Goal: Task Accomplishment & Management: Use online tool/utility

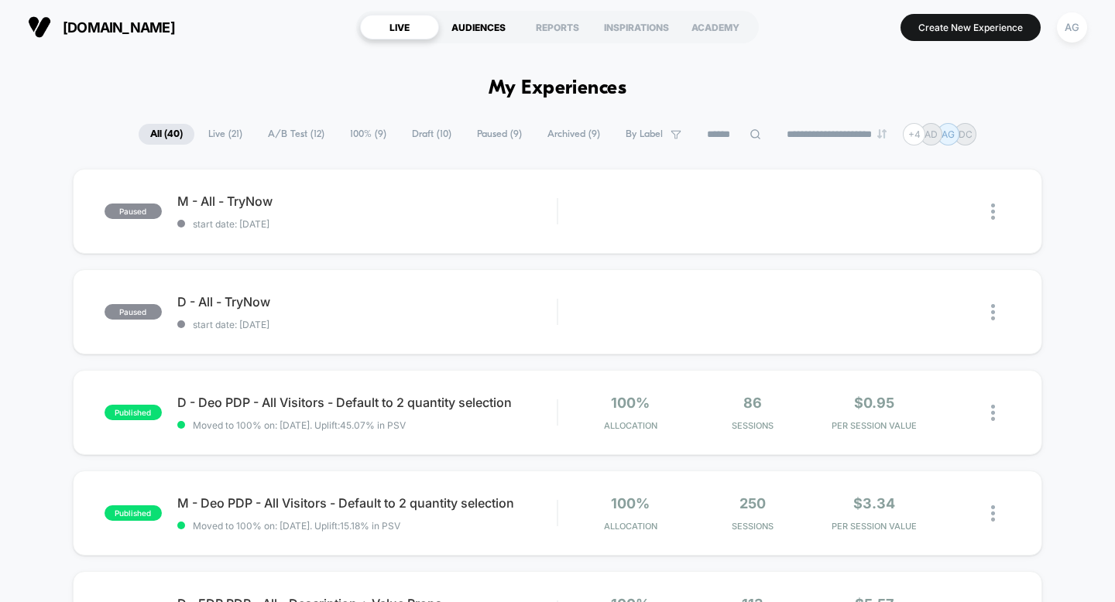
click at [478, 29] on div "AUDIENCES" at bounding box center [478, 27] width 79 height 25
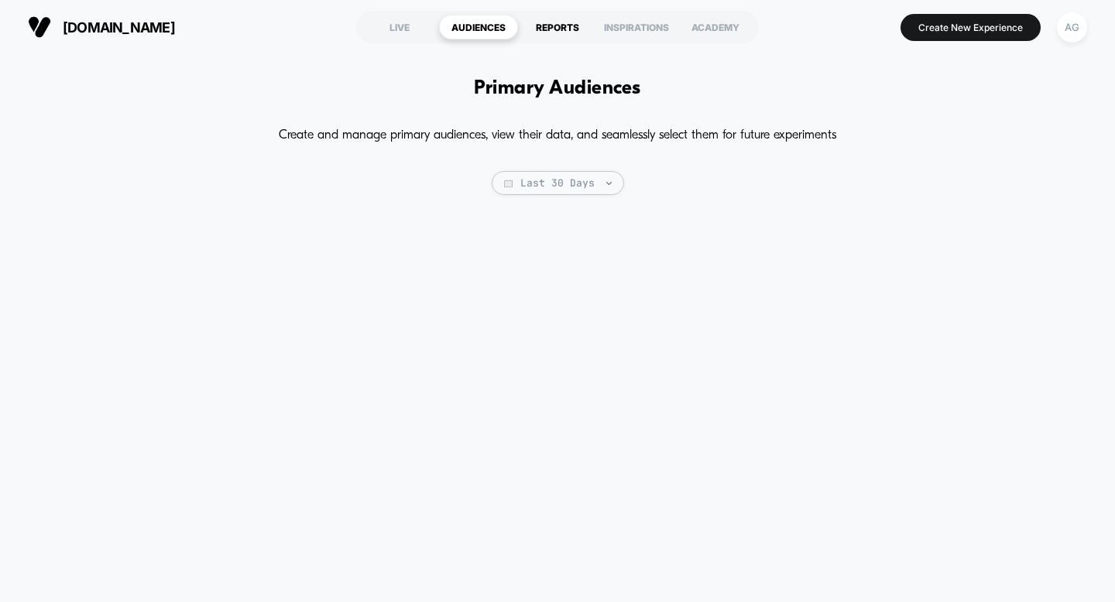
click at [561, 29] on div "REPORTS" at bounding box center [557, 27] width 79 height 25
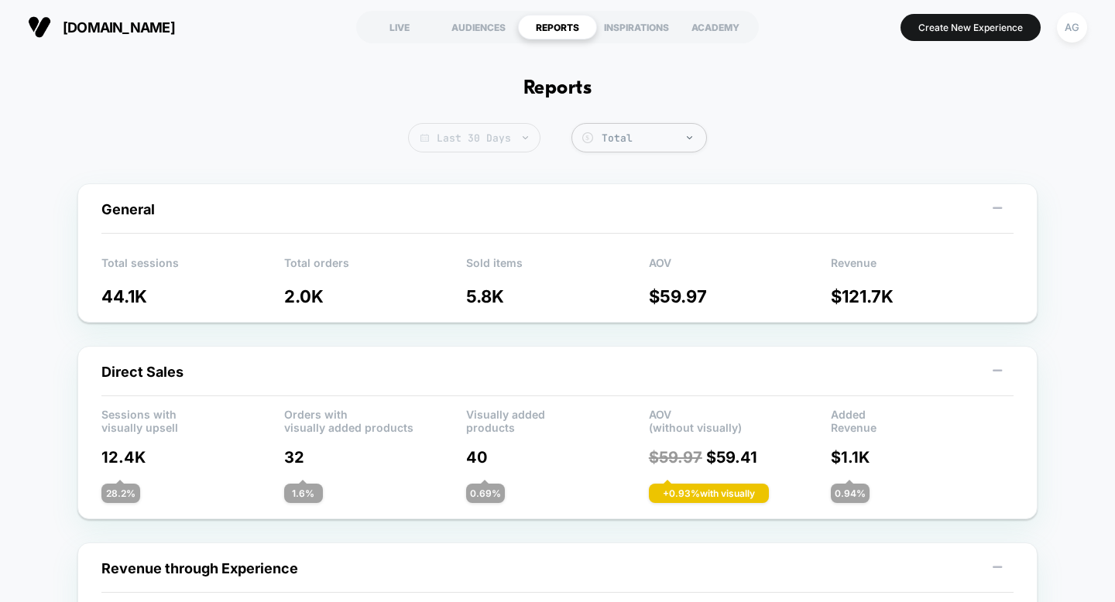
click at [474, 146] on span "Last 30 Days" at bounding box center [474, 137] width 132 height 29
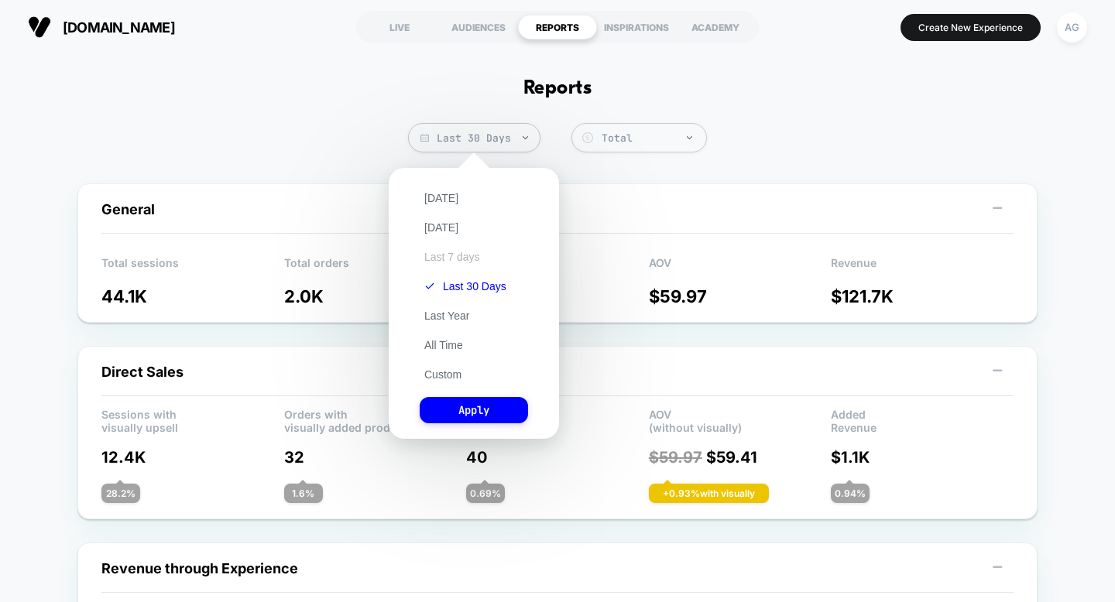
click at [462, 259] on button "Last 7 days" at bounding box center [452, 257] width 65 height 14
click at [498, 408] on button "Apply" at bounding box center [474, 410] width 108 height 26
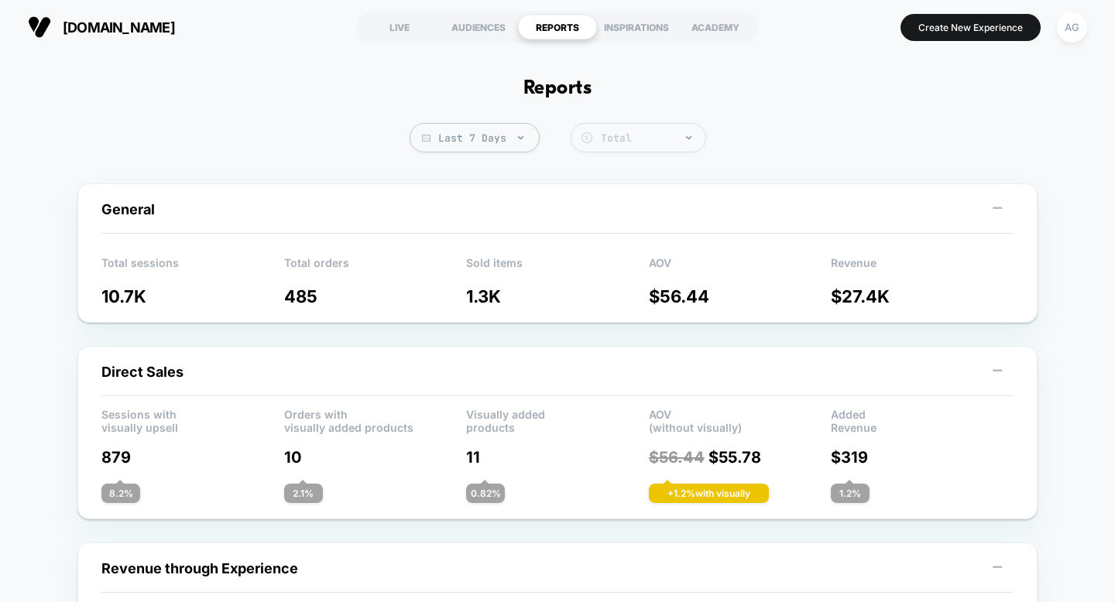
click at [656, 142] on div "Total" at bounding box center [649, 138] width 97 height 13
click at [638, 29] on div "INSPIRATIONS" at bounding box center [636, 27] width 79 height 25
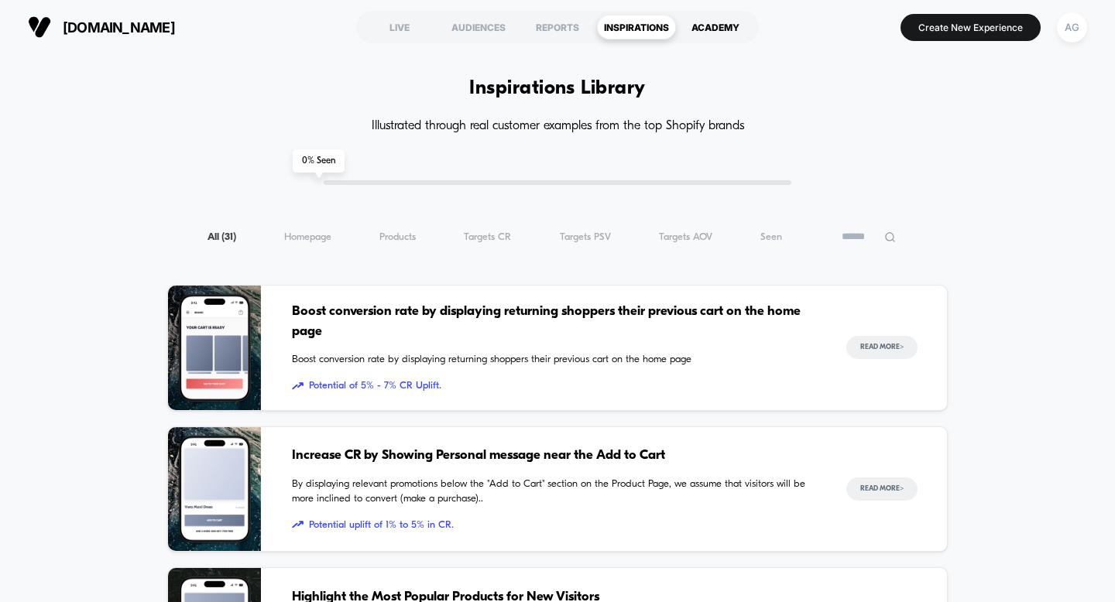
click at [700, 30] on div "ACADEMY" at bounding box center [715, 27] width 79 height 25
click at [403, 29] on div "LIVE" at bounding box center [399, 27] width 79 height 25
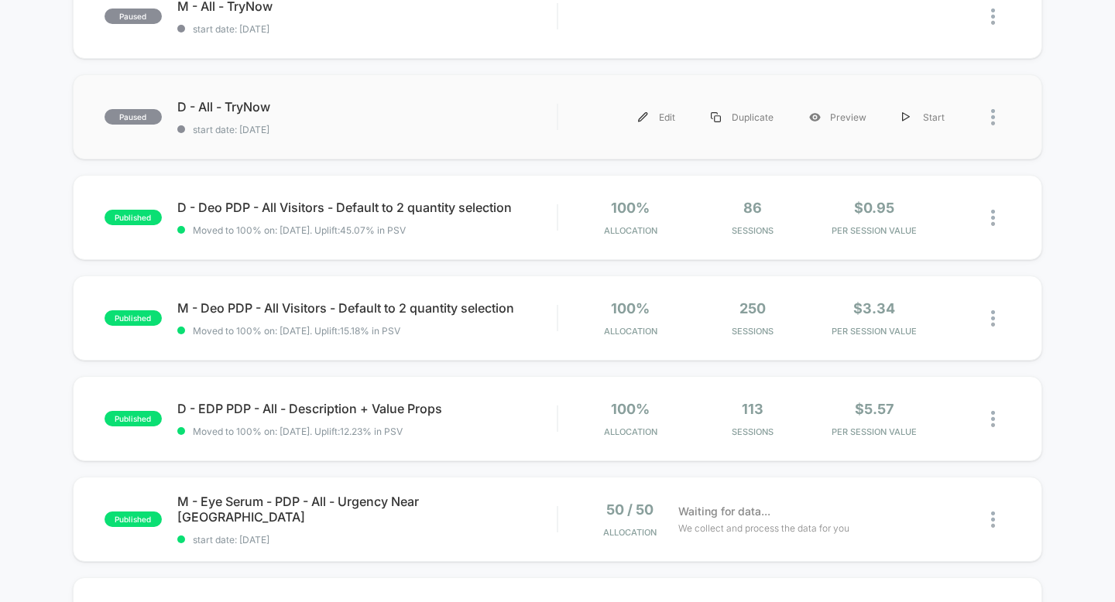
scroll to position [237, 0]
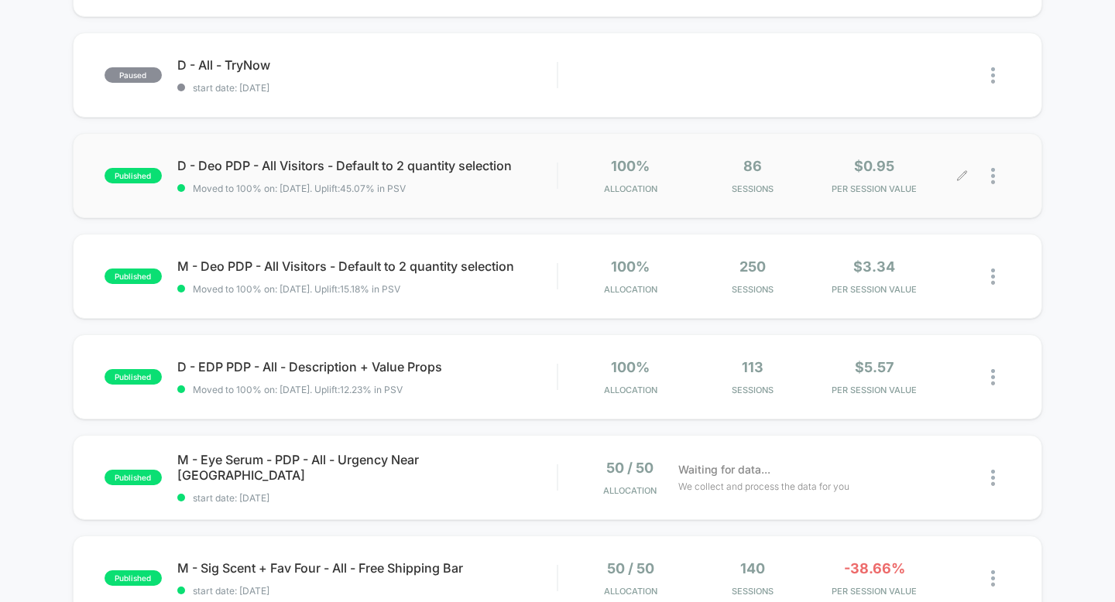
click at [989, 172] on div at bounding box center [986, 176] width 49 height 36
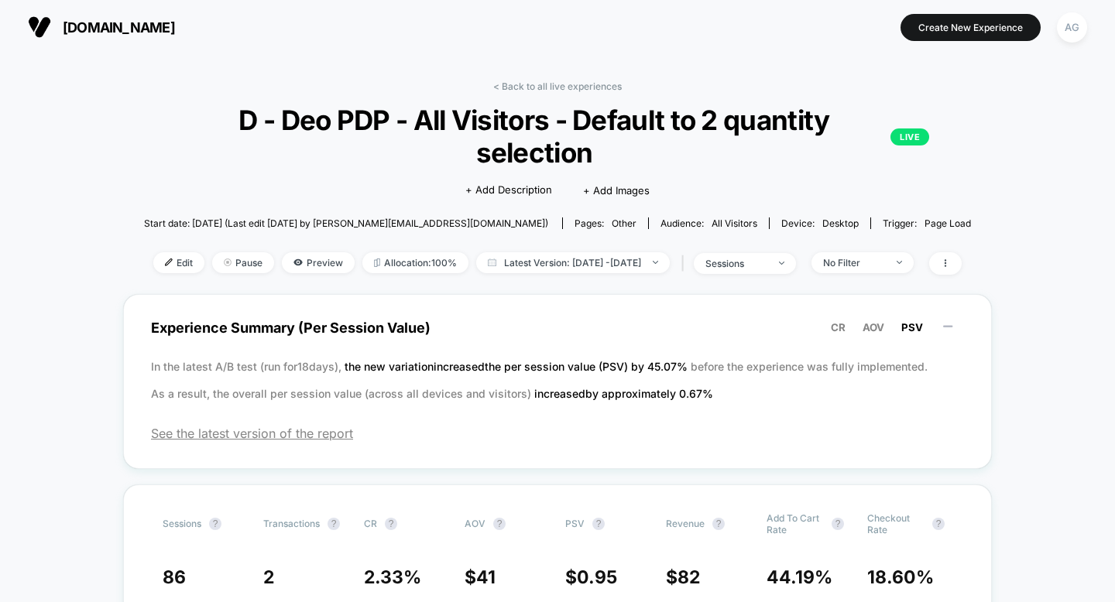
click at [950, 259] on icon at bounding box center [944, 263] width 9 height 9
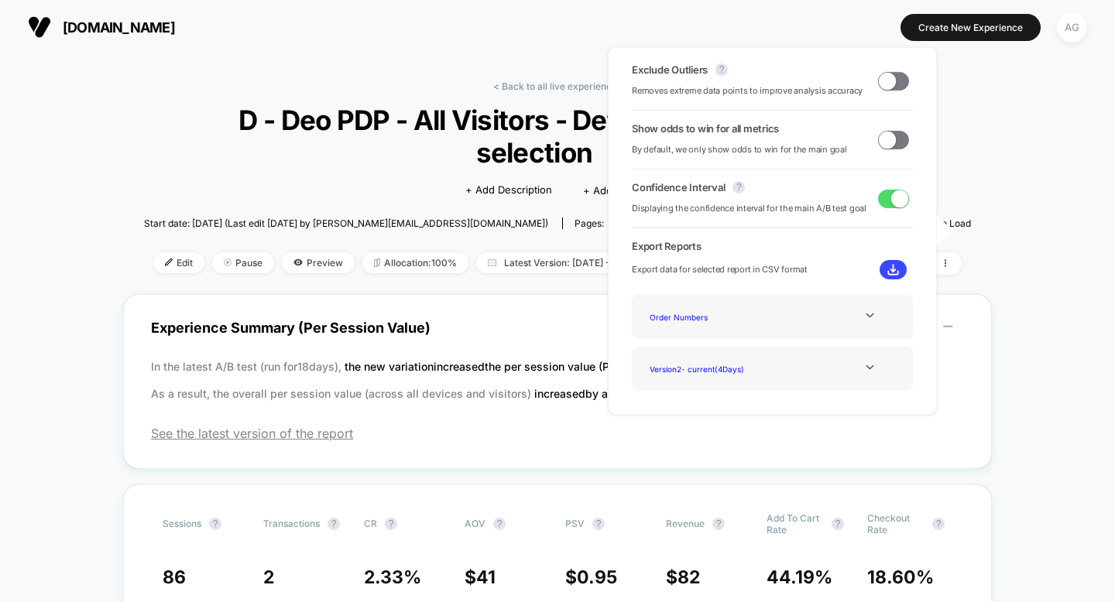
click at [971, 210] on div "Start date: 9/8/2025 (Last edit 9/8/2025 by juliana@usehuron.com) Pages: other …" at bounding box center [557, 223] width 827 height 27
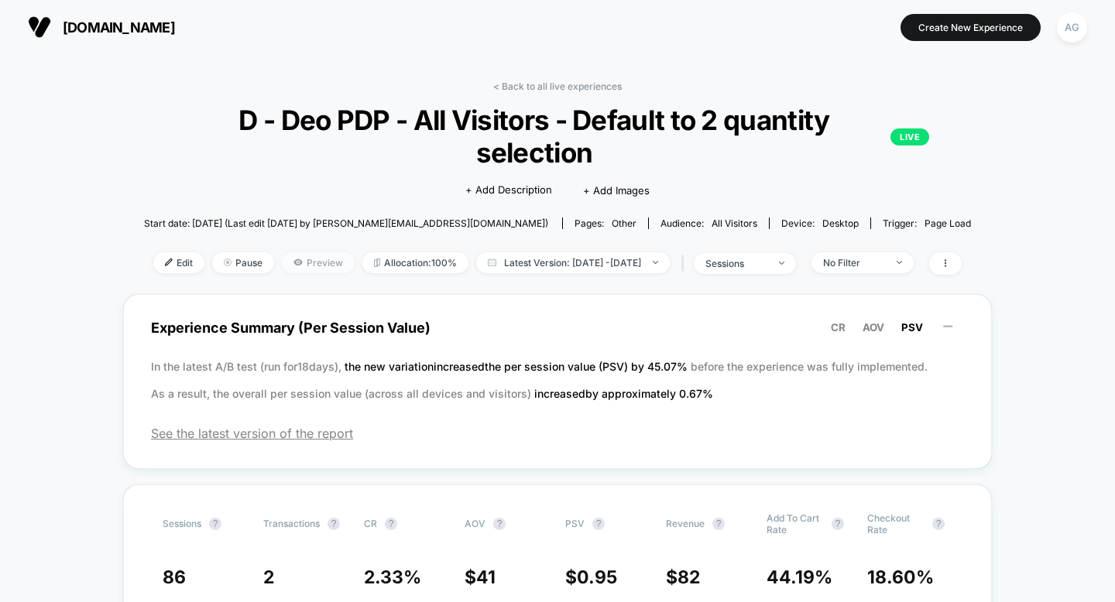
click at [284, 252] on span "Preview" at bounding box center [318, 262] width 73 height 21
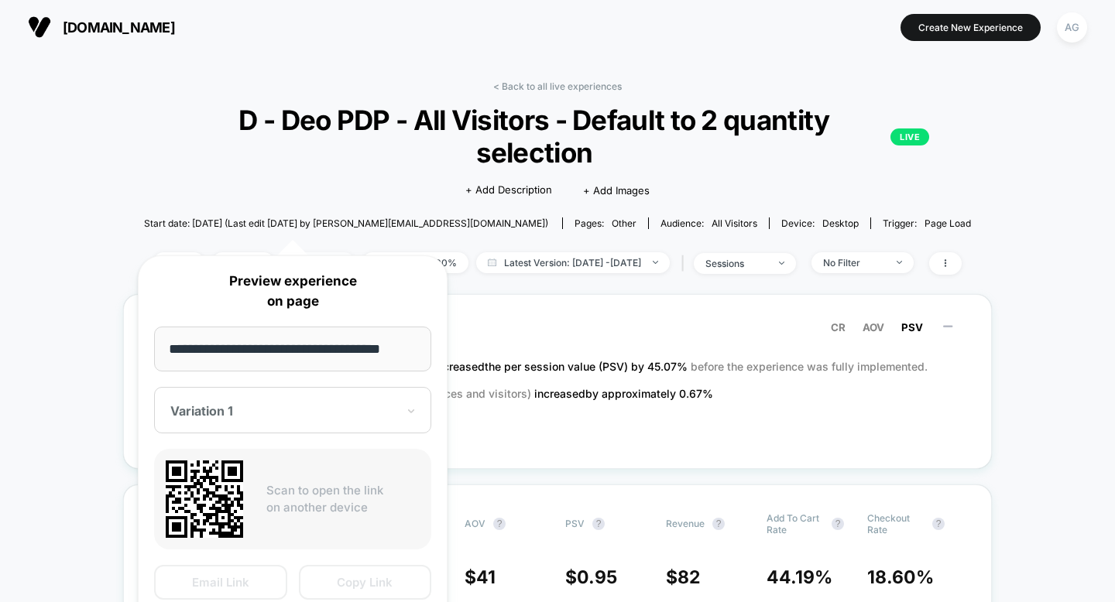
scroll to position [0, 5]
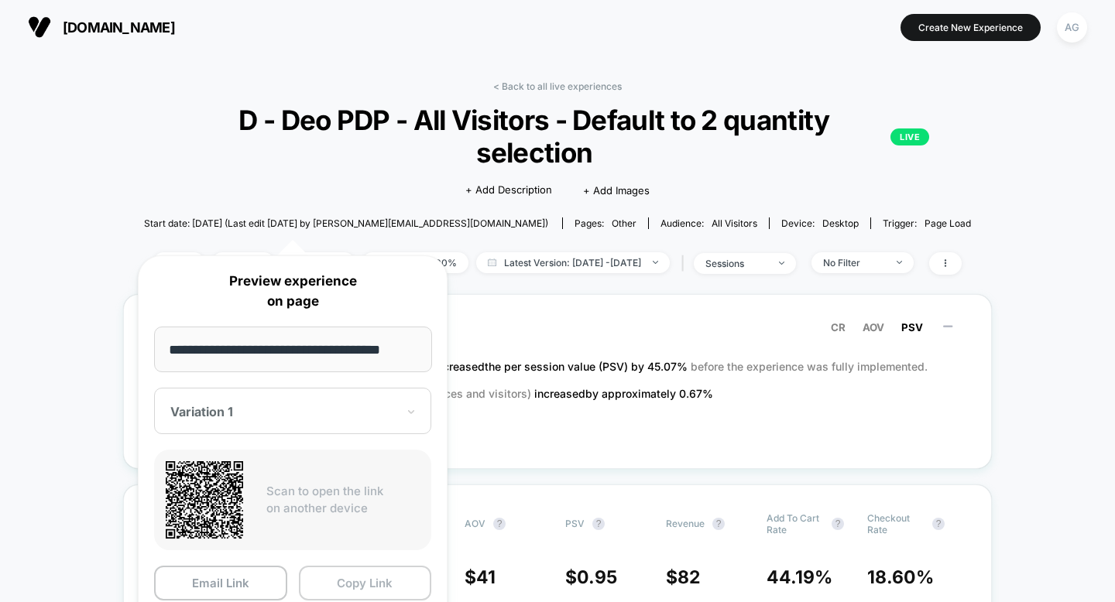
click at [355, 581] on button "Copy Link" at bounding box center [365, 583] width 133 height 35
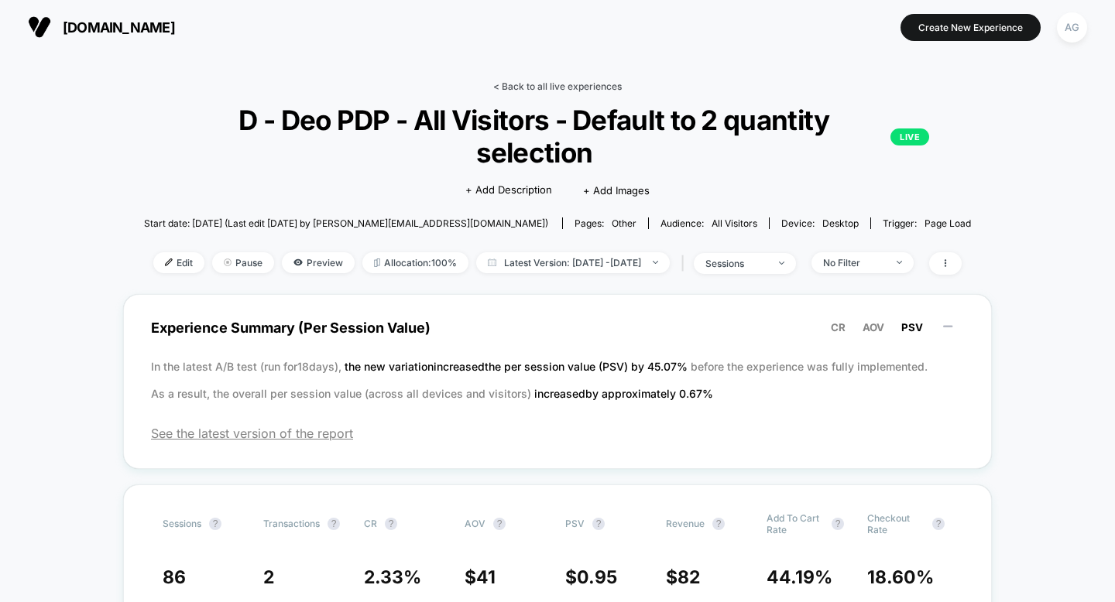
click at [555, 86] on link "< Back to all live experiences" at bounding box center [557, 86] width 128 height 12
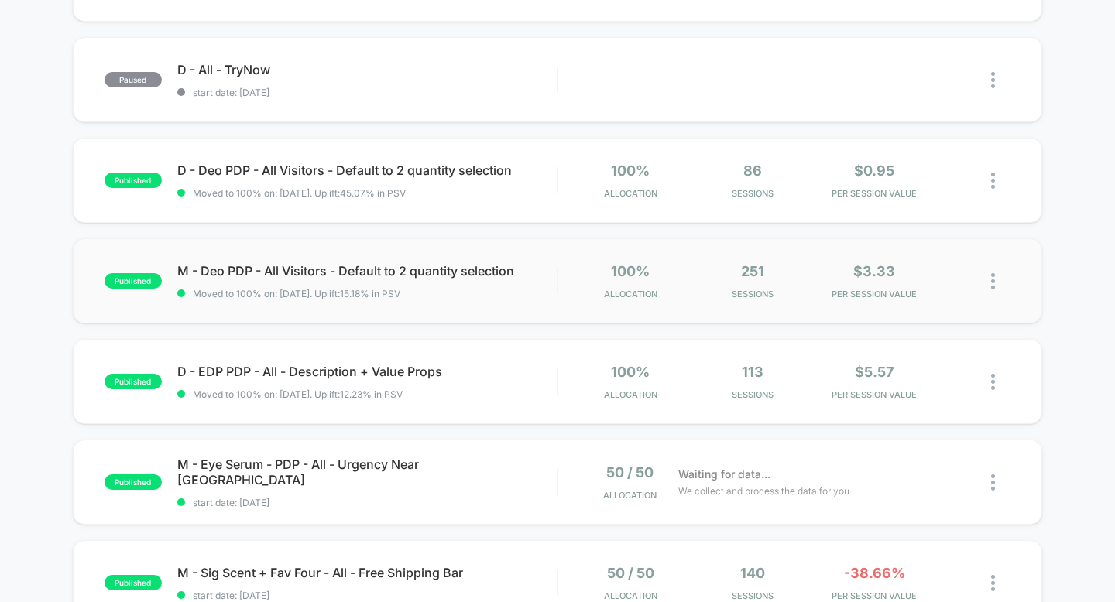
scroll to position [234, 0]
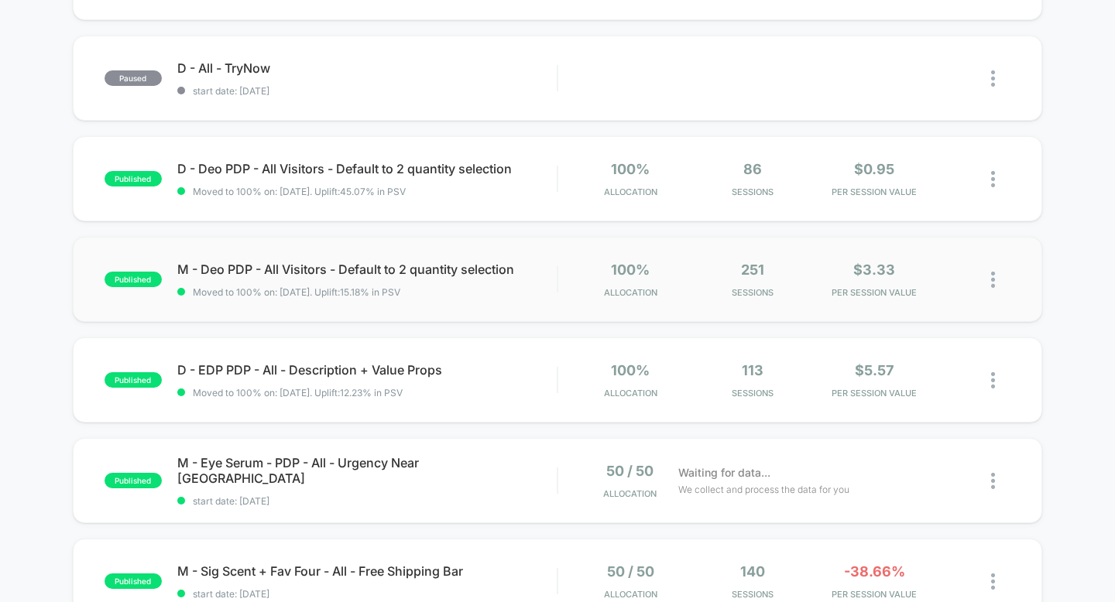
click at [1017, 281] on div "published M - Deo PDP - All Visitors - Default to 2 quantity selection Moved to…" at bounding box center [558, 279] width 970 height 85
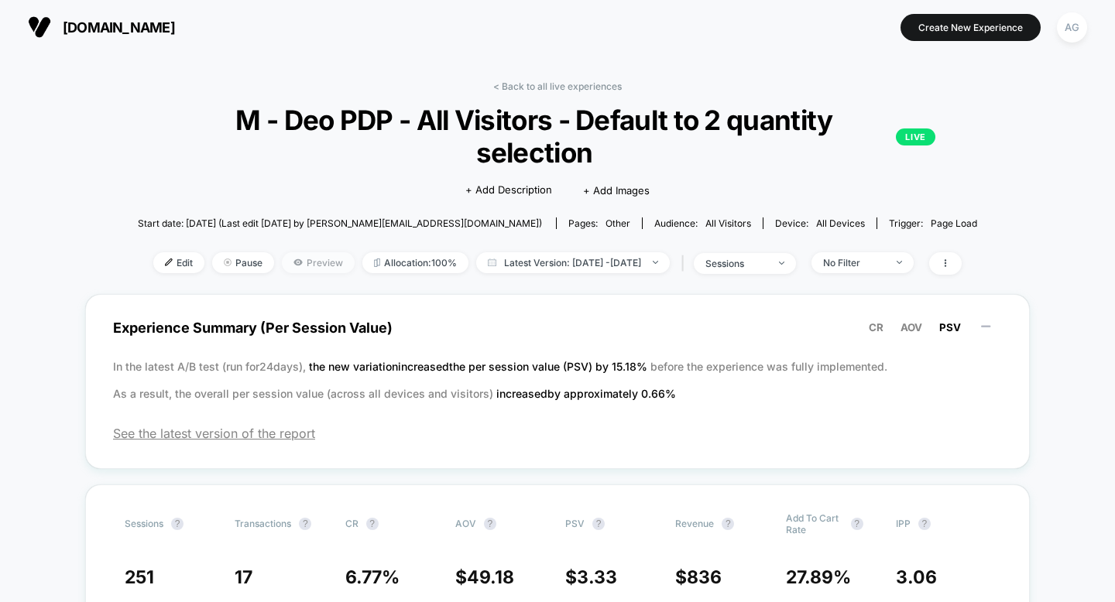
click at [287, 252] on span "Preview" at bounding box center [318, 262] width 73 height 21
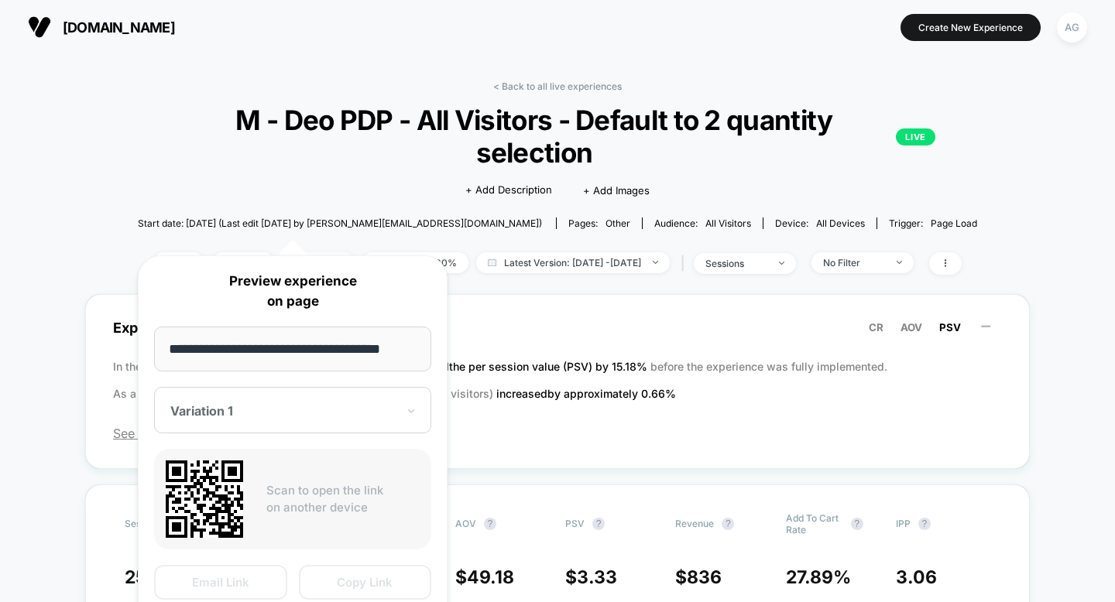
scroll to position [0, 5]
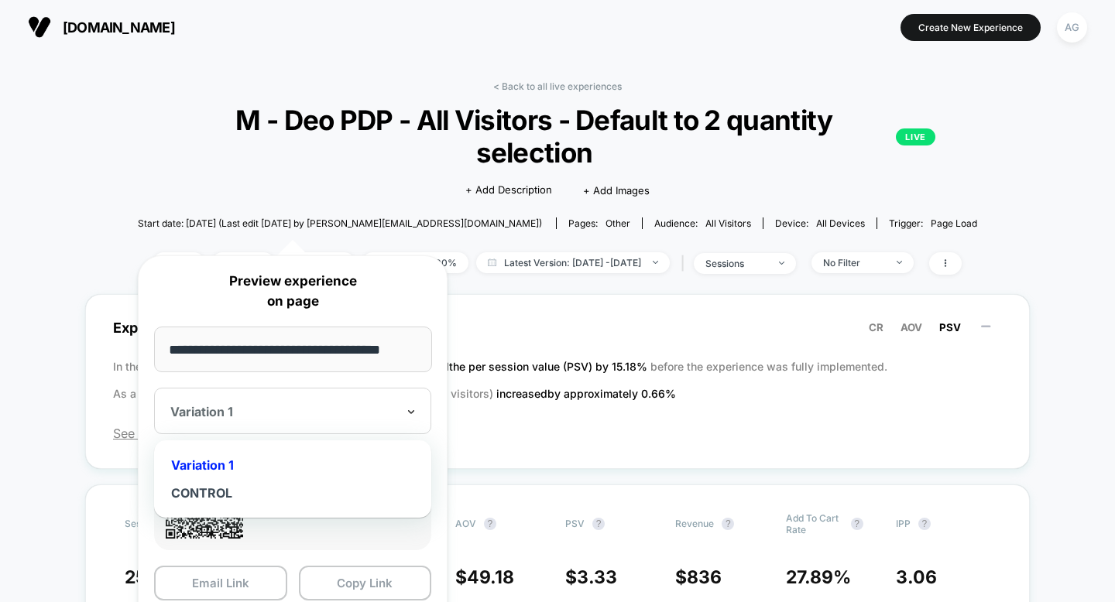
click at [406, 408] on icon at bounding box center [411, 411] width 11 height 15
click at [279, 491] on div "CONTROL" at bounding box center [293, 493] width 262 height 28
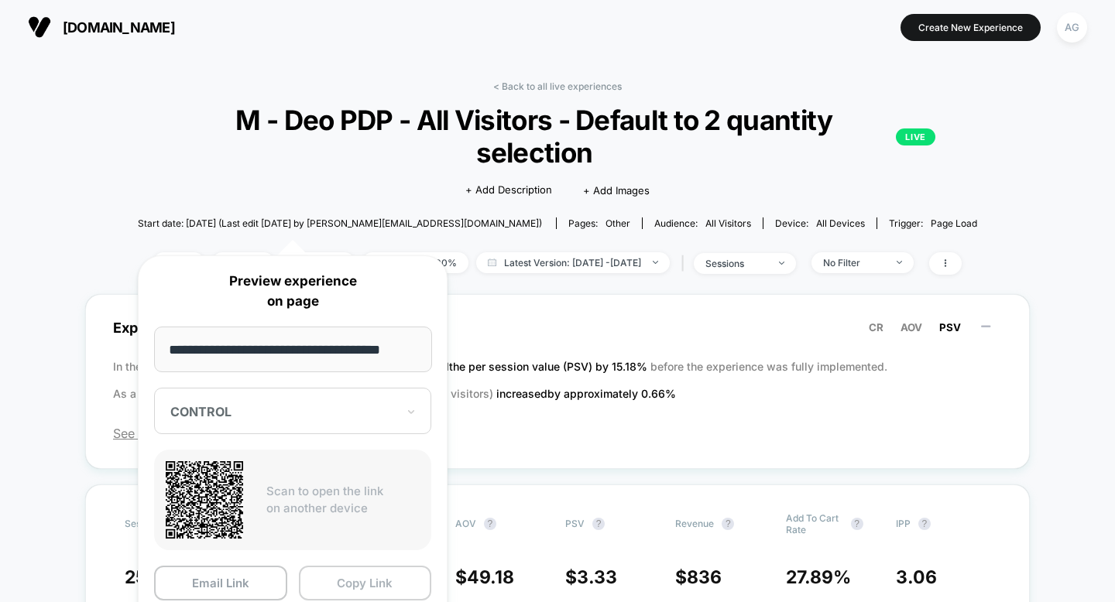
click at [373, 583] on button "Copy Link" at bounding box center [365, 583] width 133 height 35
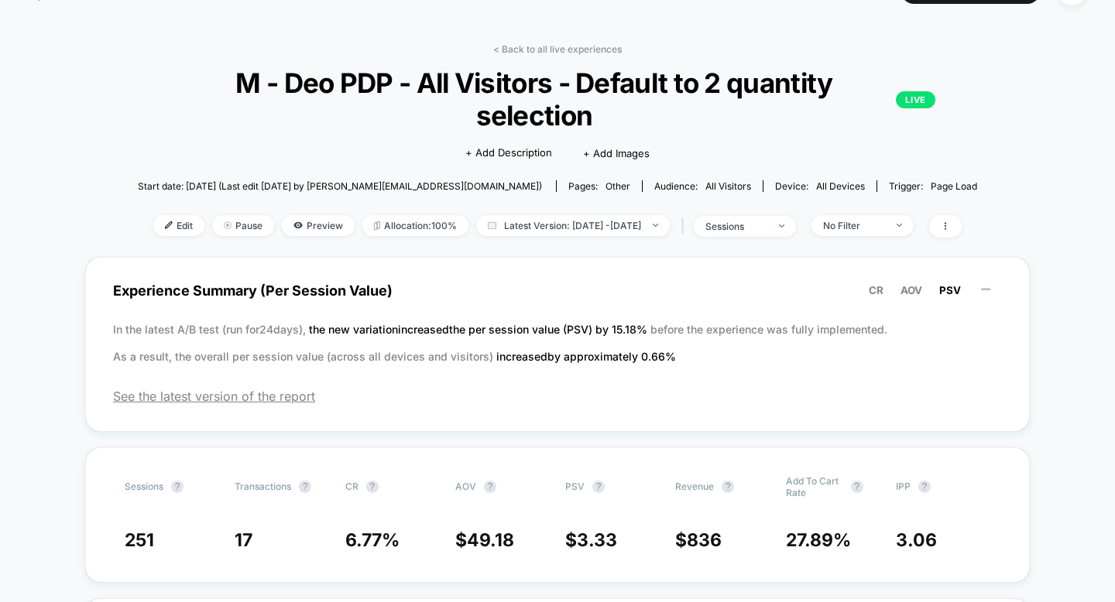
scroll to position [43, 0]
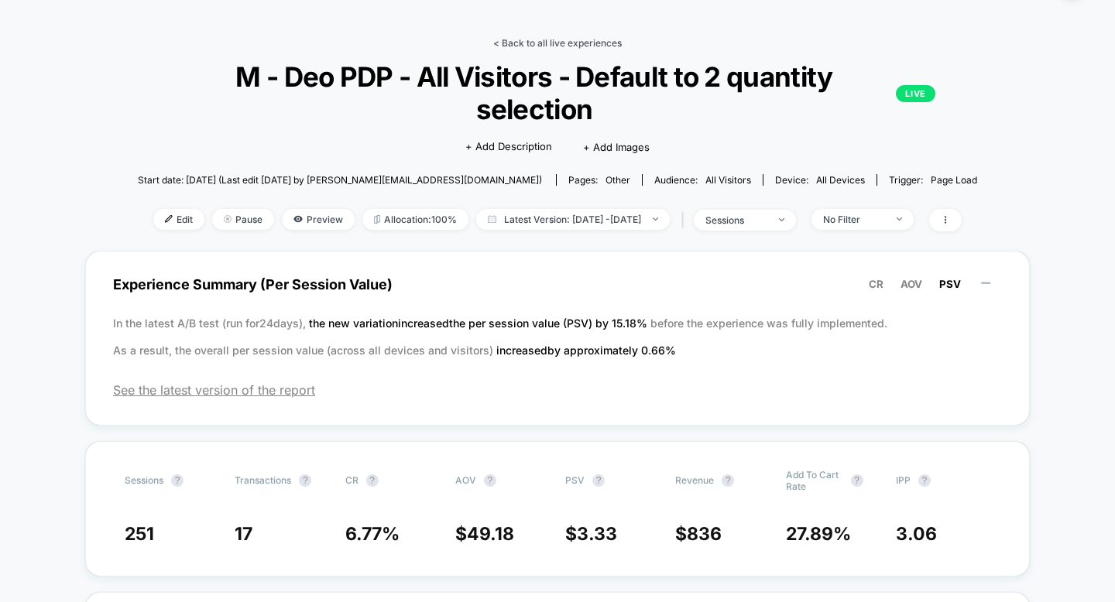
click at [528, 43] on link "< Back to all live experiences" at bounding box center [557, 43] width 128 height 12
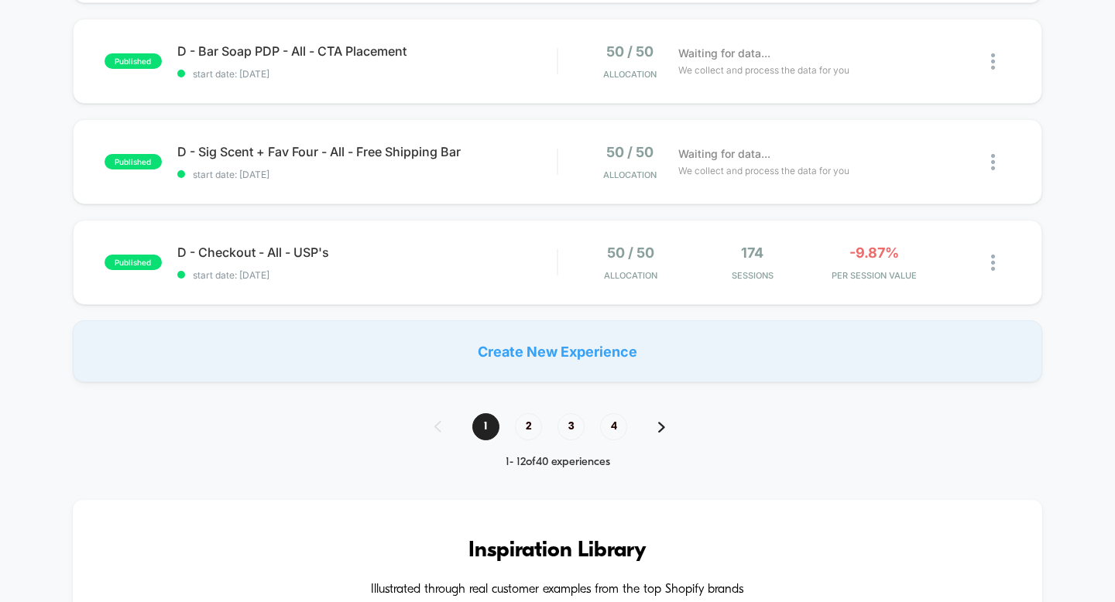
scroll to position [1069, 0]
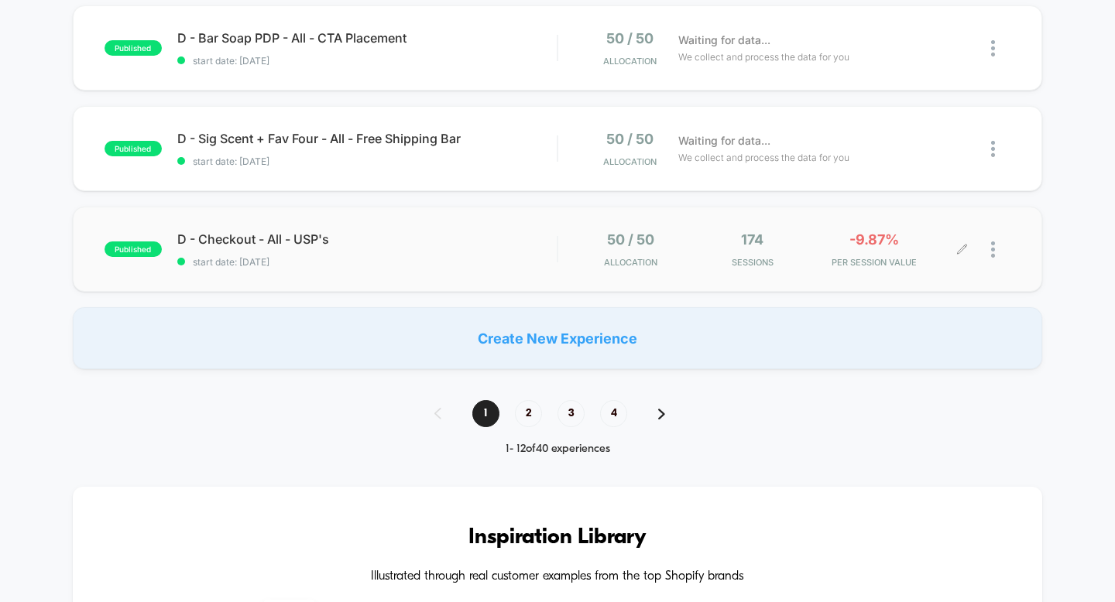
click at [995, 250] on div at bounding box center [1000, 249] width 19 height 36
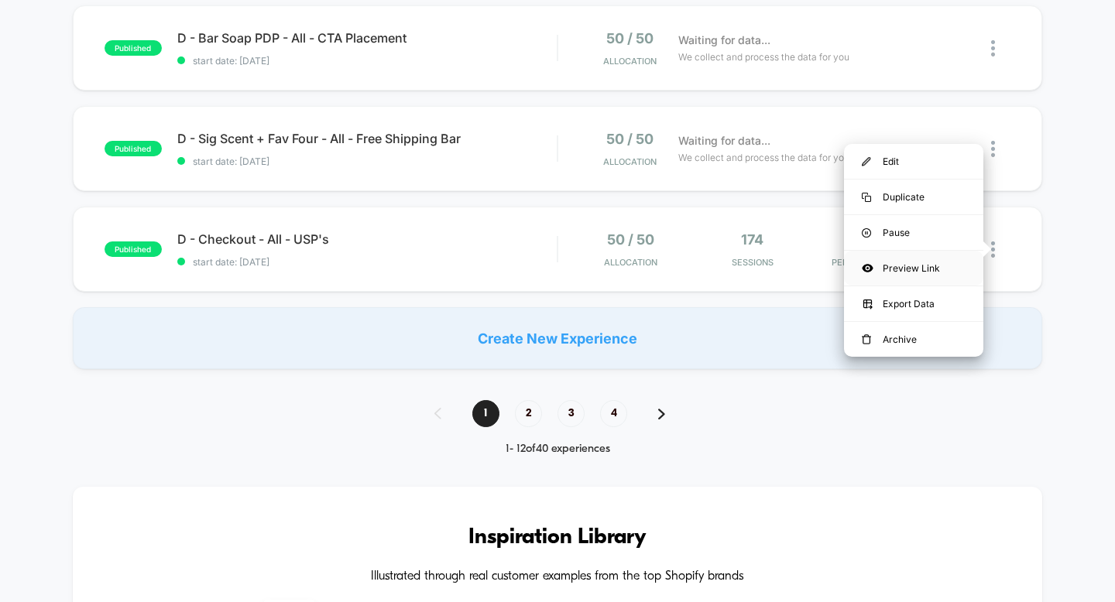
click at [921, 273] on div "Preview Link" at bounding box center [913, 268] width 139 height 35
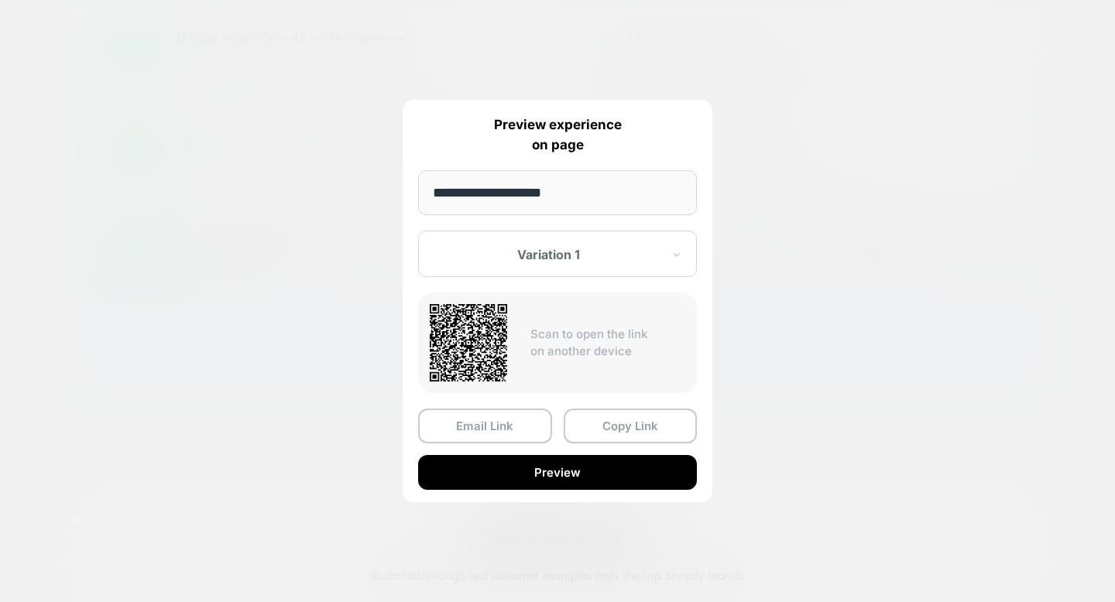
click at [651, 259] on div at bounding box center [548, 254] width 228 height 15
click at [705, 247] on div "**********" at bounding box center [557, 301] width 310 height 402
click at [644, 433] on button "Copy Link" at bounding box center [630, 426] width 134 height 35
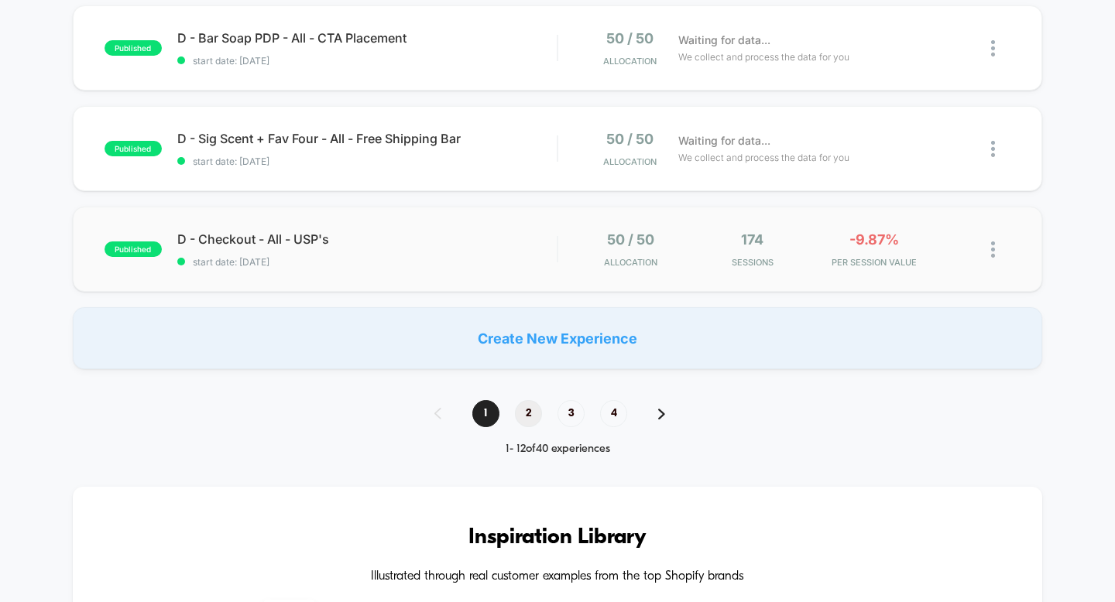
click at [524, 410] on span "2" at bounding box center [528, 413] width 27 height 27
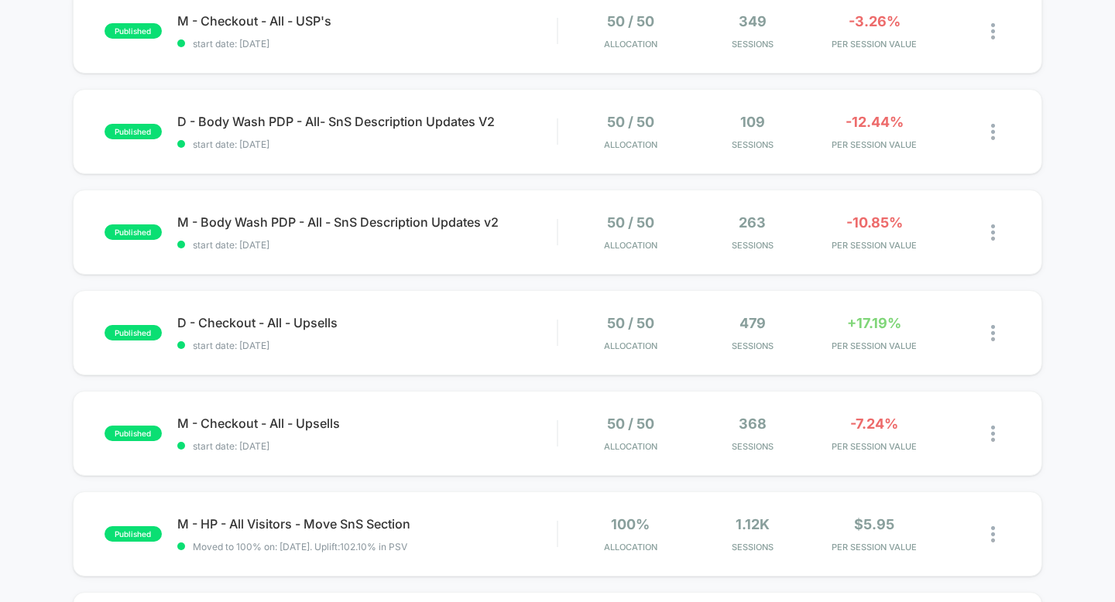
scroll to position [181, 0]
click at [1005, 133] on div at bounding box center [1000, 131] width 19 height 36
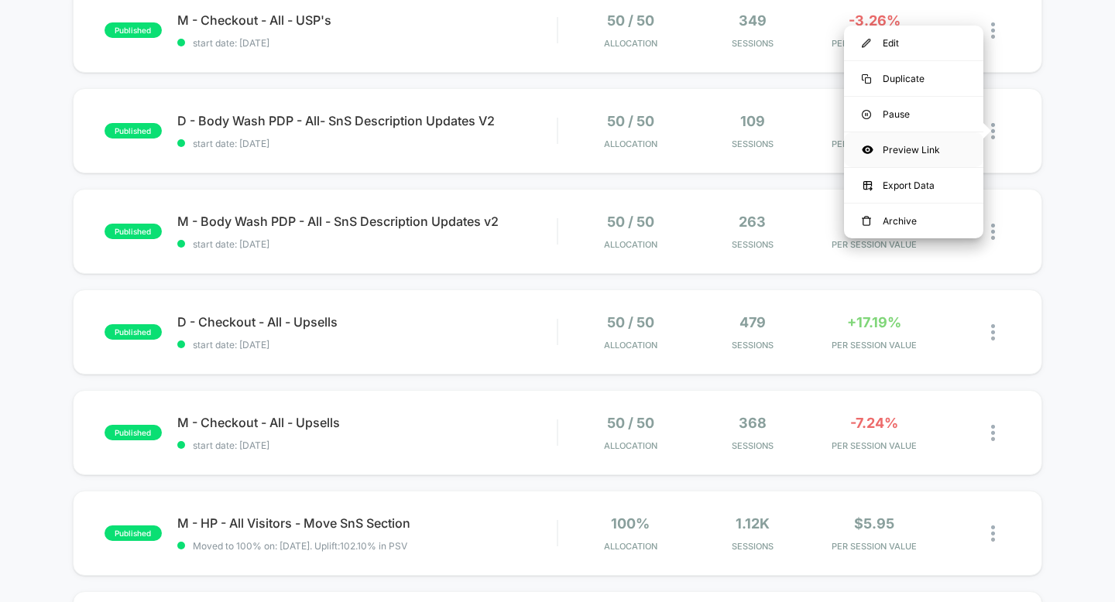
click at [931, 151] on div "Preview Link" at bounding box center [913, 149] width 139 height 35
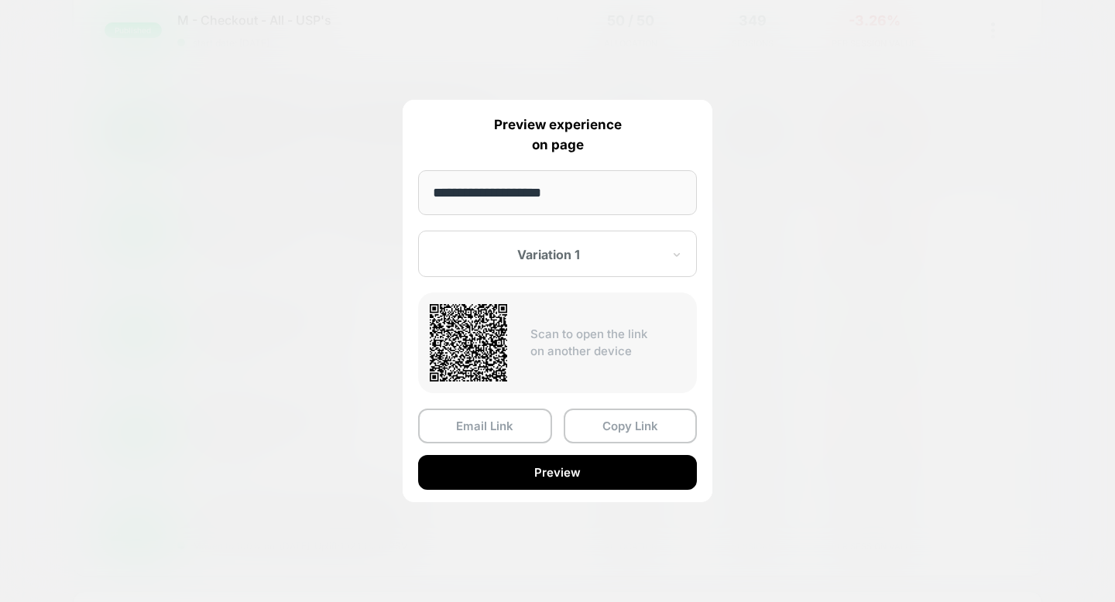
click at [611, 241] on div "Variation 1" at bounding box center [557, 254] width 279 height 46
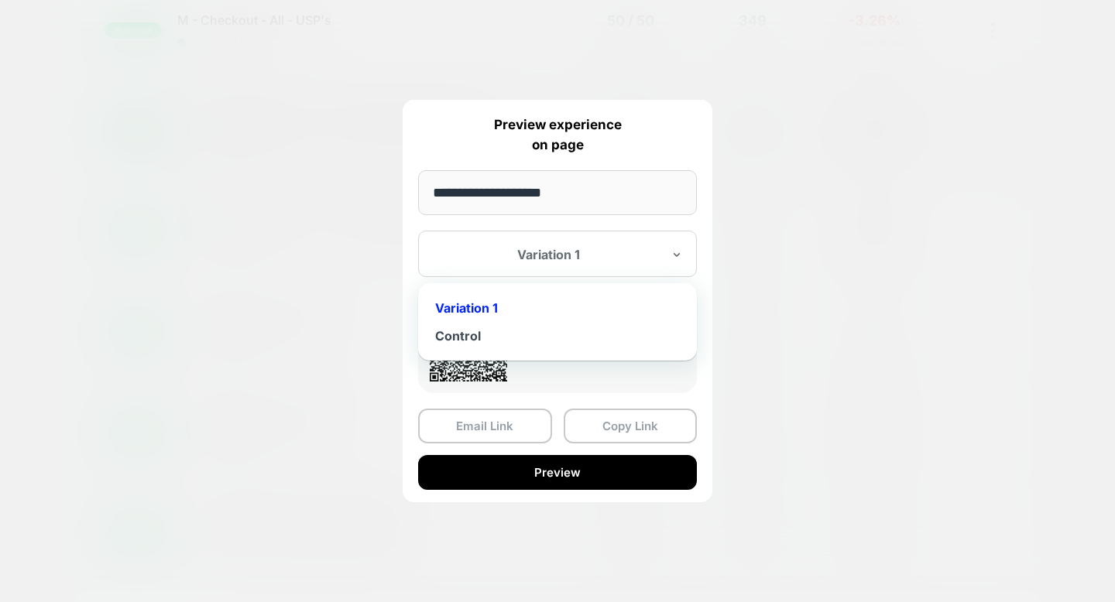
click at [618, 261] on div at bounding box center [548, 254] width 228 height 15
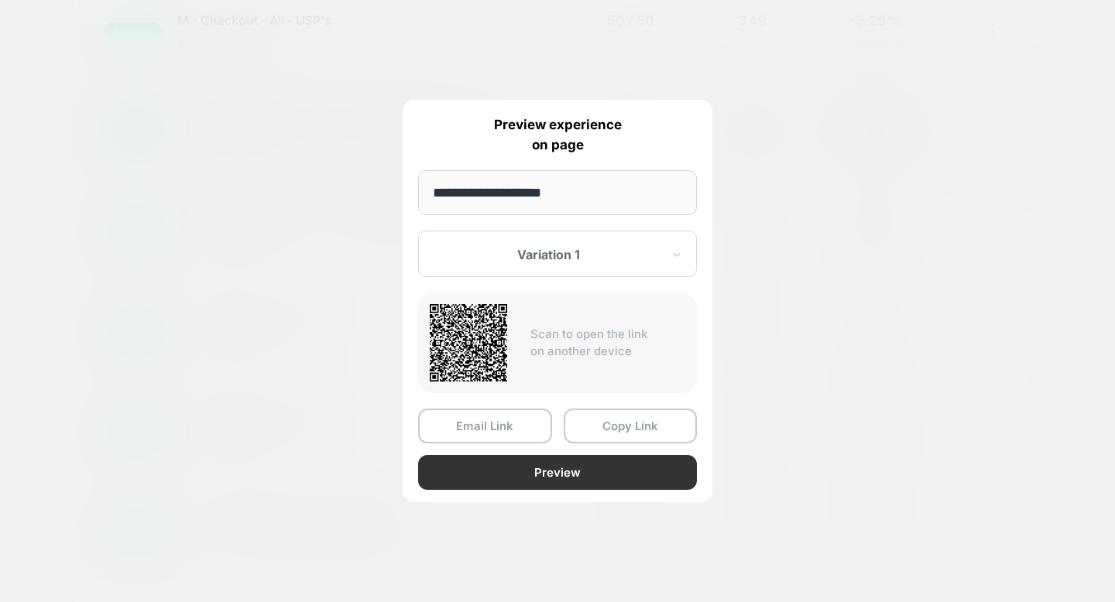
click at [594, 478] on button "Preview" at bounding box center [557, 472] width 279 height 35
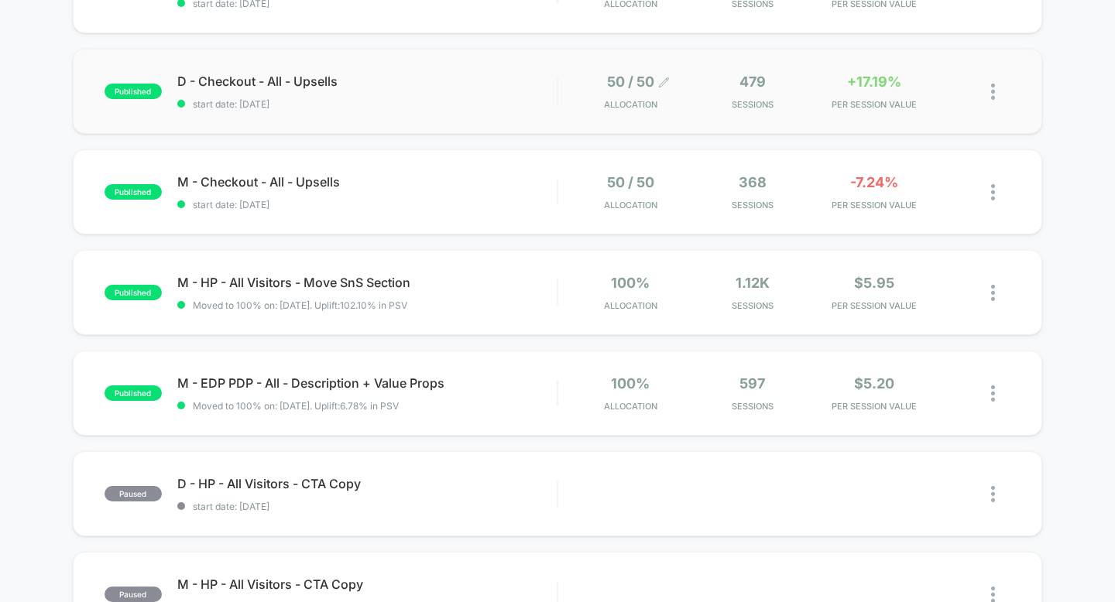
scroll to position [419, 0]
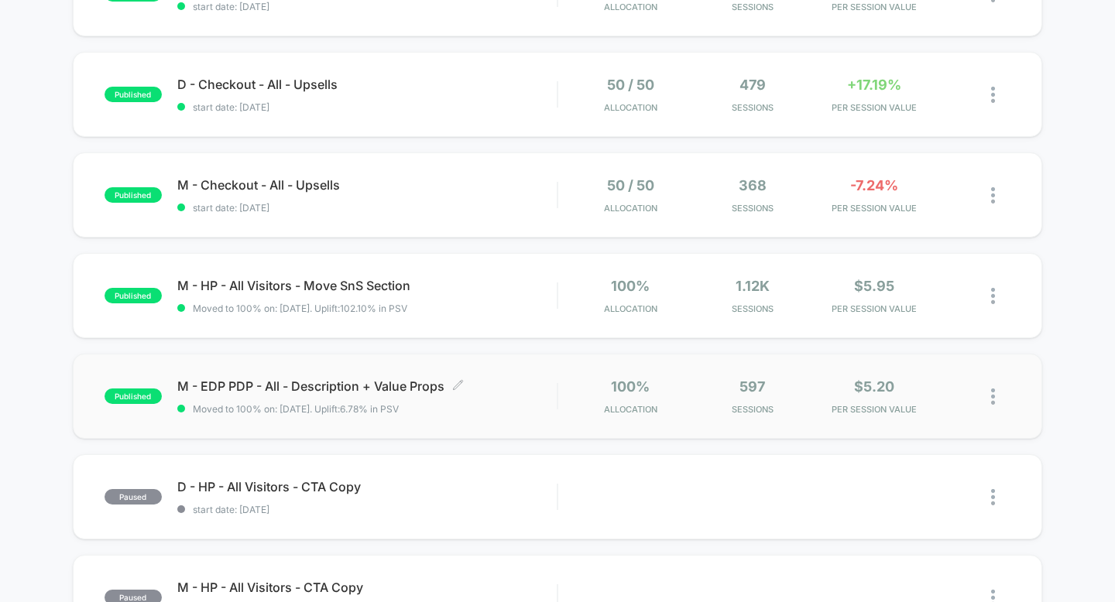
click at [323, 385] on span "M - EDP PDP - All - Description + Value Props Click to edit experience details" at bounding box center [367, 386] width 380 height 15
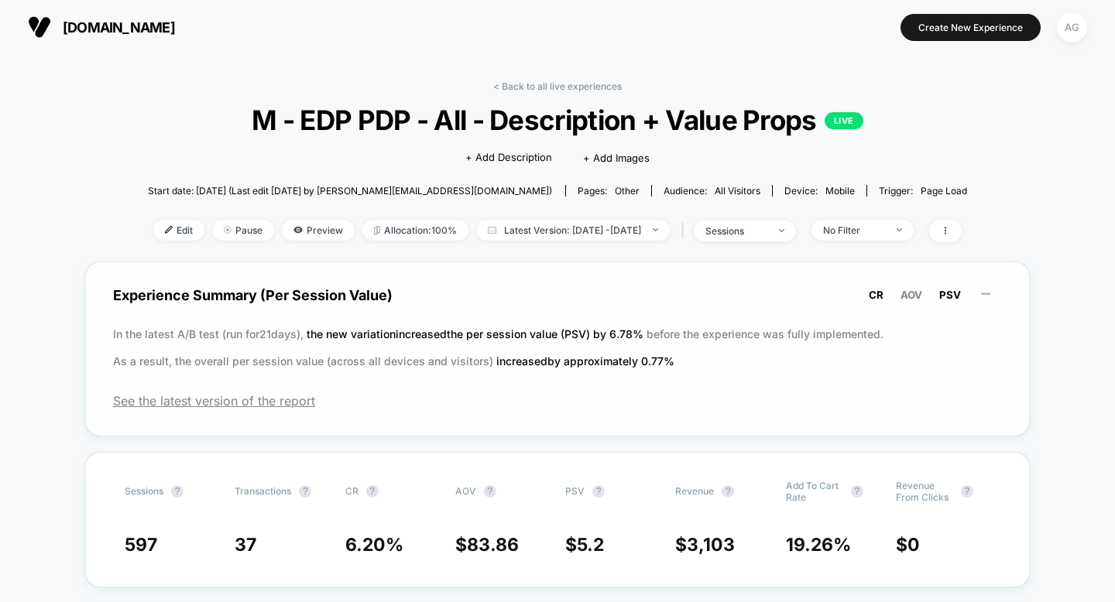
click at [879, 293] on span "CR" at bounding box center [875, 295] width 15 height 12
click at [912, 296] on span "AOV" at bounding box center [911, 295] width 22 height 12
click at [956, 296] on span "PSV" at bounding box center [950, 295] width 22 height 12
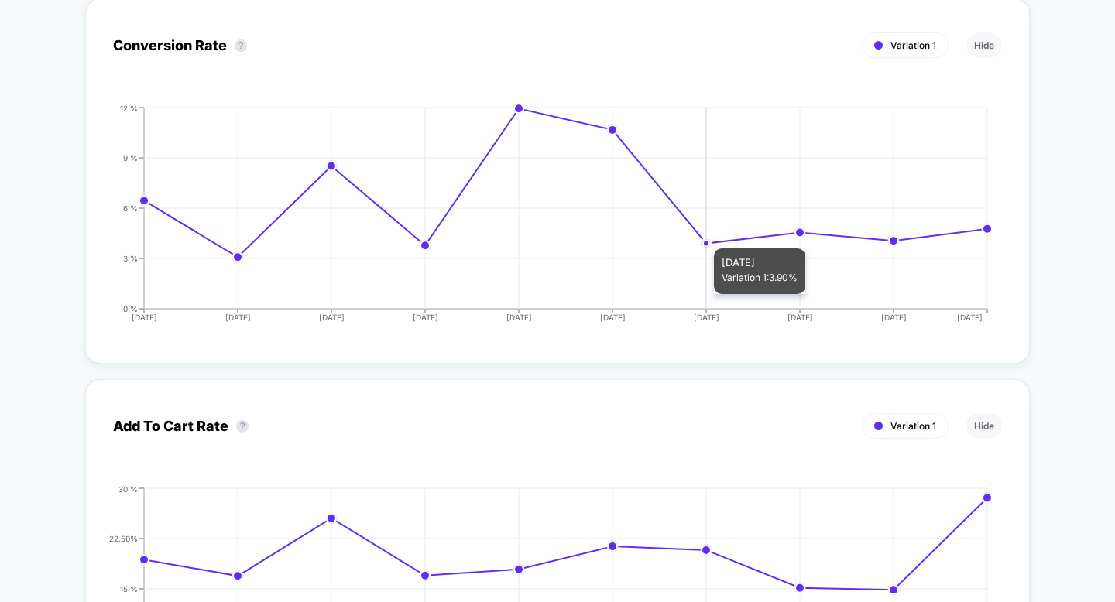
scroll to position [1550, 0]
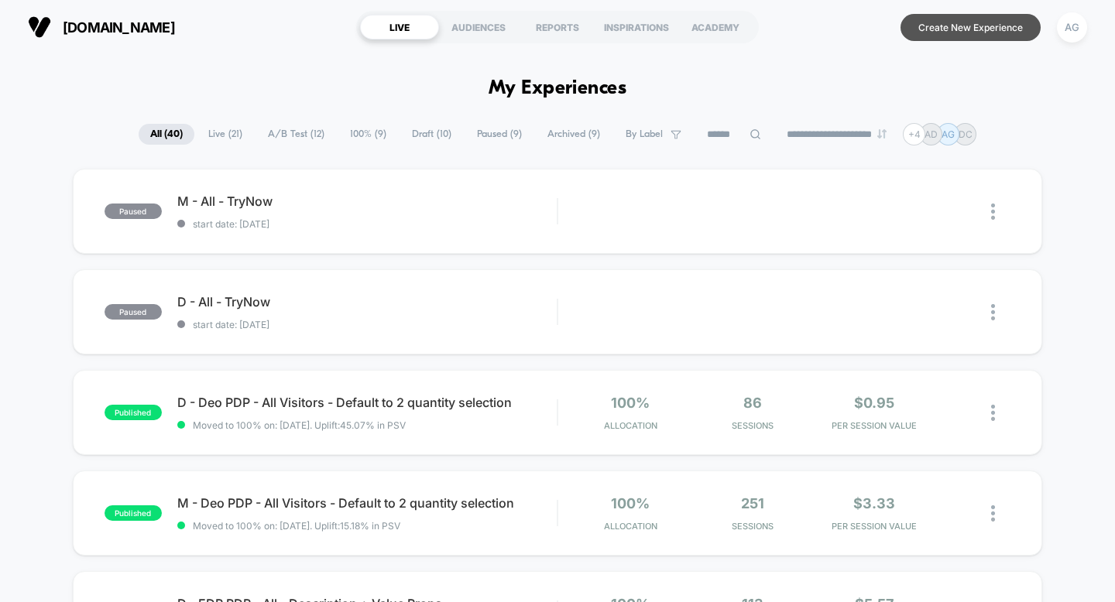
click at [957, 31] on button "Create New Experience" at bounding box center [970, 27] width 140 height 27
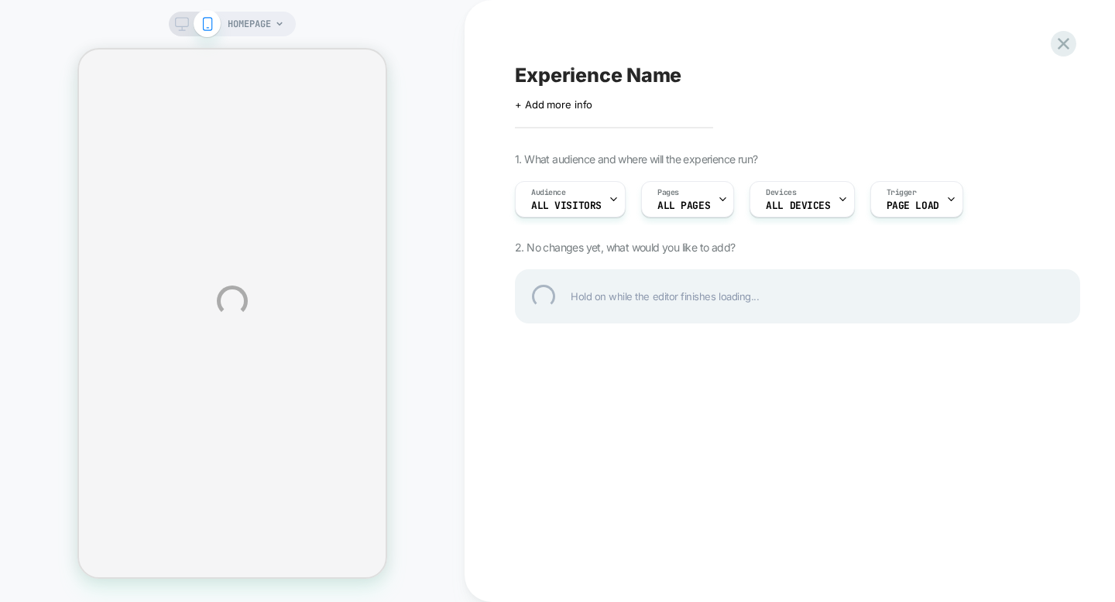
click at [1076, 39] on div "HOMEPAGE Experience Name Click to edit experience details + Add more info 1. Wh…" at bounding box center [557, 301] width 1115 height 602
click at [1071, 43] on div at bounding box center [1063, 44] width 32 height 32
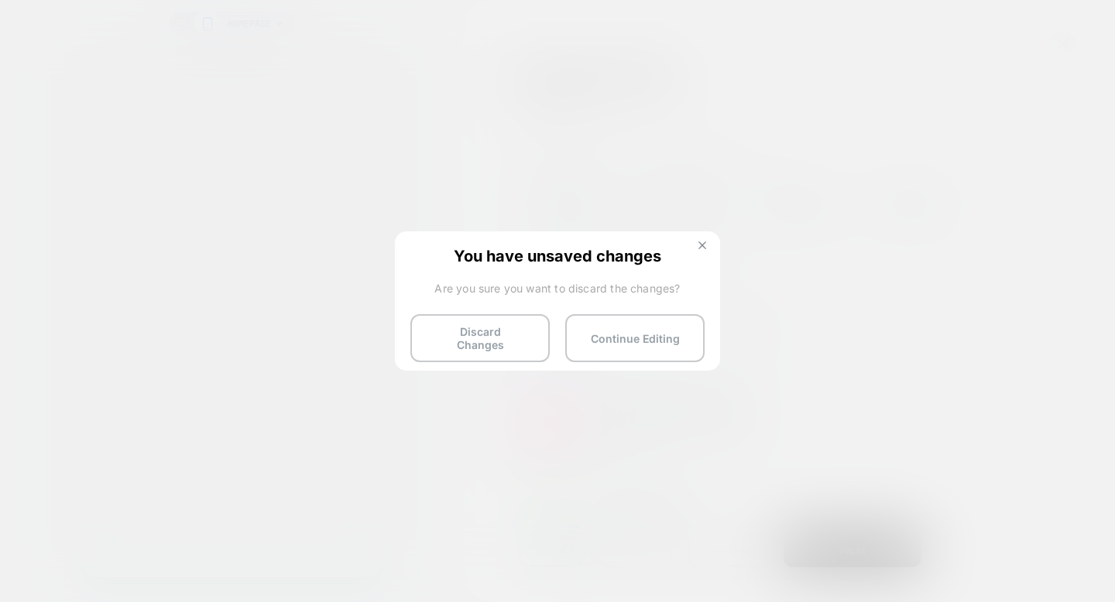
click at [694, 245] on button at bounding box center [702, 247] width 17 height 13
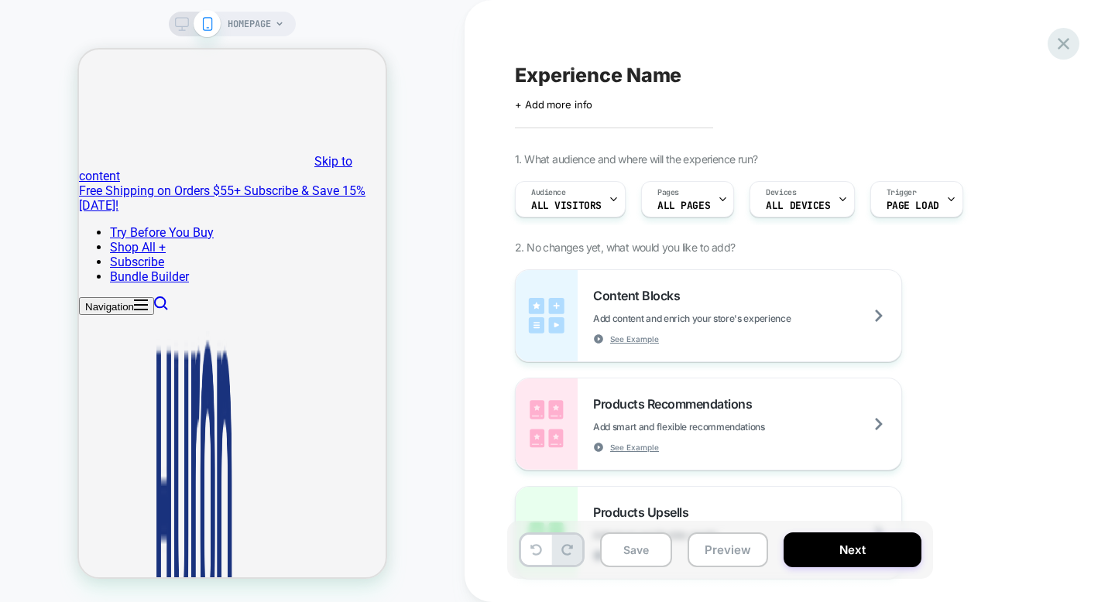
click at [1067, 43] on icon at bounding box center [1063, 43] width 21 height 21
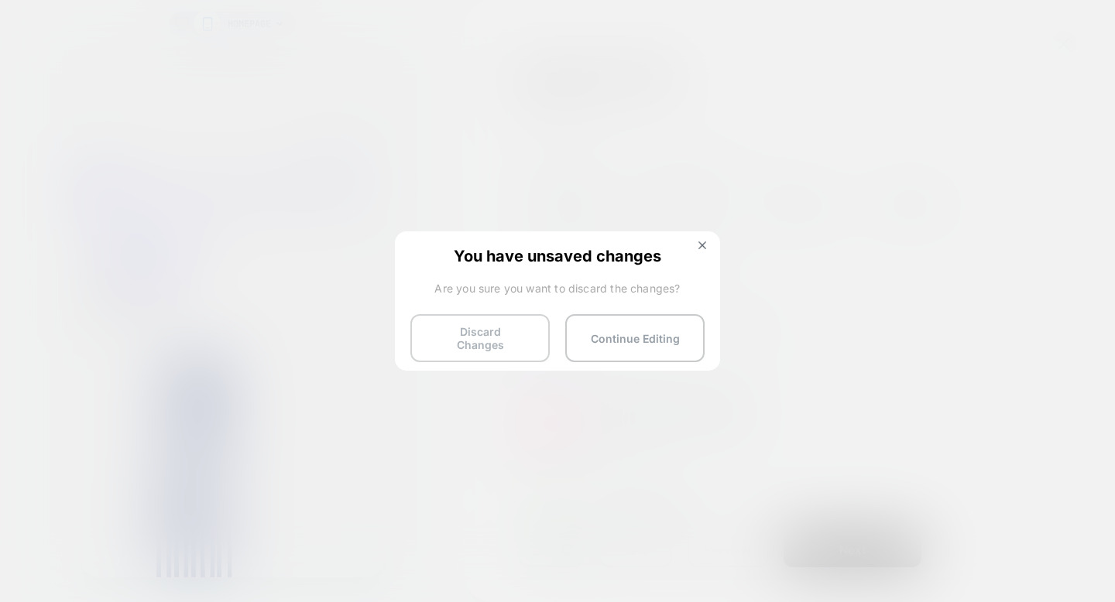
click at [506, 335] on button "Discard Changes" at bounding box center [479, 338] width 139 height 48
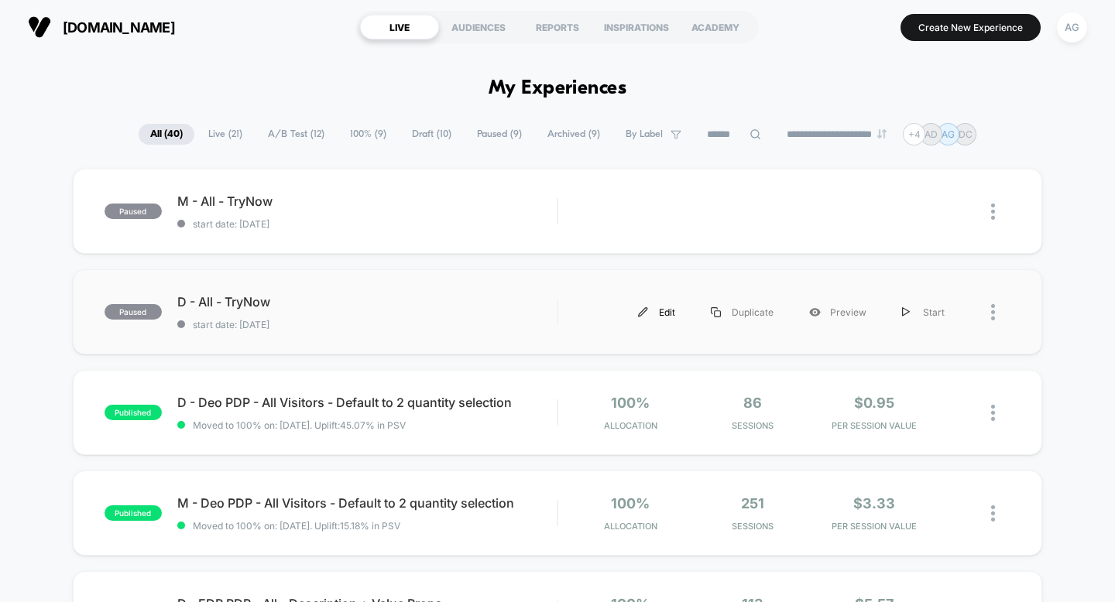
click at [653, 318] on div "Edit" at bounding box center [656, 312] width 73 height 35
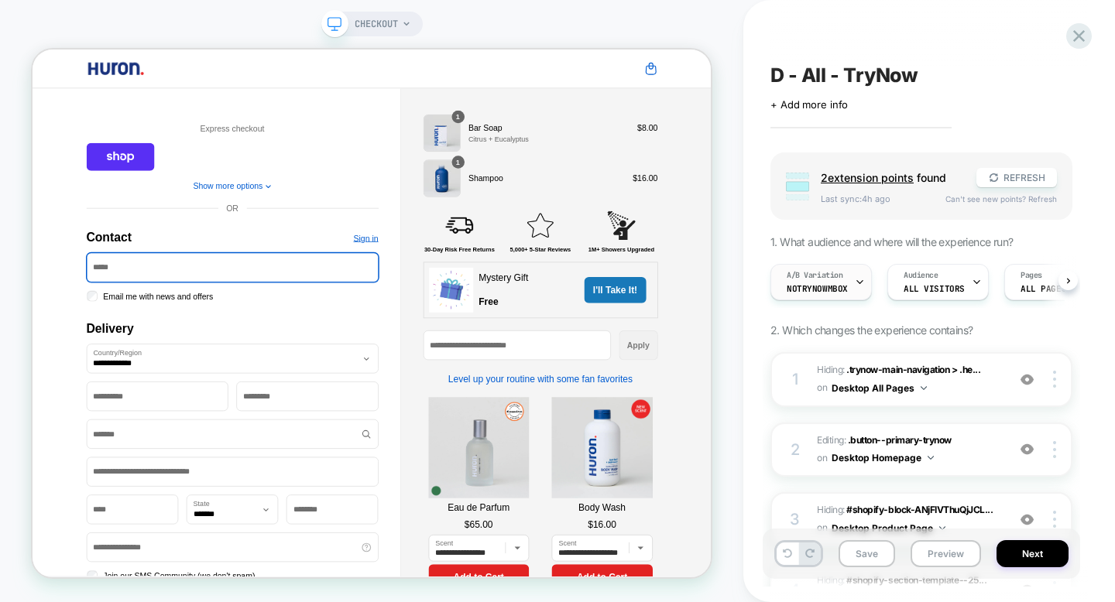
click at [857, 281] on icon at bounding box center [859, 282] width 5 height 3
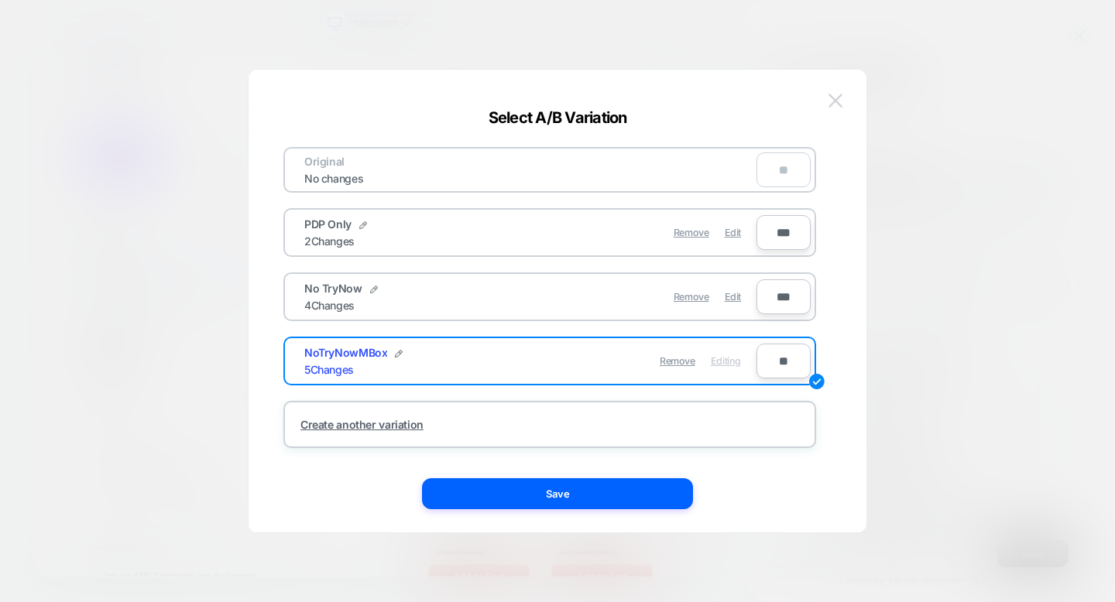
click at [834, 101] on img at bounding box center [835, 100] width 14 height 13
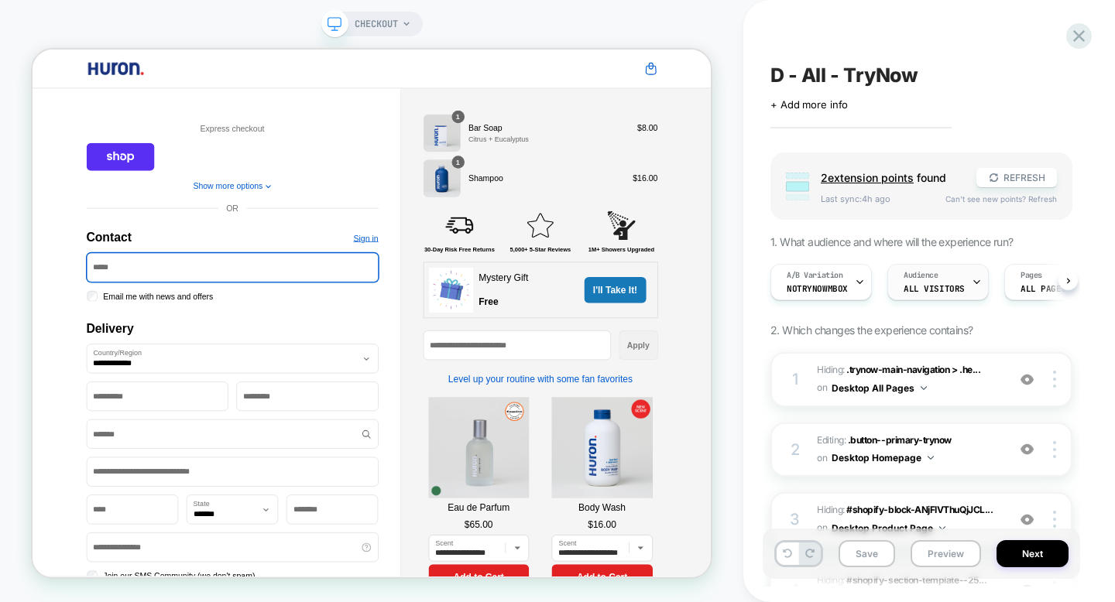
click at [943, 285] on span "All Visitors" at bounding box center [933, 288] width 61 height 11
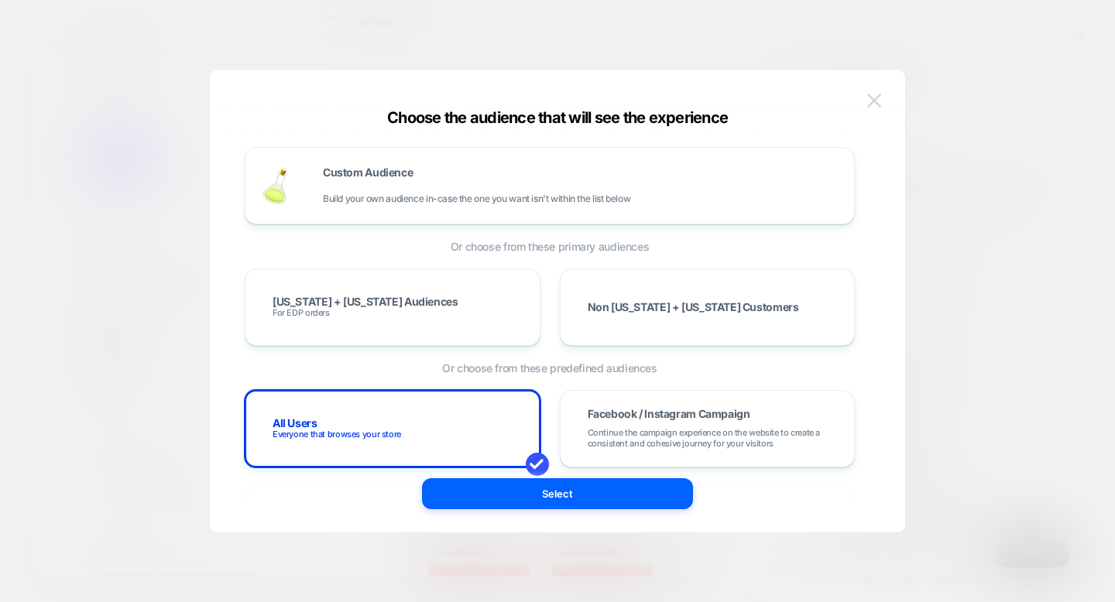
click at [871, 97] on img at bounding box center [874, 100] width 14 height 13
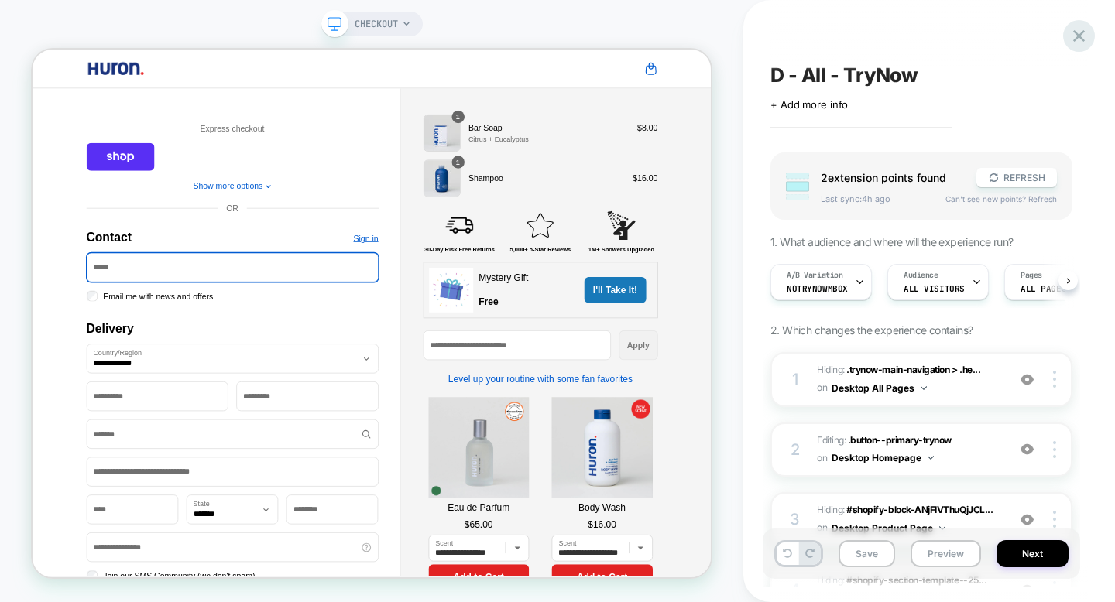
click at [1073, 33] on icon at bounding box center [1078, 36] width 21 height 21
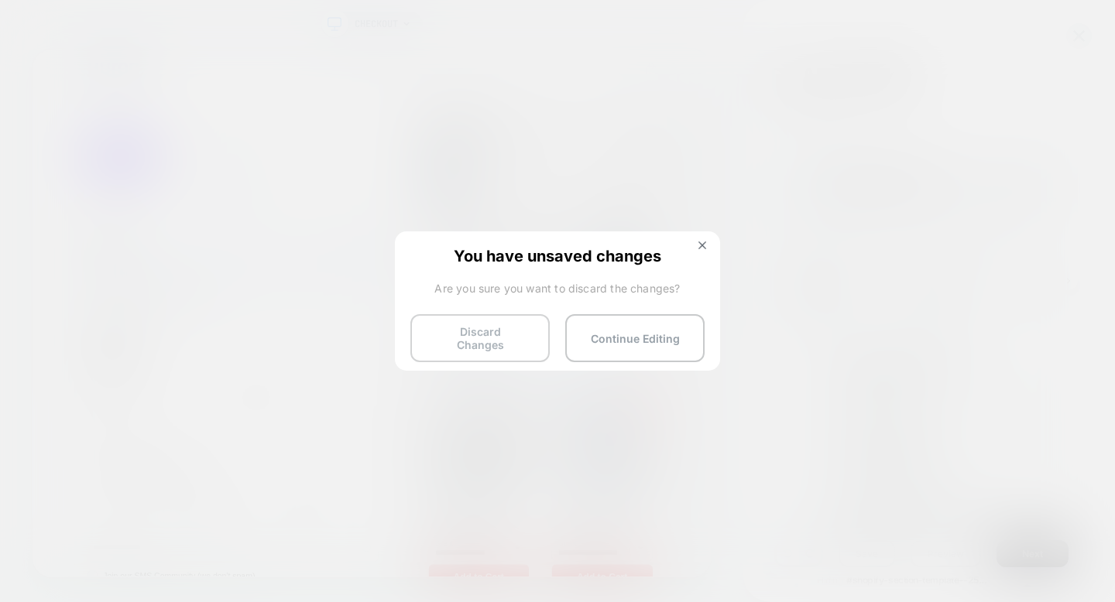
click at [505, 336] on button "Discard Changes" at bounding box center [479, 338] width 139 height 48
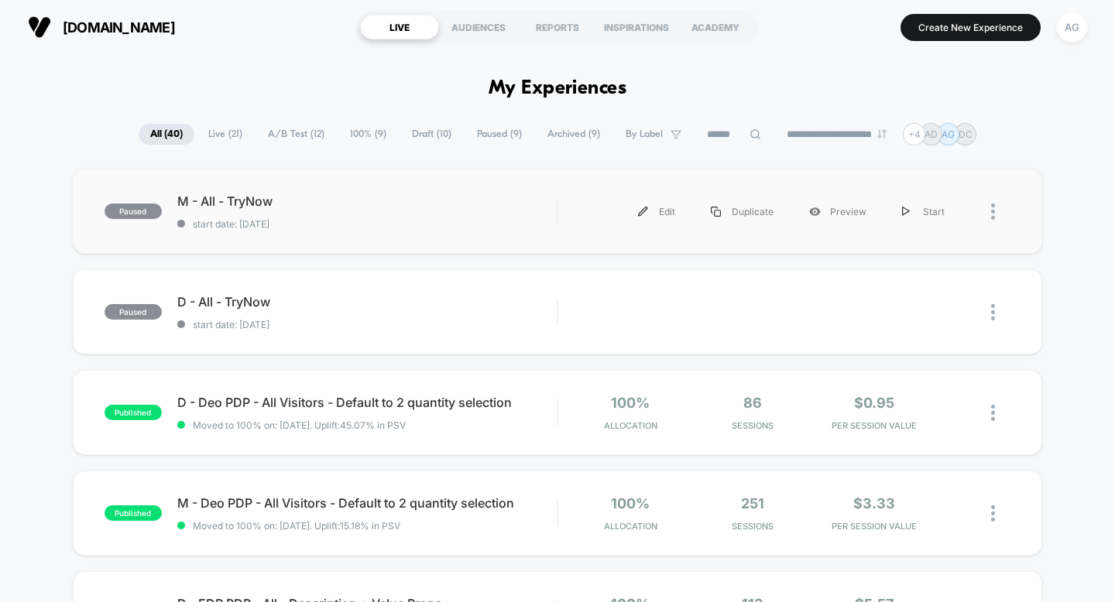
click at [995, 211] on div at bounding box center [1000, 211] width 19 height 35
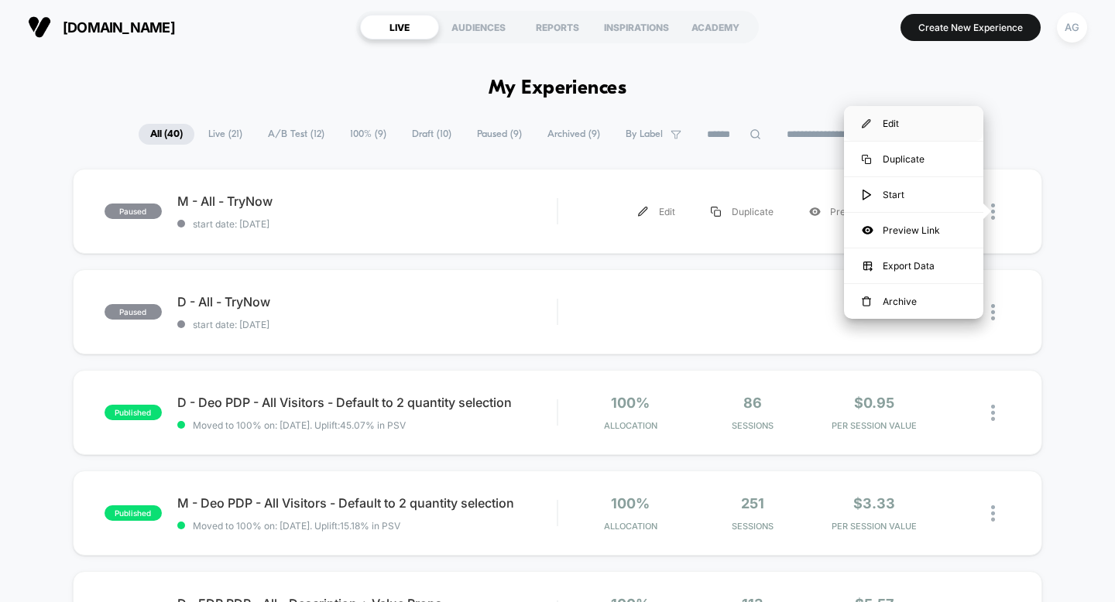
click at [905, 120] on div "Edit" at bounding box center [913, 123] width 139 height 35
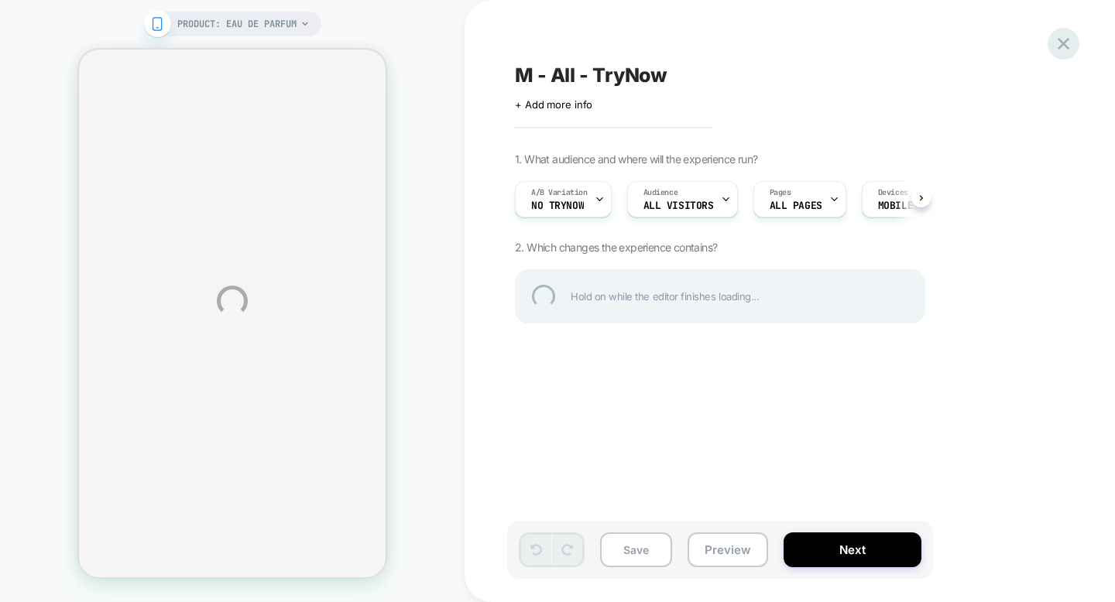
click at [1069, 46] on div at bounding box center [1063, 44] width 32 height 32
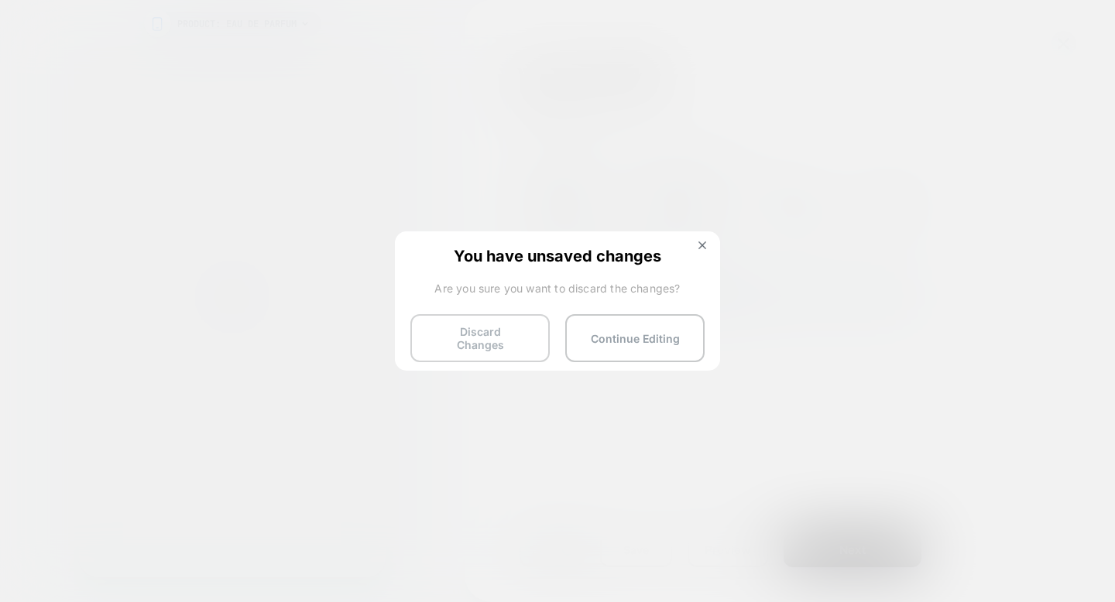
click at [525, 323] on button "Discard Changes" at bounding box center [479, 338] width 139 height 48
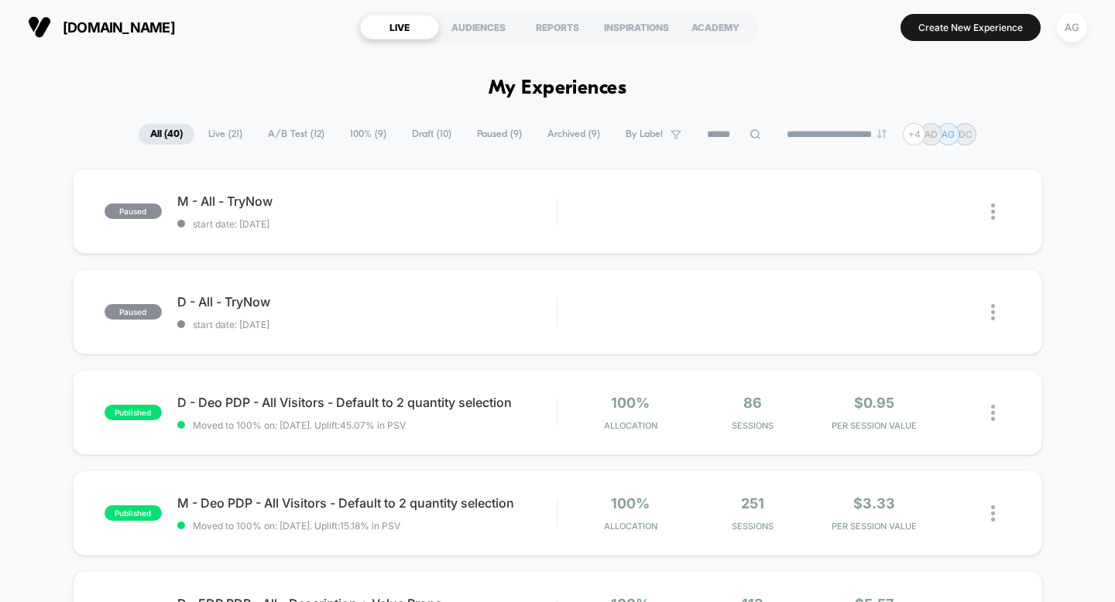
click at [290, 132] on span "A/B Test ( 12 )" at bounding box center [296, 134] width 80 height 21
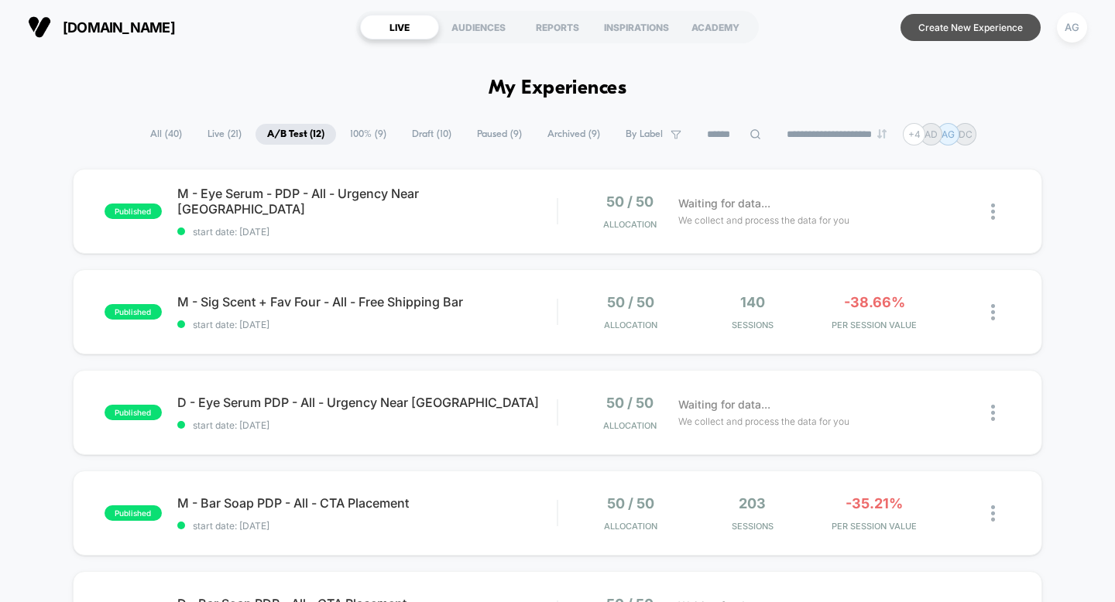
click at [1020, 30] on button "Create New Experience" at bounding box center [970, 27] width 140 height 27
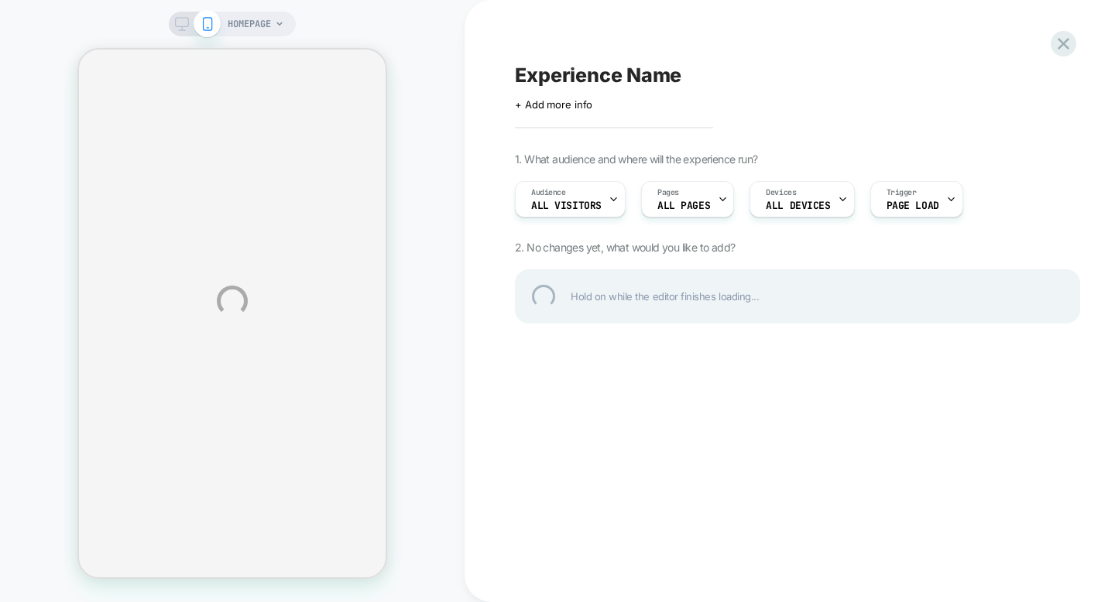
click at [603, 197] on div "HOMEPAGE Experience Name Click to edit experience details + Add more info 1. Wh…" at bounding box center [557, 301] width 1115 height 602
click at [613, 201] on div "HOMEPAGE Experience Name Click to edit experience details + Add more info 1. Wh…" at bounding box center [557, 301] width 1115 height 602
click at [605, 201] on div "HOMEPAGE Experience Name Click to edit experience details + Add more info 1. Wh…" at bounding box center [557, 301] width 1115 height 602
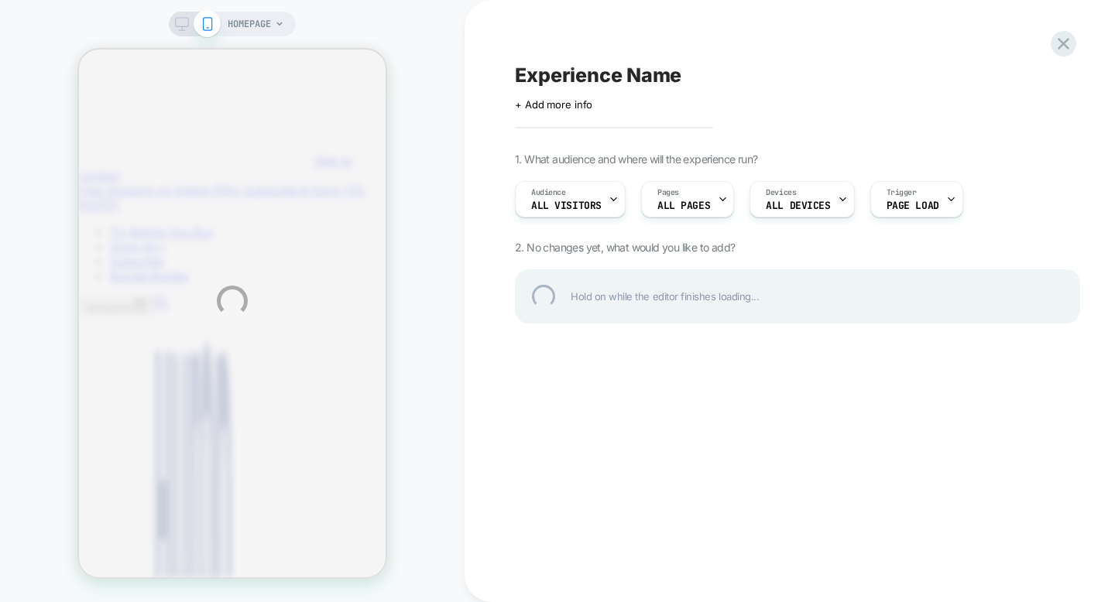
click at [607, 203] on div "HOMEPAGE Experience Name Click to edit experience details + Add more info 1. Wh…" at bounding box center [557, 301] width 1115 height 602
click at [272, 27] on div "HOMEPAGE Experience Name Click to edit experience details + Add more info 1. Wh…" at bounding box center [557, 301] width 1115 height 602
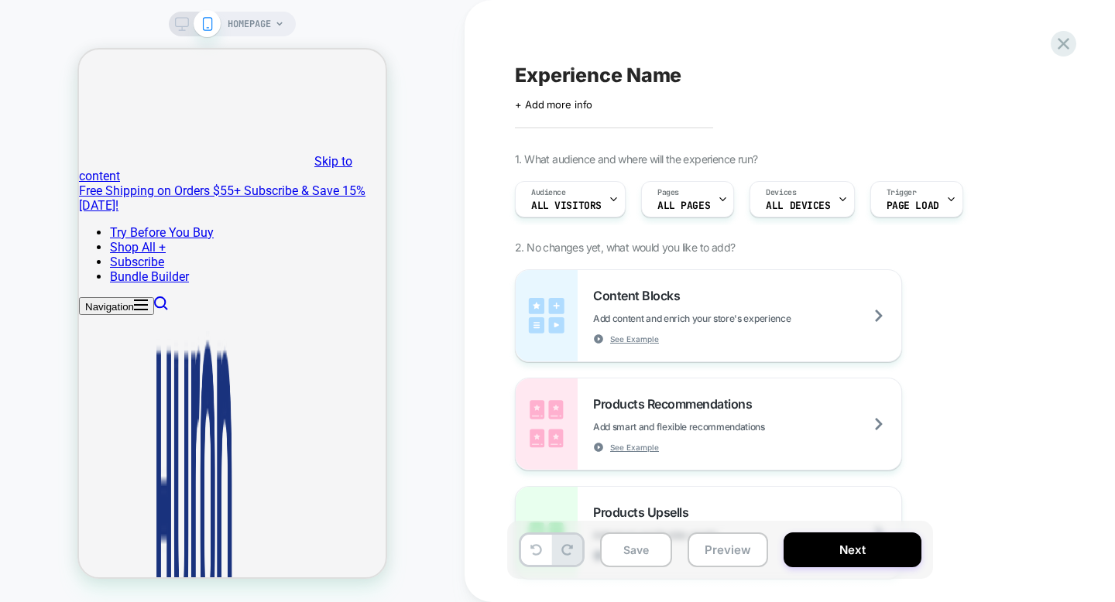
click at [276, 26] on icon at bounding box center [279, 23] width 9 height 9
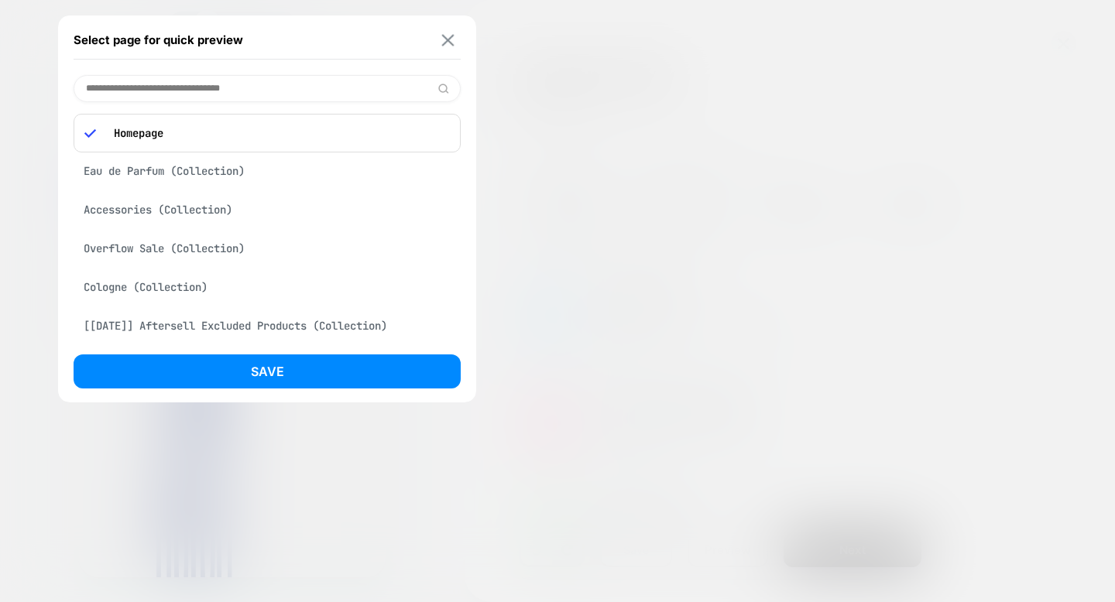
click at [454, 46] on button at bounding box center [447, 39] width 19 height 13
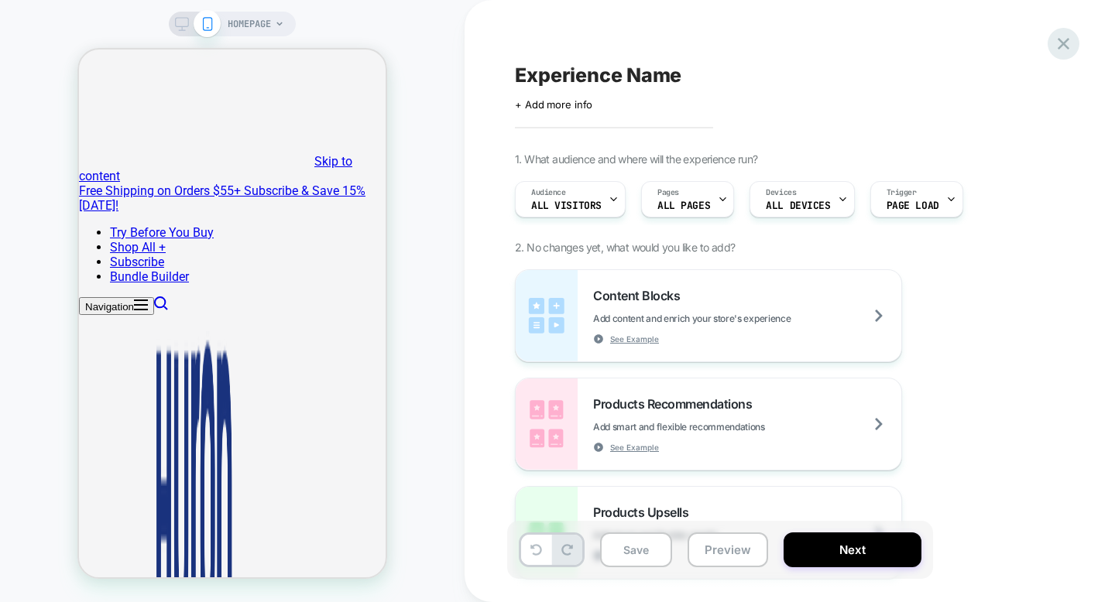
click at [1064, 41] on icon at bounding box center [1063, 44] width 12 height 12
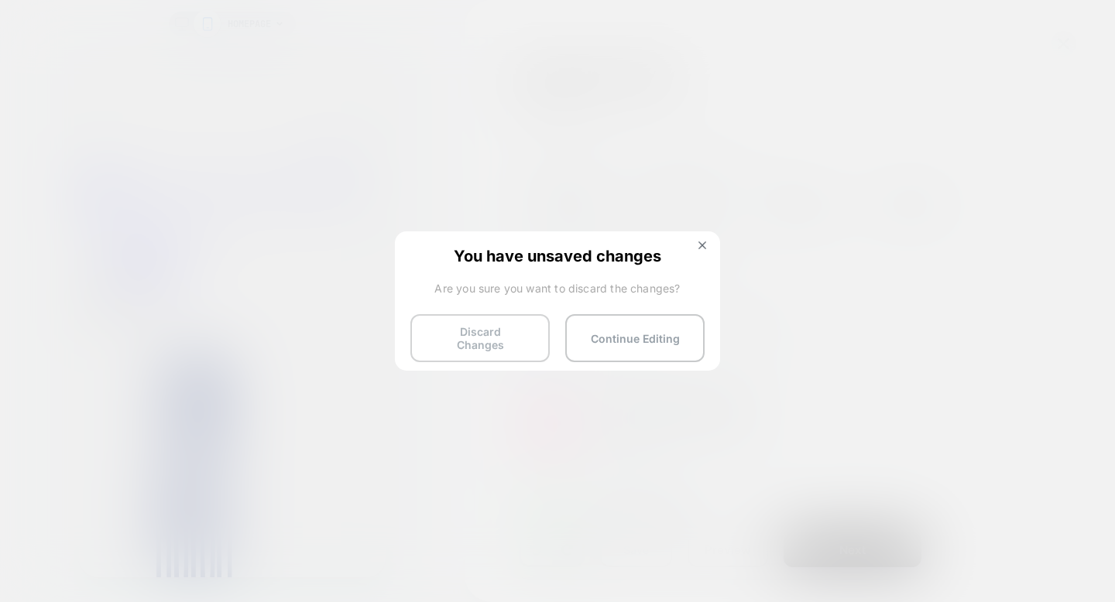
click at [514, 327] on button "Discard Changes" at bounding box center [479, 338] width 139 height 48
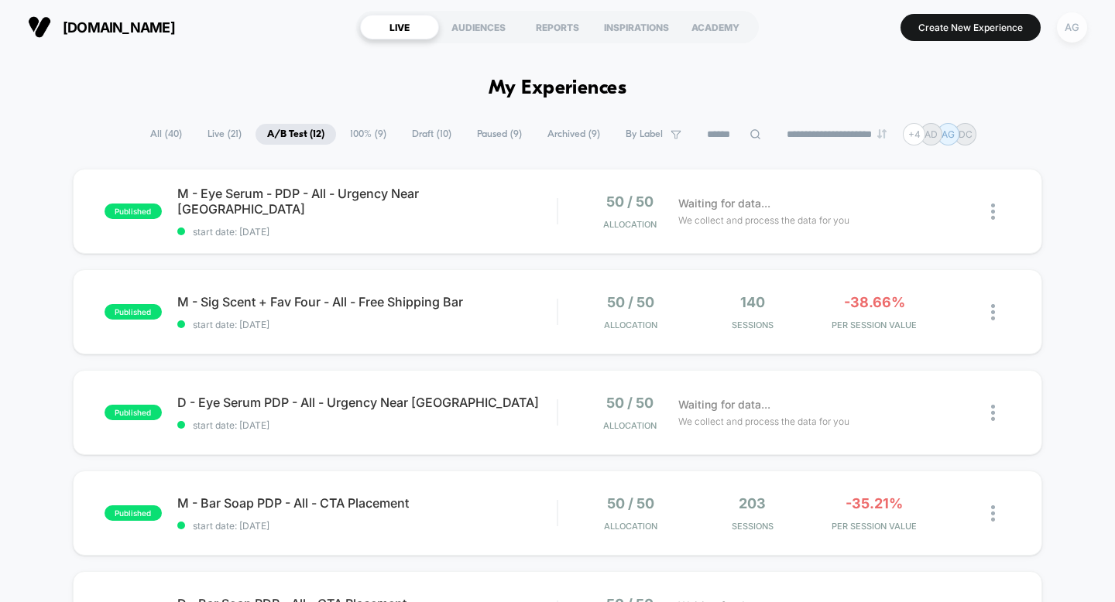
click at [1070, 36] on div "AG" at bounding box center [1072, 27] width 30 height 30
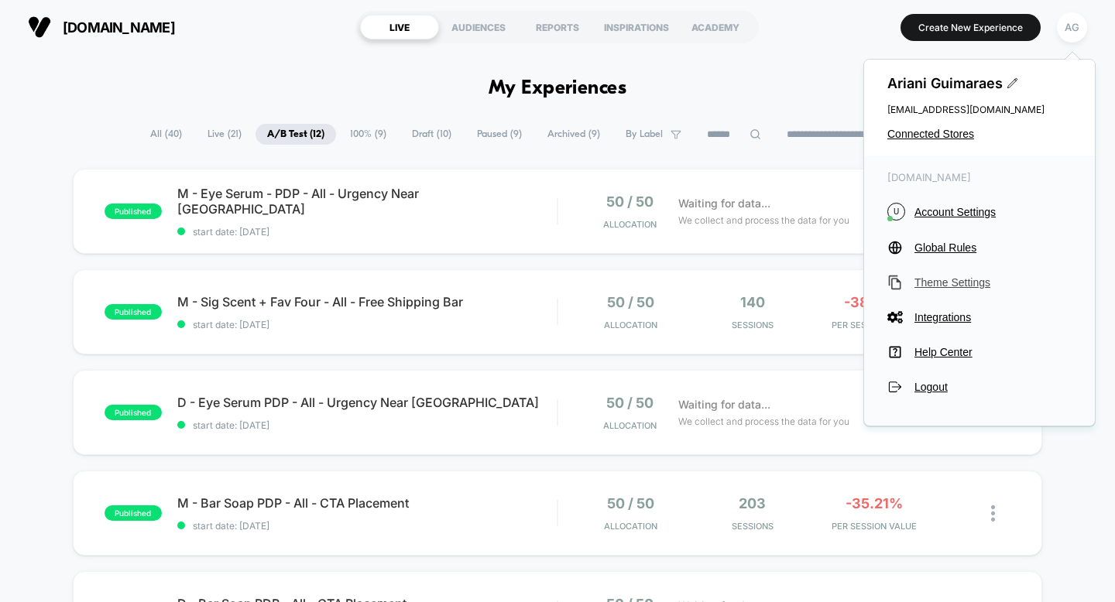
click at [941, 278] on span "Theme Settings" at bounding box center [992, 282] width 157 height 12
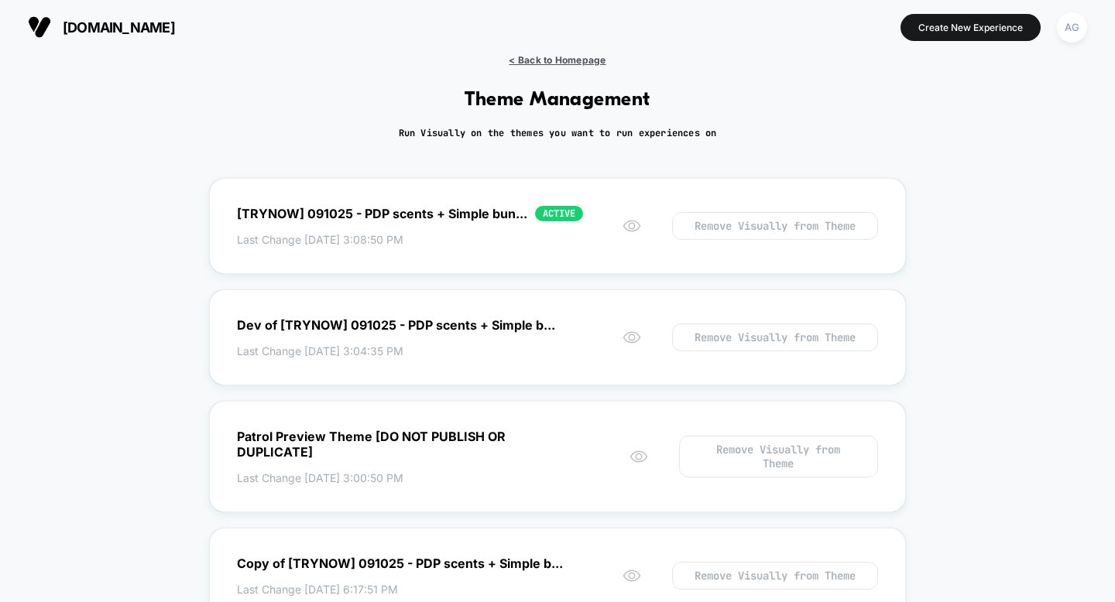
click at [564, 61] on span "< Back to Homepage" at bounding box center [557, 60] width 97 height 12
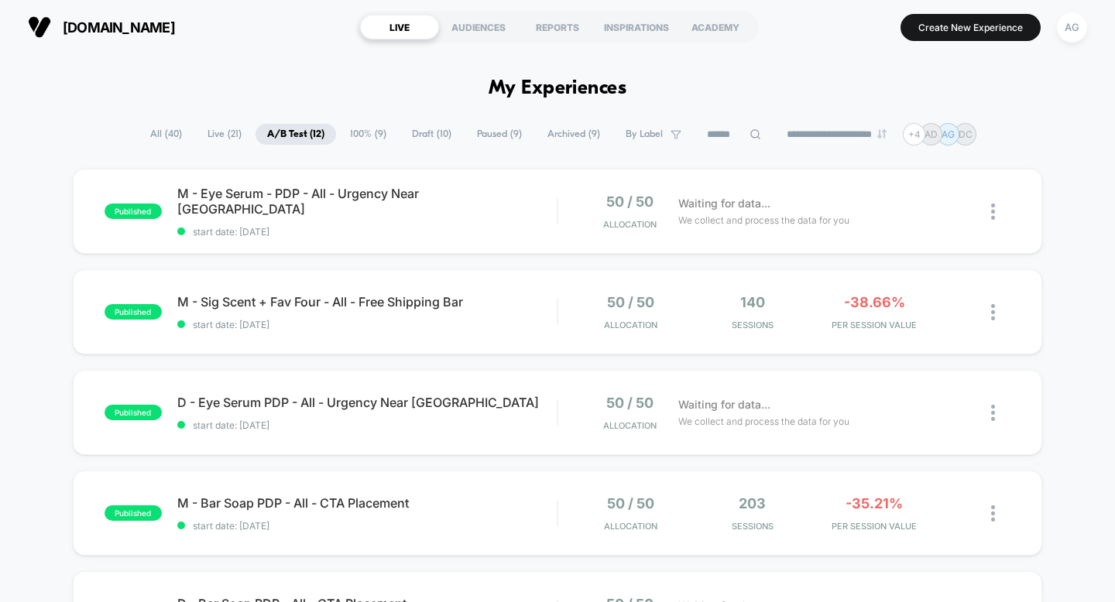
click at [153, 141] on span "All ( 40 )" at bounding box center [166, 134] width 55 height 21
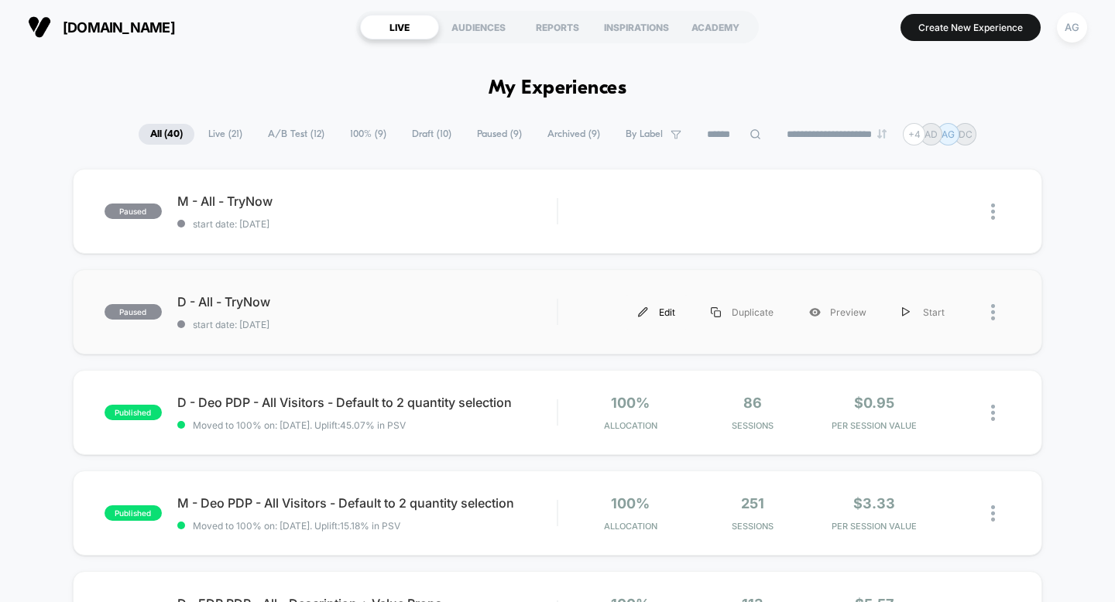
click at [648, 311] on img at bounding box center [643, 312] width 10 height 10
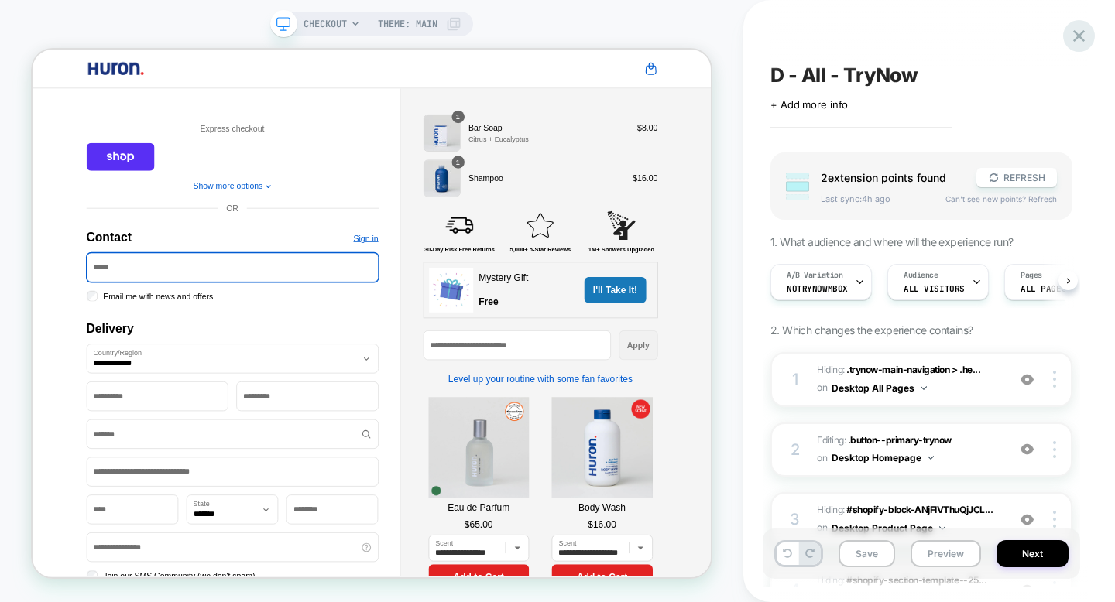
click at [1077, 29] on icon at bounding box center [1078, 36] width 21 height 21
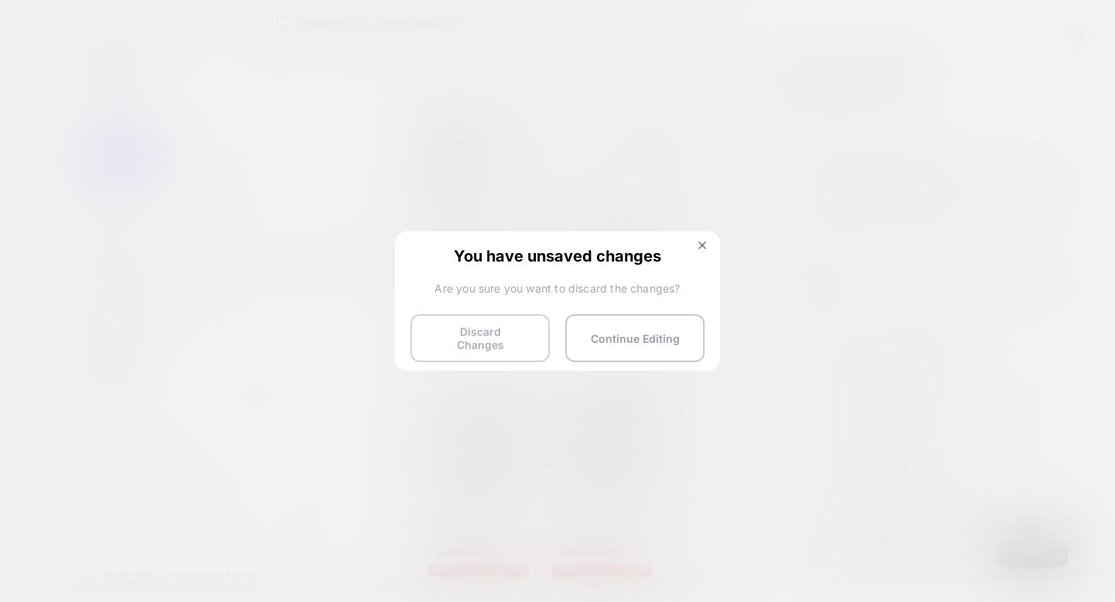
click at [494, 336] on button "Discard Changes" at bounding box center [479, 338] width 139 height 48
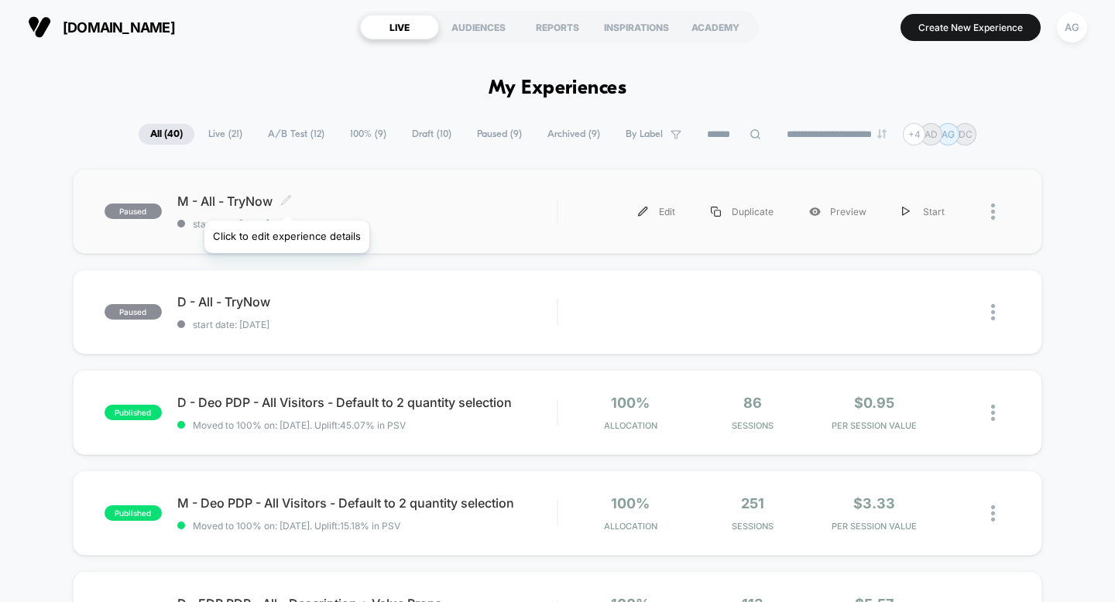
click at [286, 201] on icon at bounding box center [286, 200] width 12 height 12
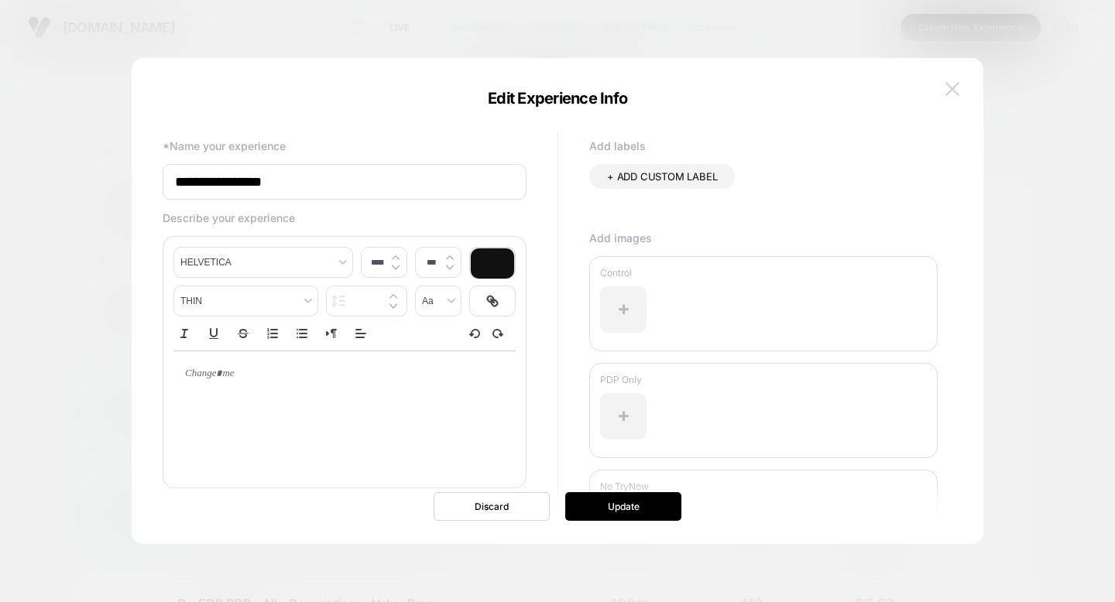
click at [951, 84] on img at bounding box center [952, 88] width 14 height 13
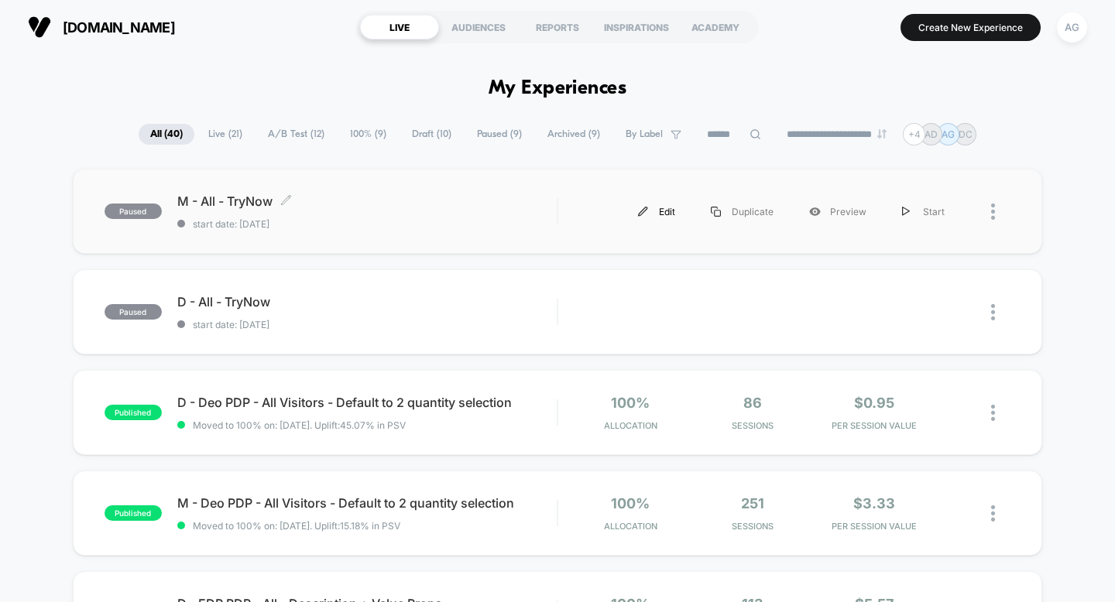
click at [660, 212] on div "Edit" at bounding box center [656, 211] width 73 height 35
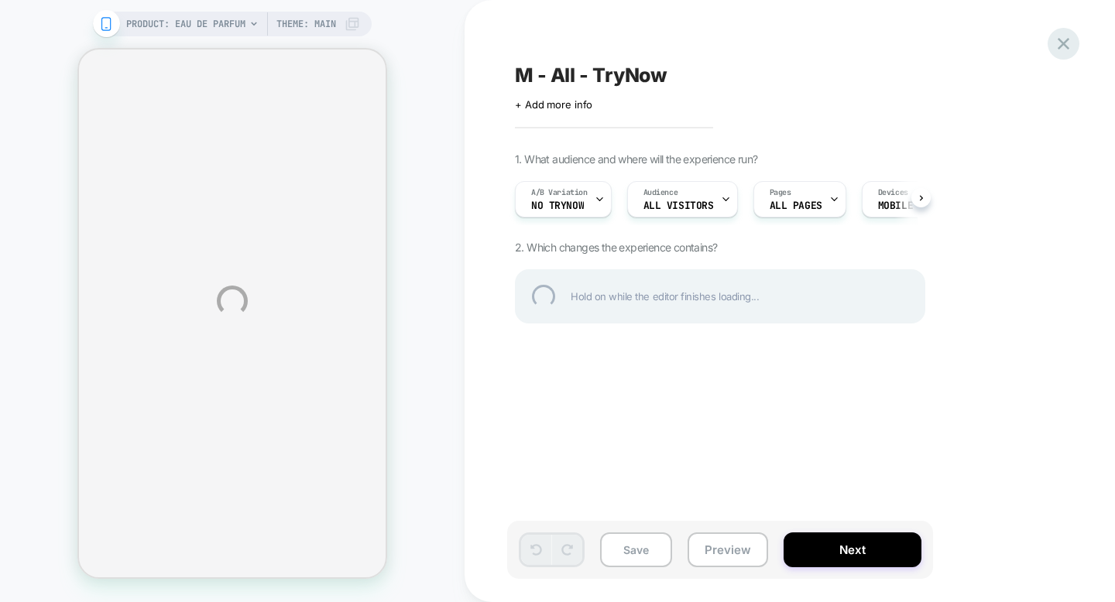
click at [1060, 47] on div at bounding box center [1063, 44] width 32 height 32
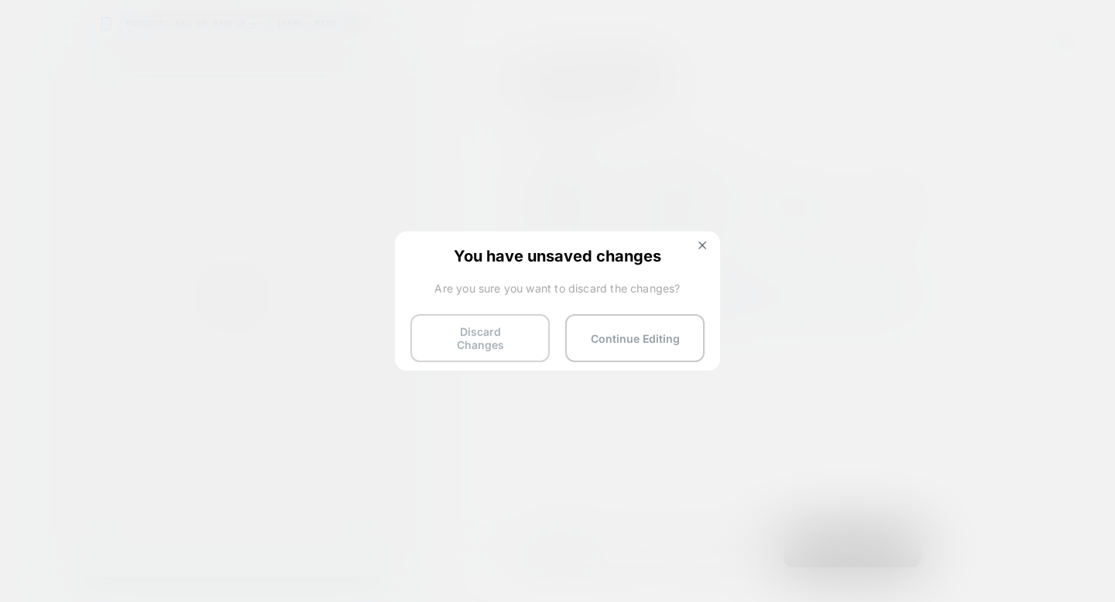
click at [463, 328] on button "Discard Changes" at bounding box center [479, 338] width 139 height 48
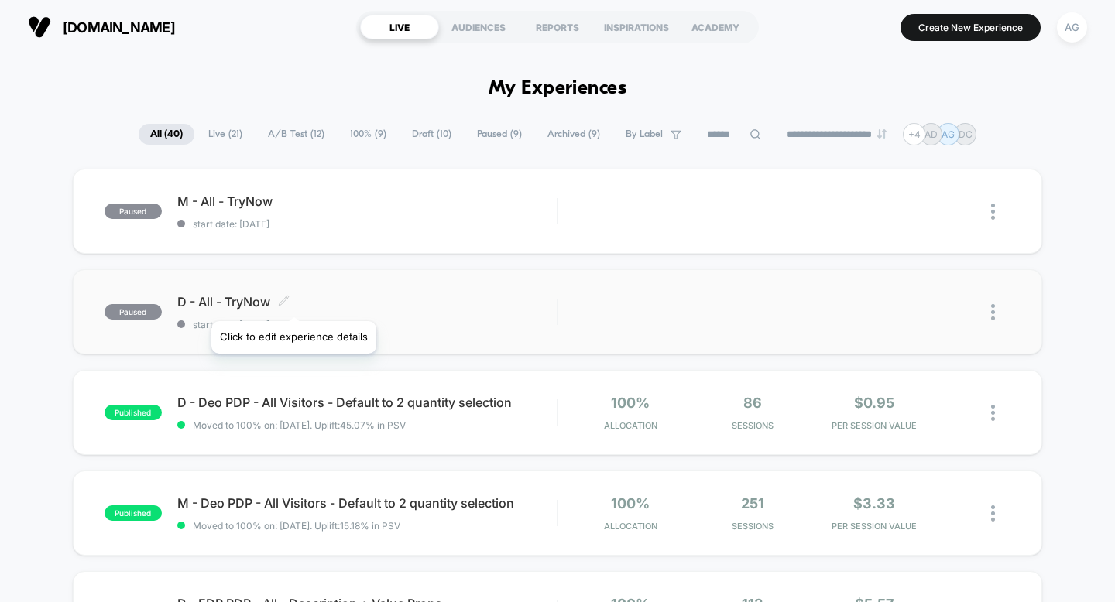
click at [286, 301] on icon at bounding box center [283, 300] width 9 height 9
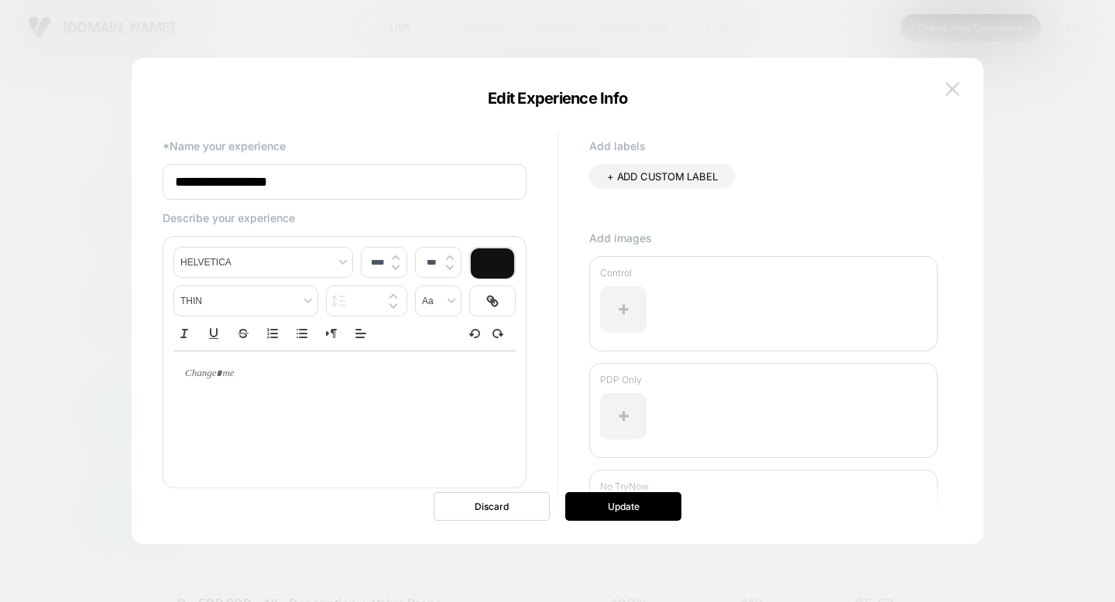
click at [949, 92] on img at bounding box center [952, 88] width 14 height 13
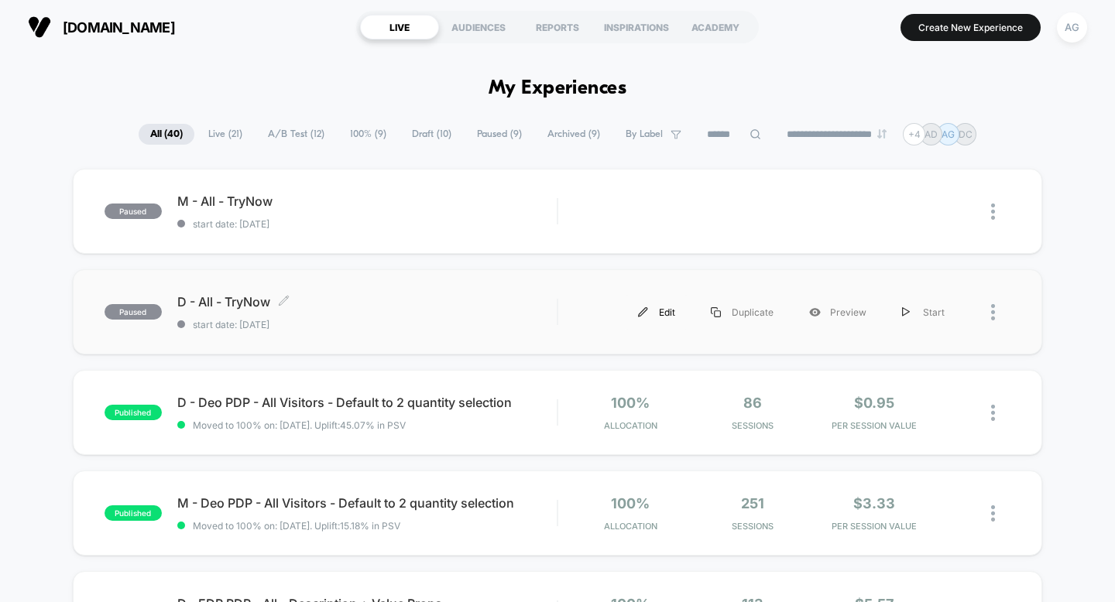
click at [664, 308] on div "Edit" at bounding box center [656, 312] width 73 height 35
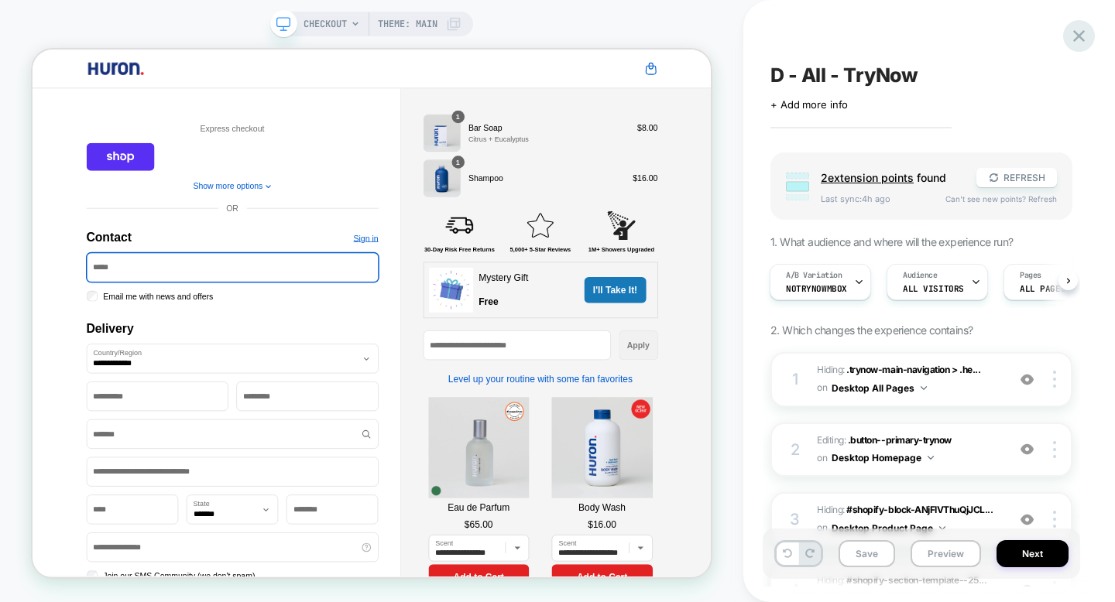
click at [1081, 36] on icon at bounding box center [1078, 36] width 21 height 21
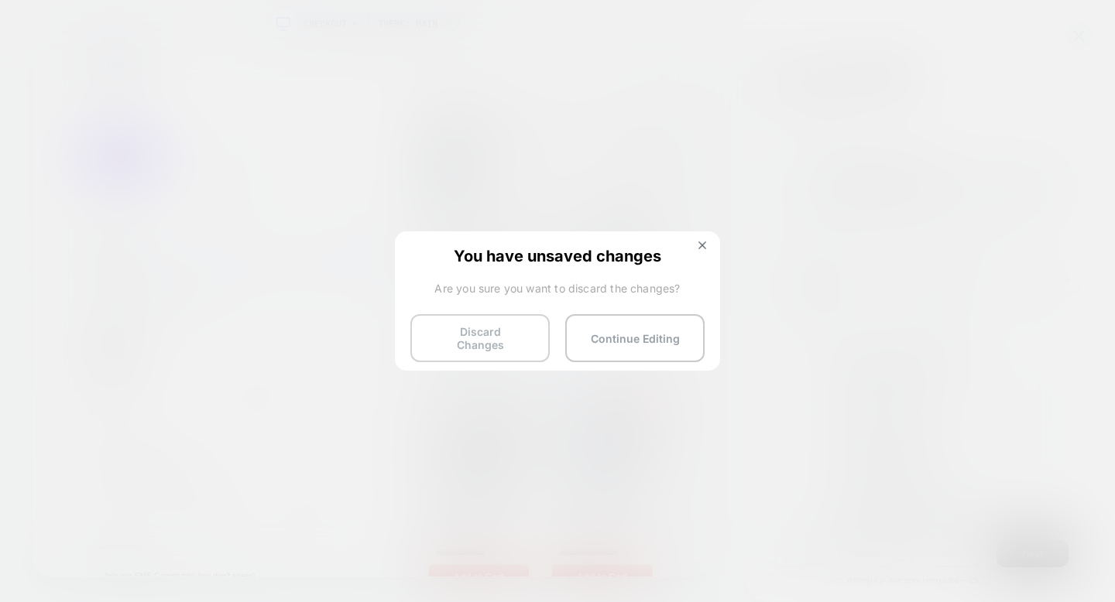
click at [464, 348] on button "Discard Changes" at bounding box center [479, 338] width 139 height 48
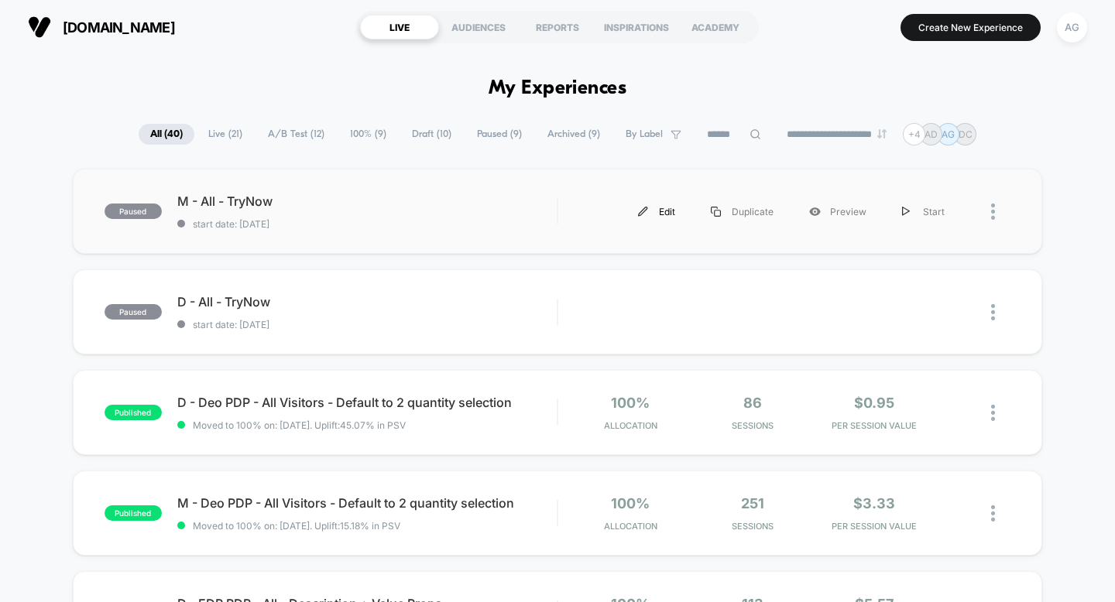
click at [659, 206] on div "Edit" at bounding box center [656, 211] width 73 height 35
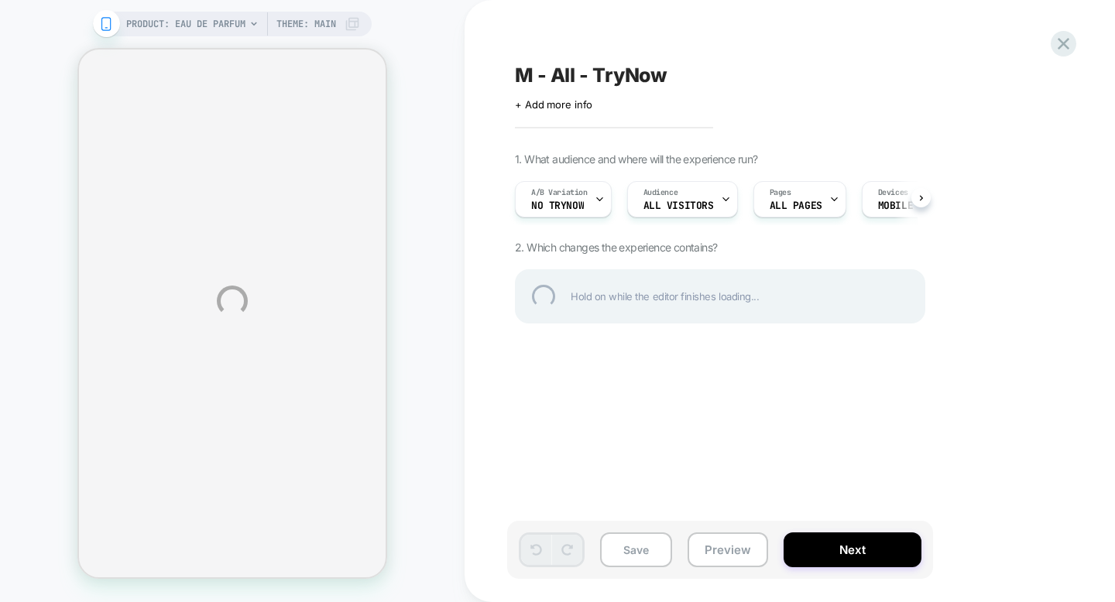
click at [207, 19] on div "PRODUCT: Eau de Parfum PRODUCT: Eau de Parfum Theme: MAIN M - All - TryNow Clic…" at bounding box center [557, 301] width 1115 height 602
click at [1062, 38] on div at bounding box center [1063, 44] width 32 height 32
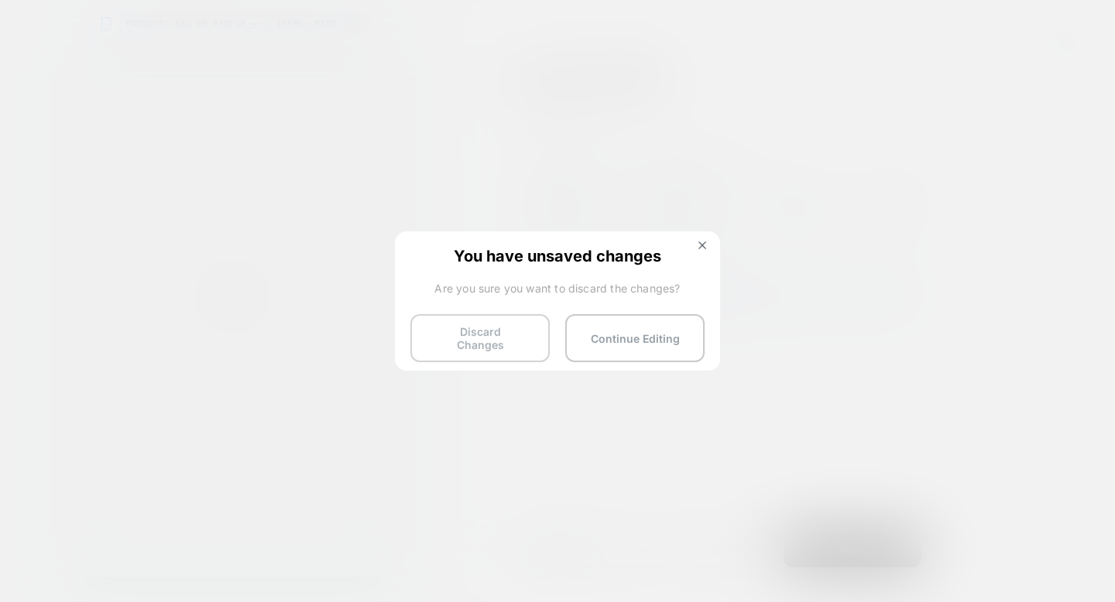
click at [494, 333] on button "Discard Changes" at bounding box center [479, 338] width 139 height 48
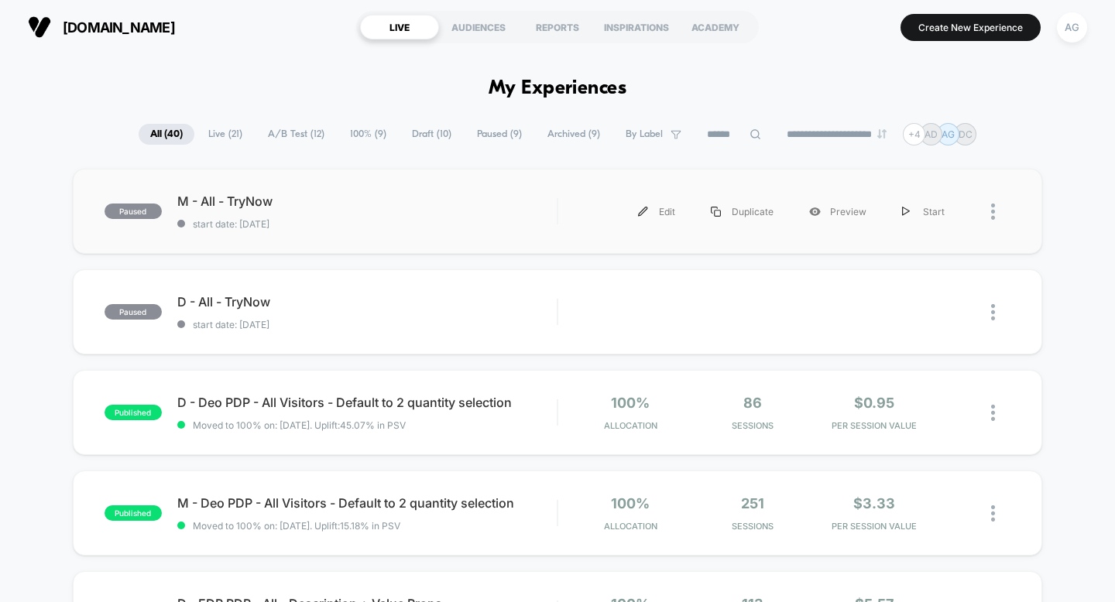
click at [996, 214] on div at bounding box center [1000, 211] width 19 height 35
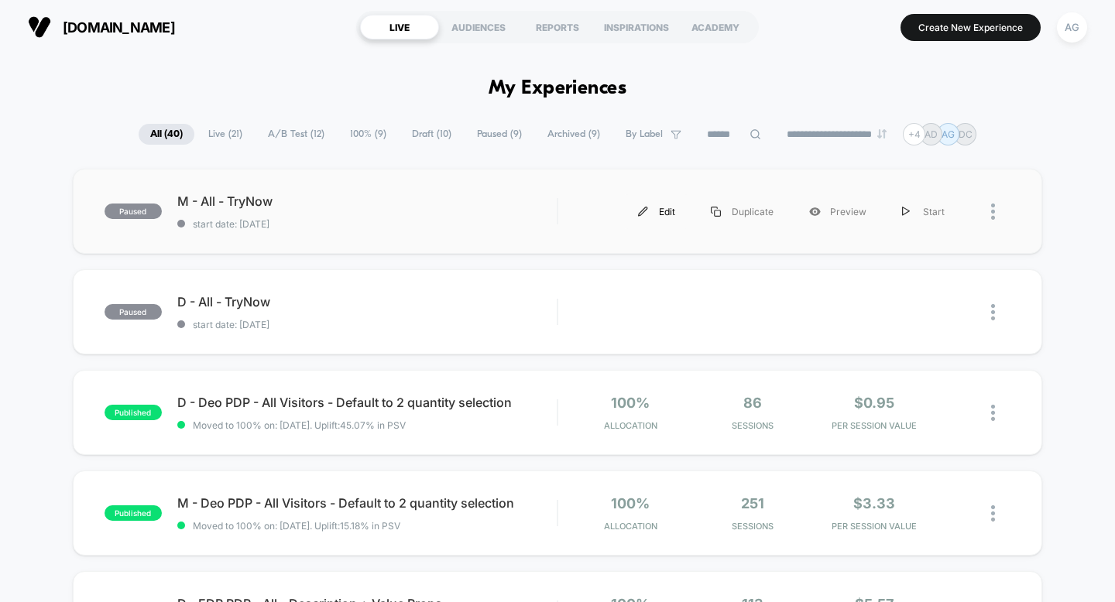
click at [648, 213] on img at bounding box center [643, 212] width 10 height 10
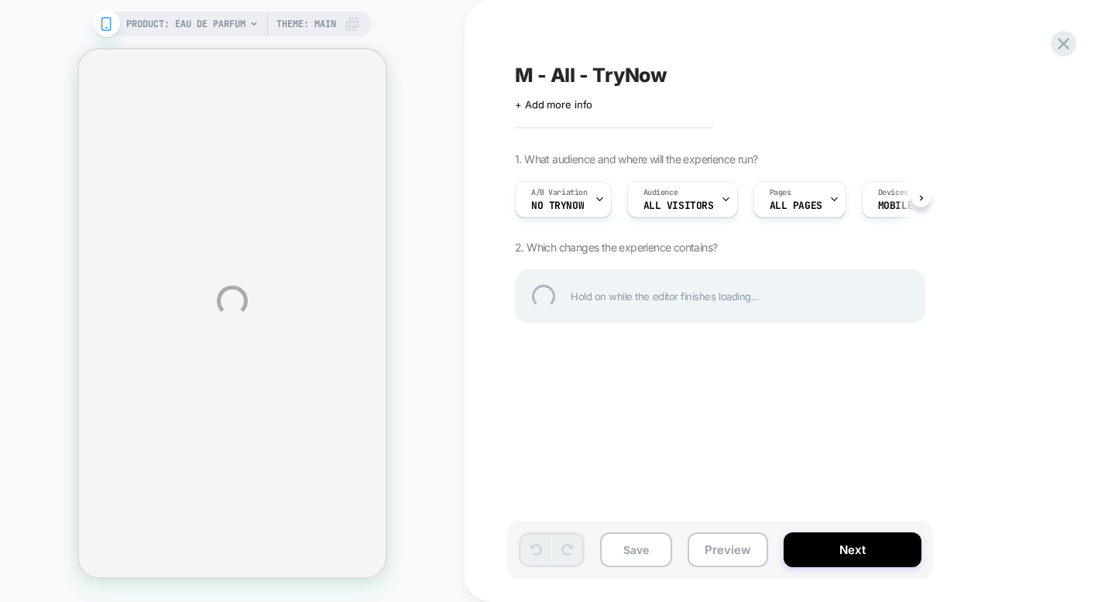
click at [880, 197] on div "PRODUCT: Eau de Parfum PRODUCT: Eau de Parfum Theme: MAIN M - All - TryNow Clic…" at bounding box center [557, 301] width 1115 height 602
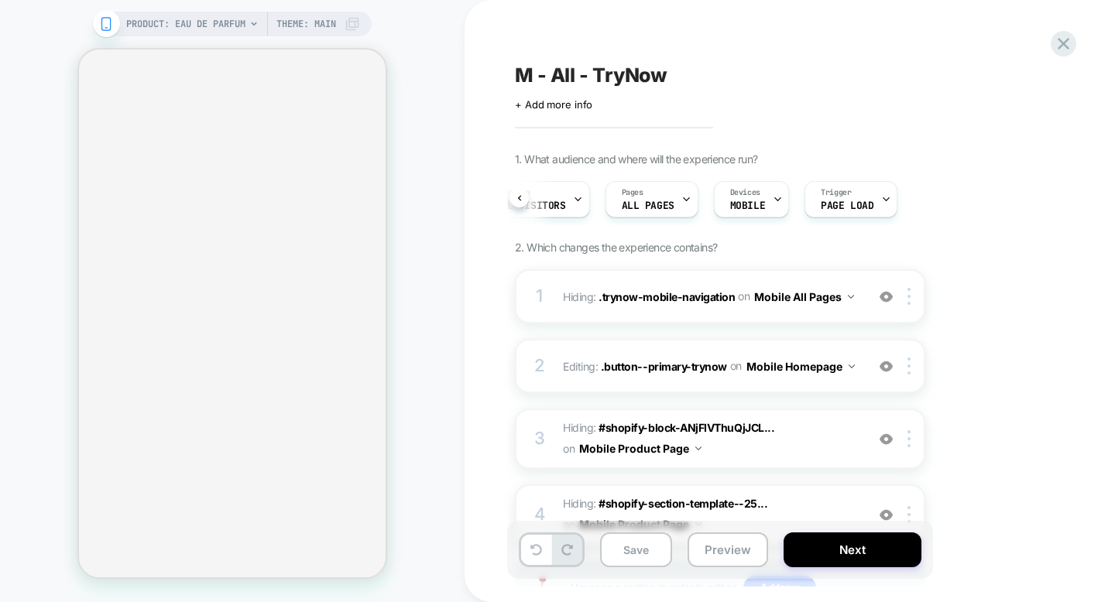
scroll to position [0, 176]
click at [694, 210] on div "Devices MOBILE" at bounding box center [719, 199] width 66 height 35
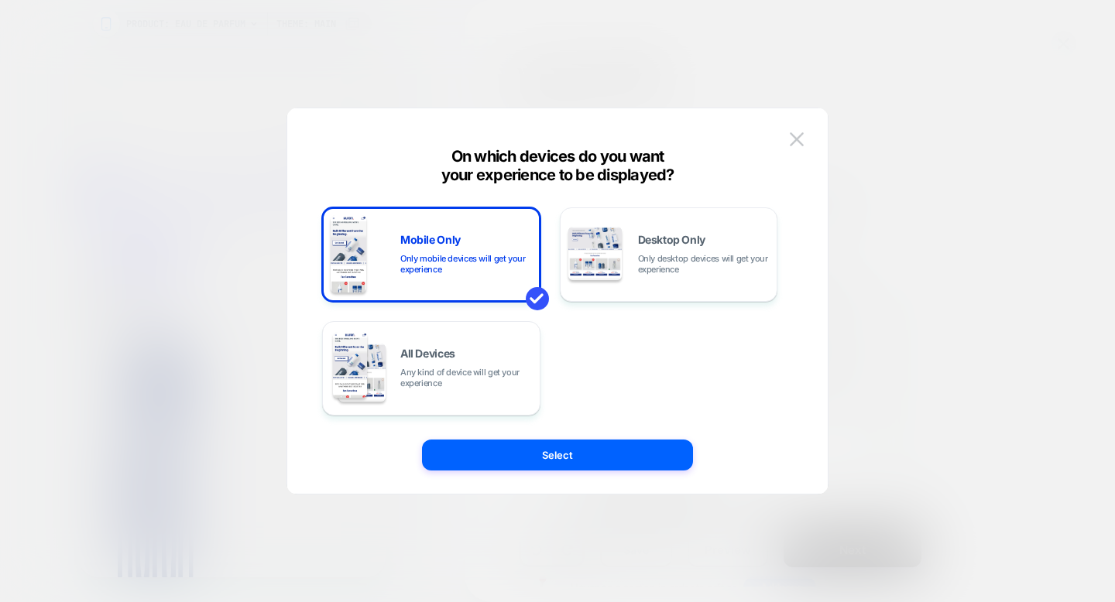
scroll to position [0, 0]
click at [793, 141] on img at bounding box center [797, 138] width 14 height 13
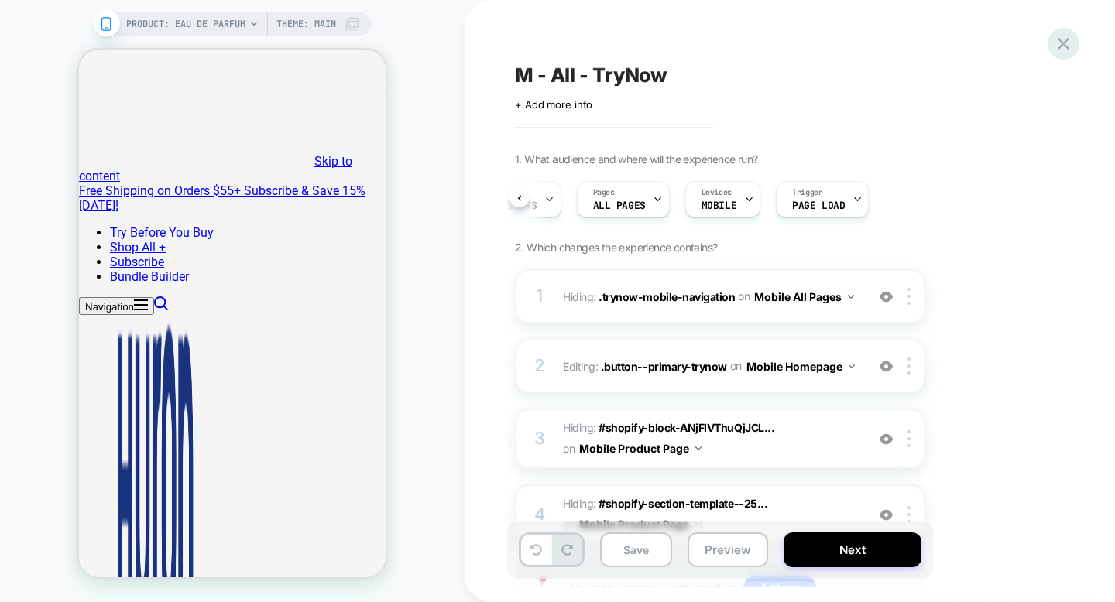
click at [1060, 45] on icon at bounding box center [1063, 44] width 12 height 12
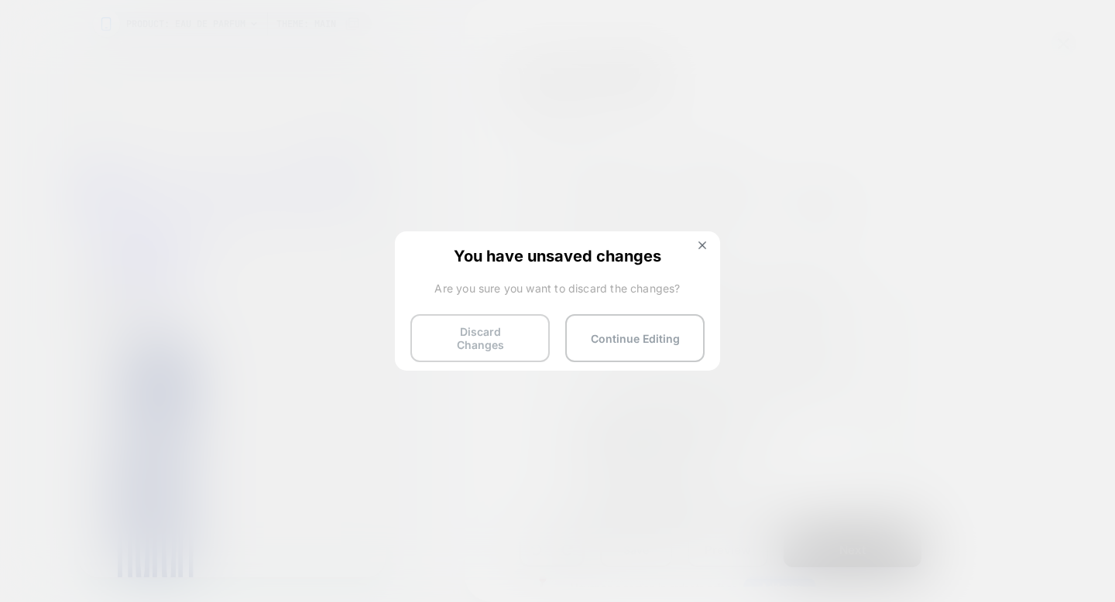
click at [498, 340] on button "Discard Changes" at bounding box center [479, 338] width 139 height 48
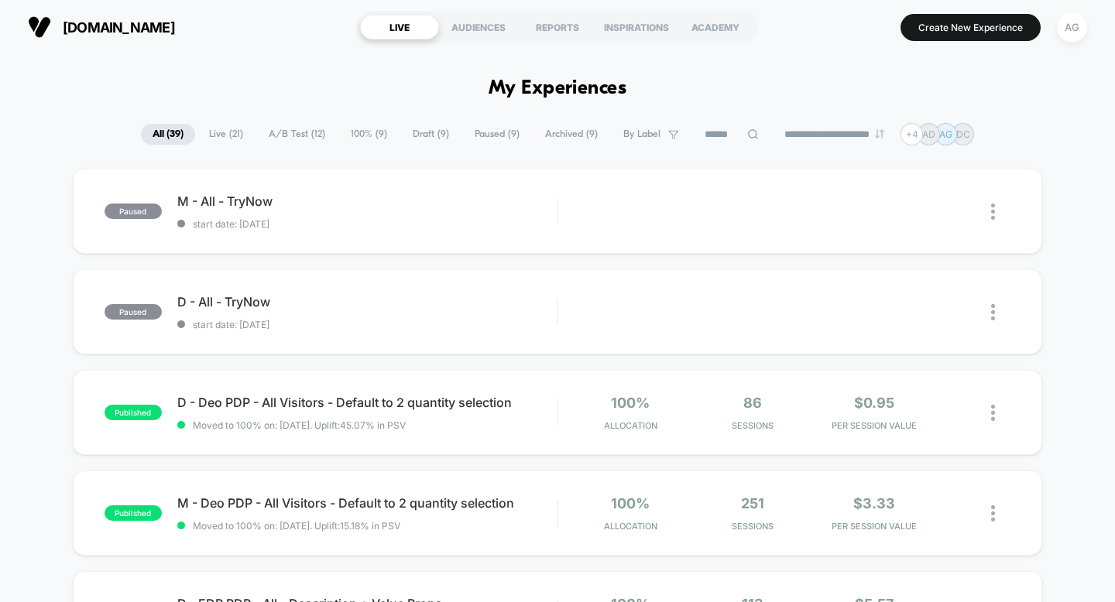
click at [310, 135] on span "A/B Test ( 12 )" at bounding box center [297, 134] width 80 height 21
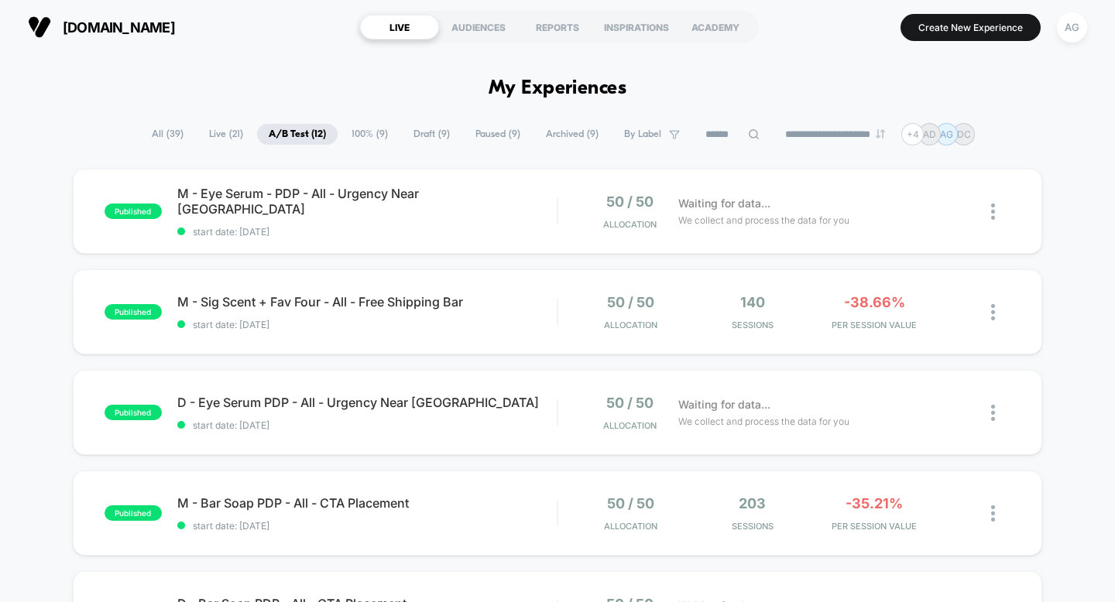
click at [219, 135] on span "Live ( 21 )" at bounding box center [225, 134] width 57 height 21
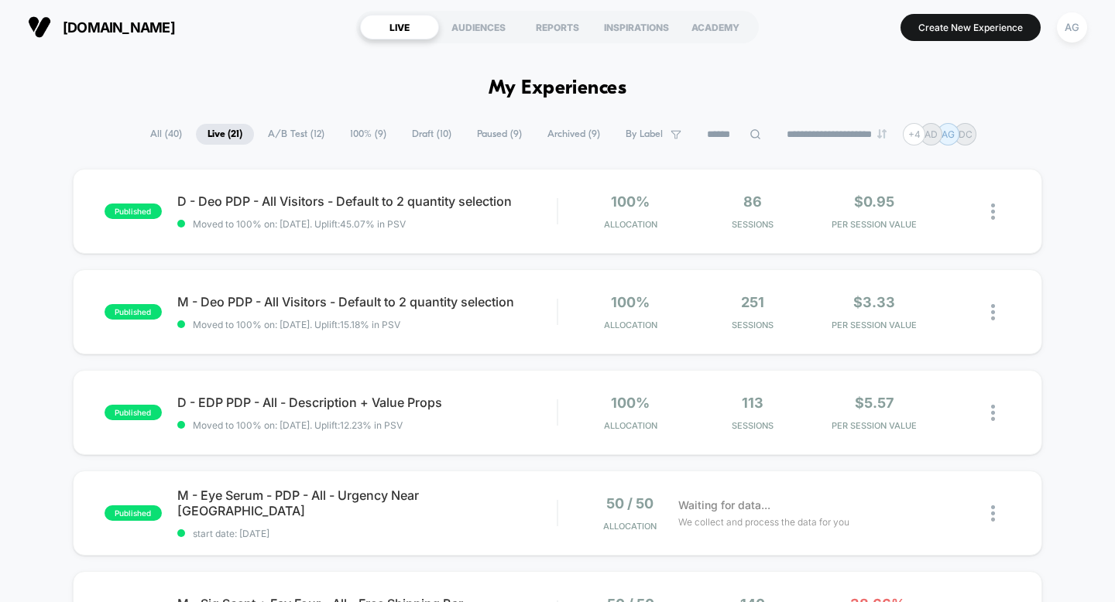
click at [440, 135] on span "Draft ( 10 )" at bounding box center [431, 134] width 63 height 21
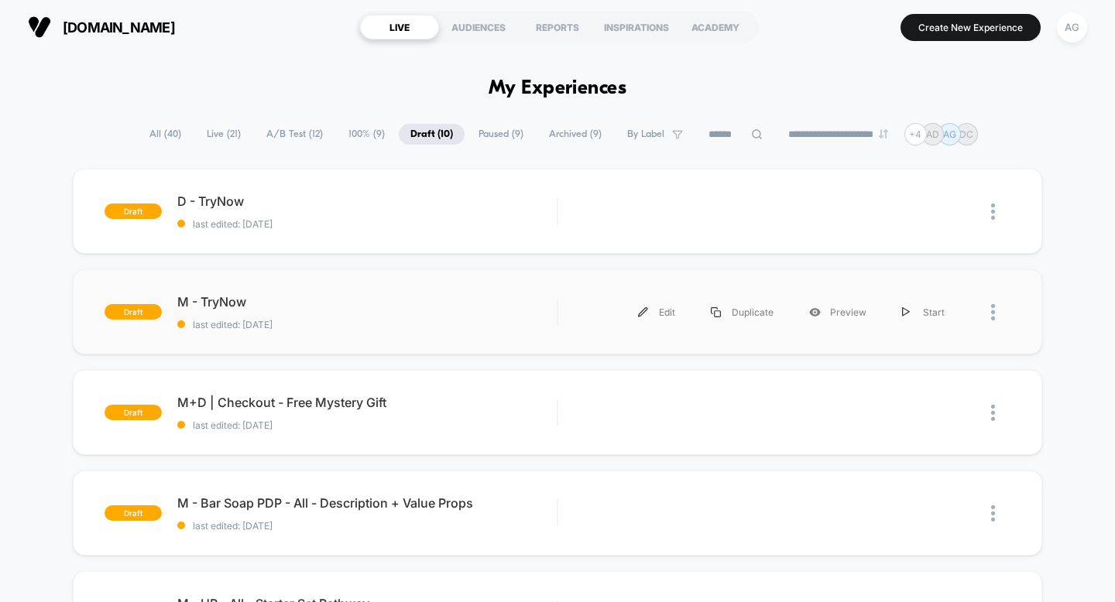
click at [1019, 316] on div "draft M - TryNow last edited: 9/11/2025 Edit Duplicate Preview Start" at bounding box center [558, 311] width 970 height 85
click at [839, 312] on div "Preview" at bounding box center [837, 312] width 93 height 35
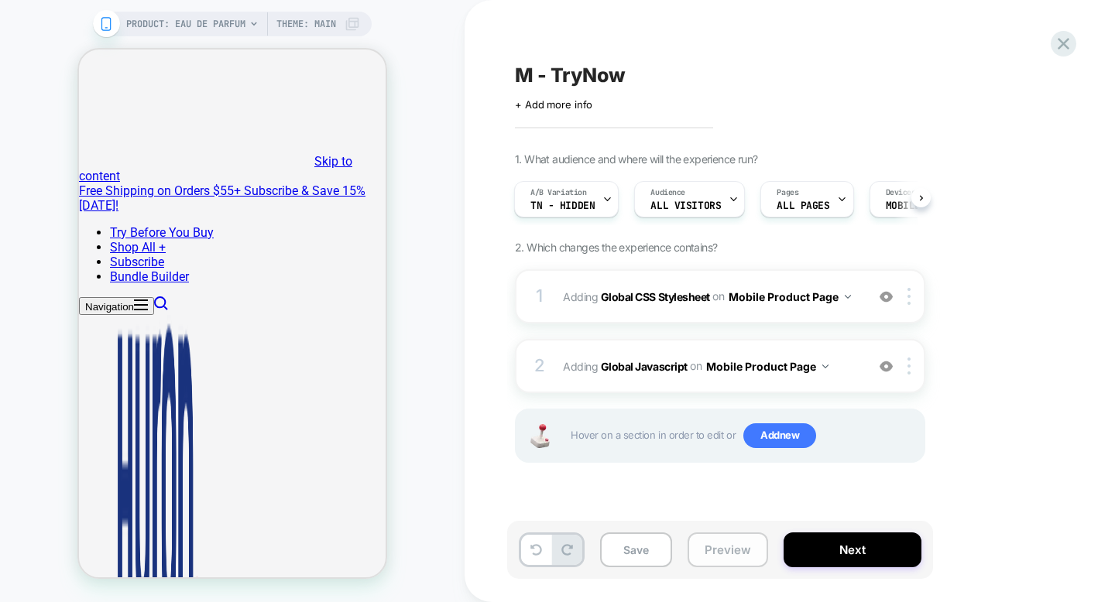
click at [732, 551] on button "Preview" at bounding box center [727, 550] width 80 height 35
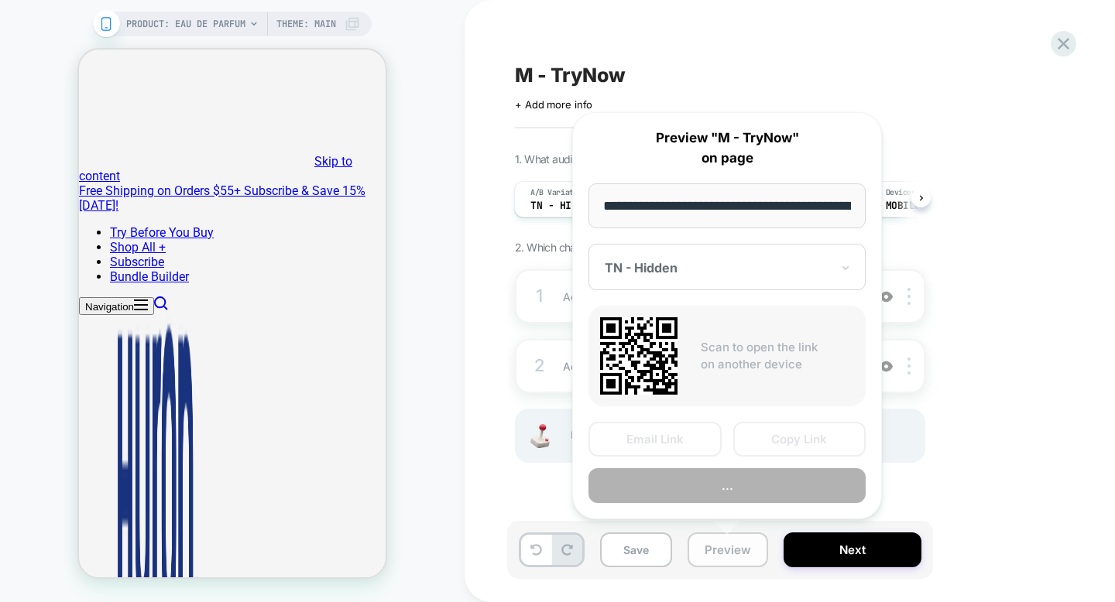
scroll to position [0, 163]
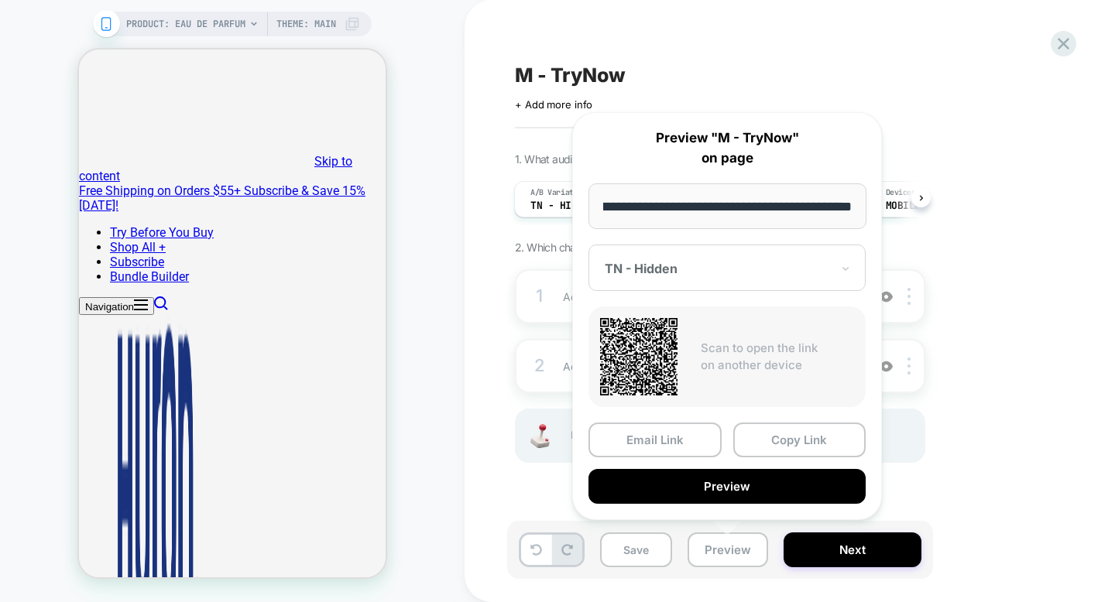
click at [711, 270] on div at bounding box center [718, 268] width 226 height 15
click at [1073, 169] on div "1. What audience and where will the experience run? A/B Variation TN - Hidden A…" at bounding box center [797, 326] width 565 height 349
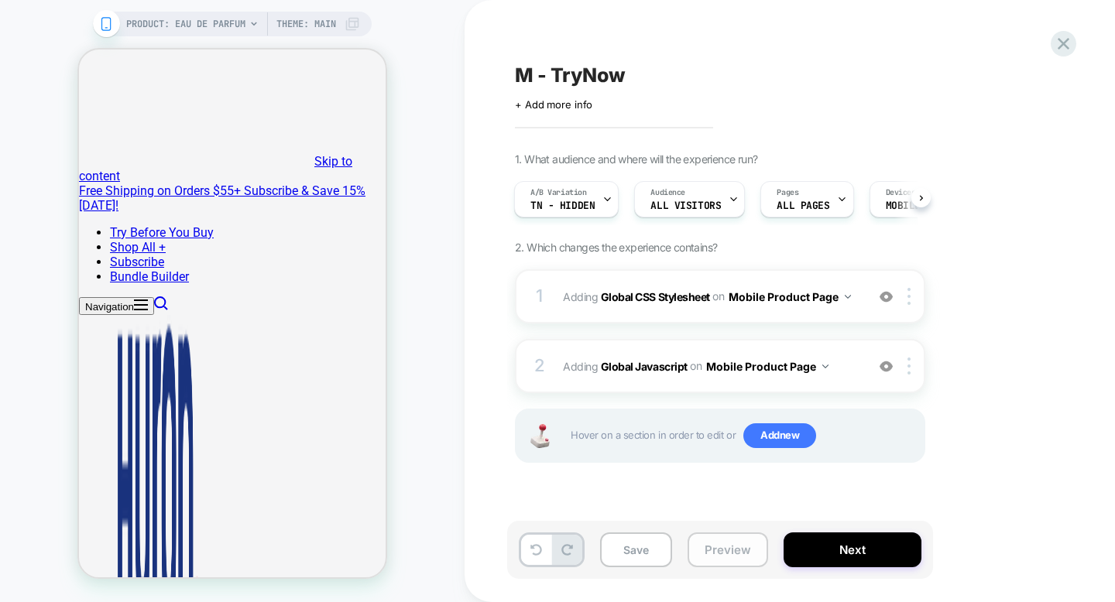
click at [726, 563] on button "Preview" at bounding box center [727, 550] width 80 height 35
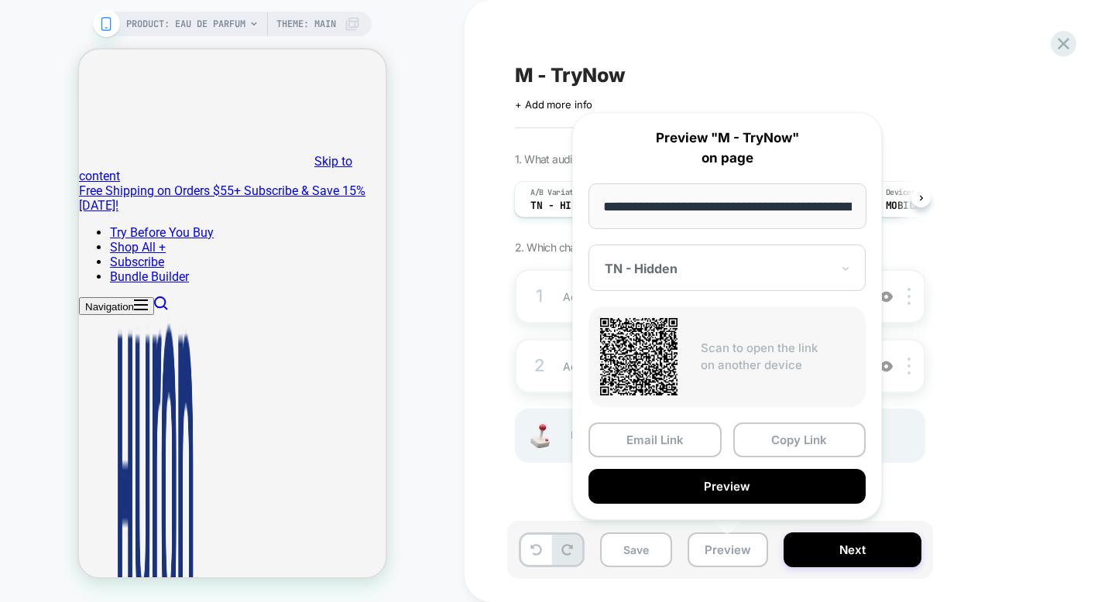
click at [939, 456] on div "1. What audience and where will the experience run? A/B Variation TN - Hidden A…" at bounding box center [797, 326] width 565 height 349
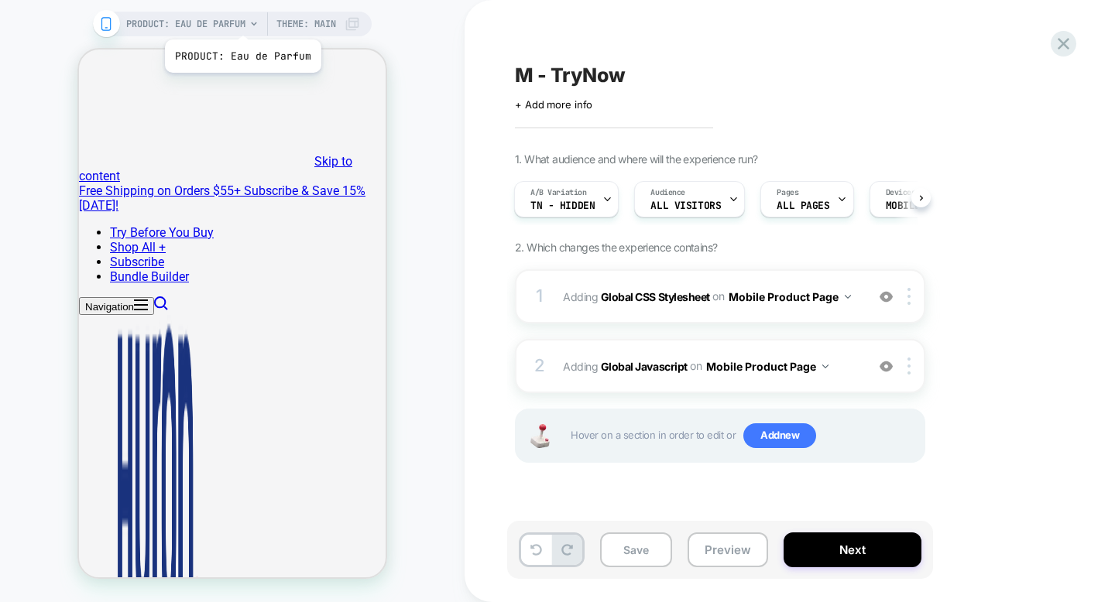
click at [241, 20] on span "PRODUCT: Eau de Parfum" at bounding box center [185, 24] width 119 height 25
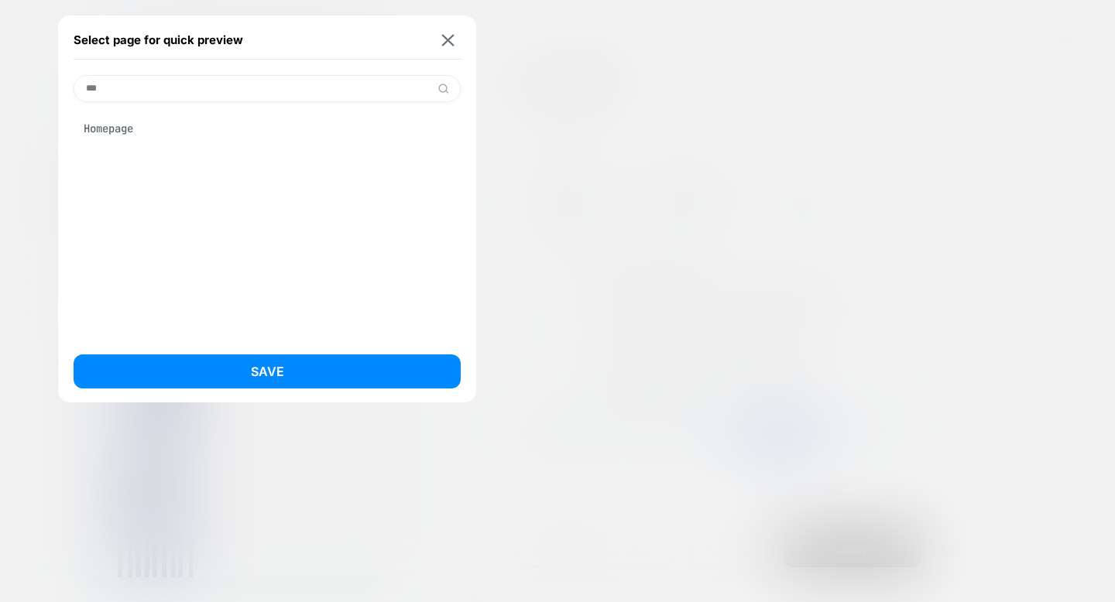
type input "***"
click at [145, 124] on div "Homepage" at bounding box center [267, 128] width 387 height 29
click at [445, 40] on img at bounding box center [448, 40] width 12 height 12
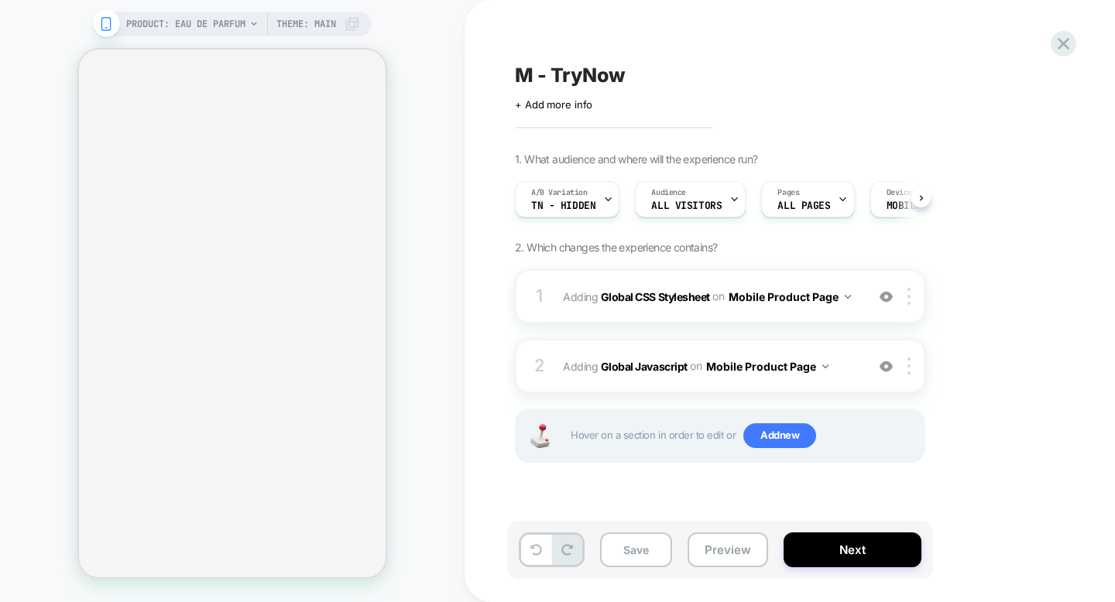
scroll to position [0, 2]
click at [1060, 44] on icon at bounding box center [1063, 43] width 21 height 21
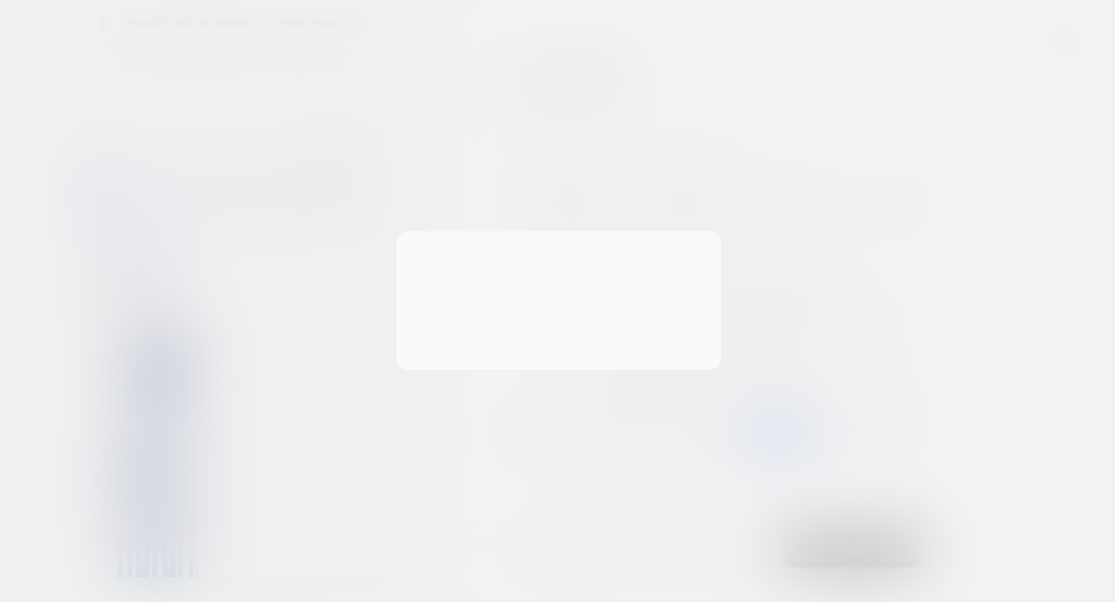
scroll to position [0, 0]
click at [478, 342] on button "Discard Changes" at bounding box center [479, 338] width 139 height 48
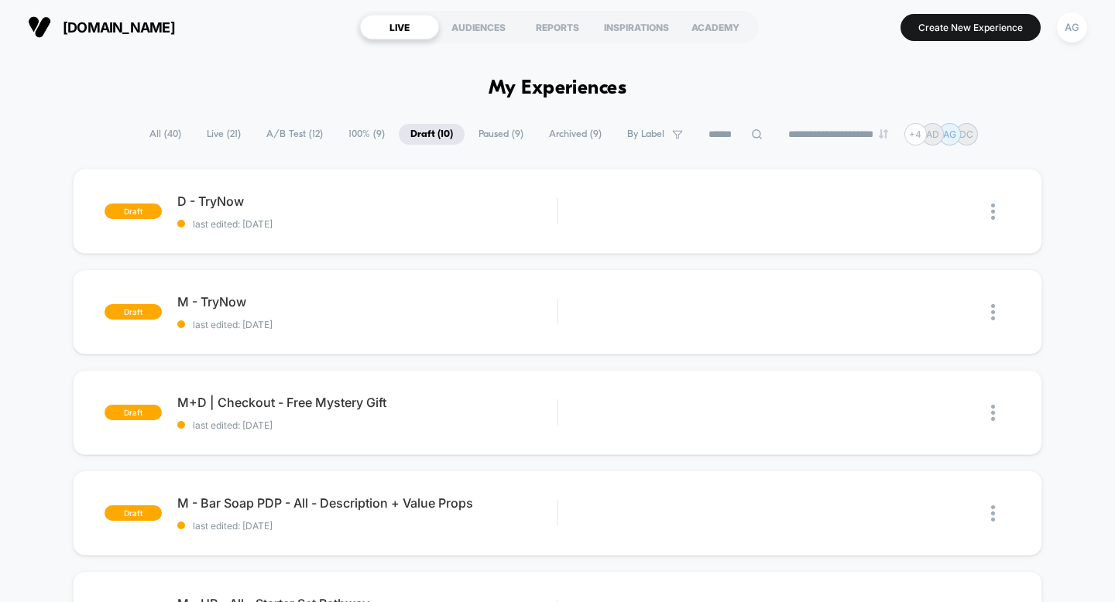
click at [149, 125] on span "All ( 40 )" at bounding box center [165, 134] width 55 height 21
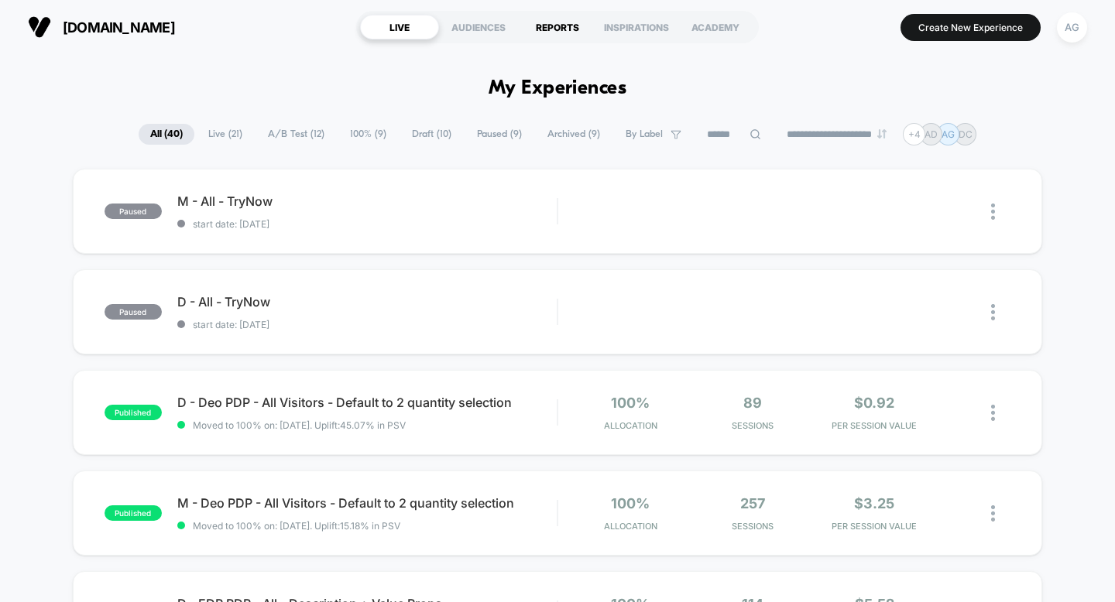
click at [540, 28] on div "REPORTS" at bounding box center [557, 27] width 79 height 25
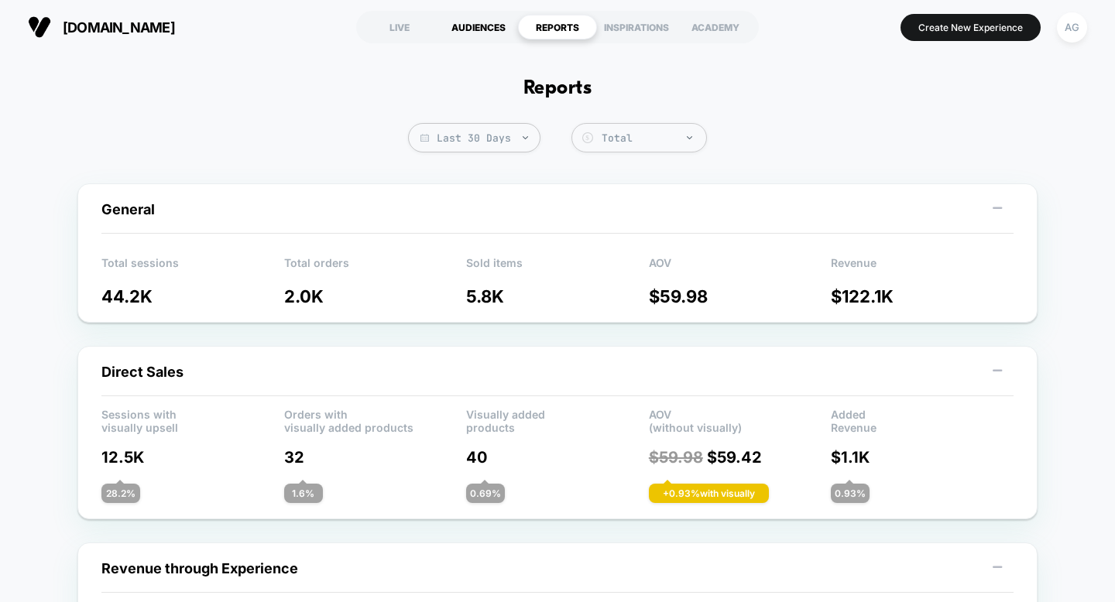
click at [496, 27] on div "AUDIENCES" at bounding box center [478, 27] width 79 height 25
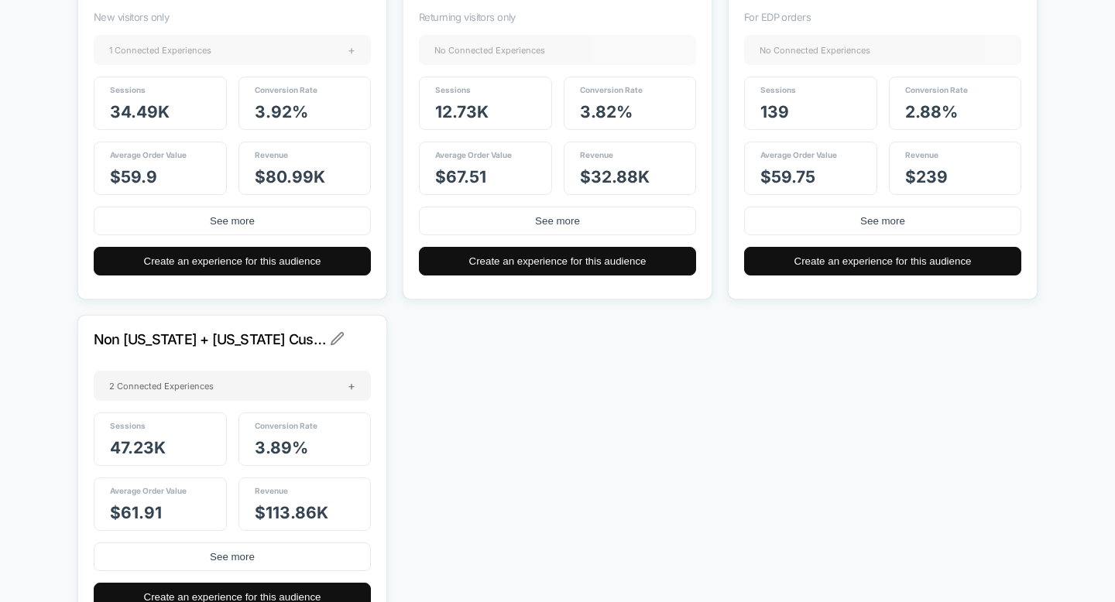
click at [211, 43] on div "1 Connected Experiences +" at bounding box center [232, 50] width 277 height 30
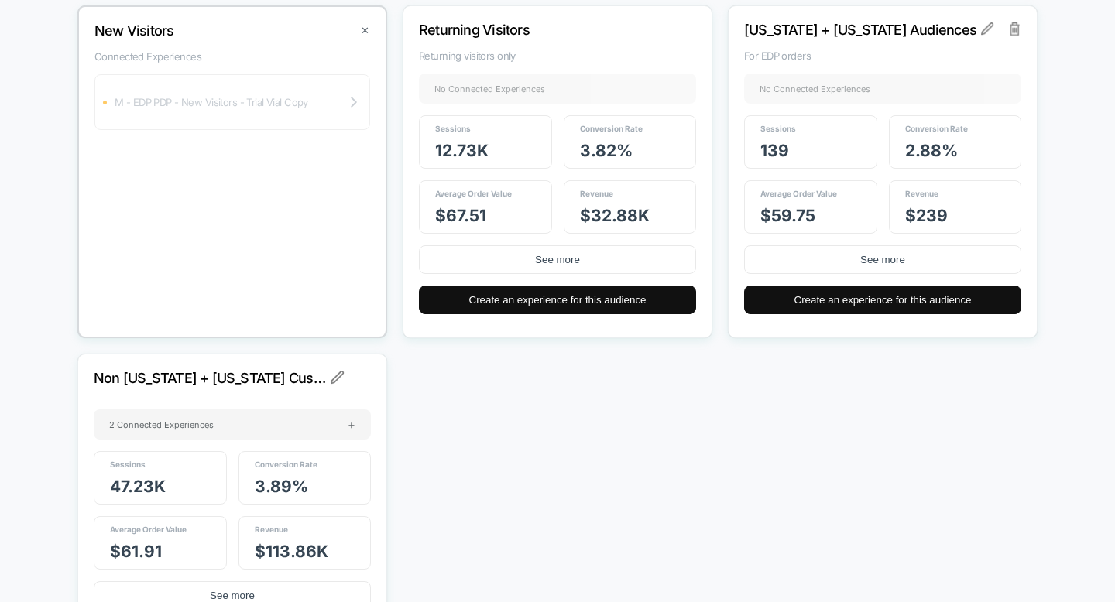
click at [337, 98] on div "M - EDP PDP - New Visitors - Trial Vial Copy" at bounding box center [232, 102] width 276 height 56
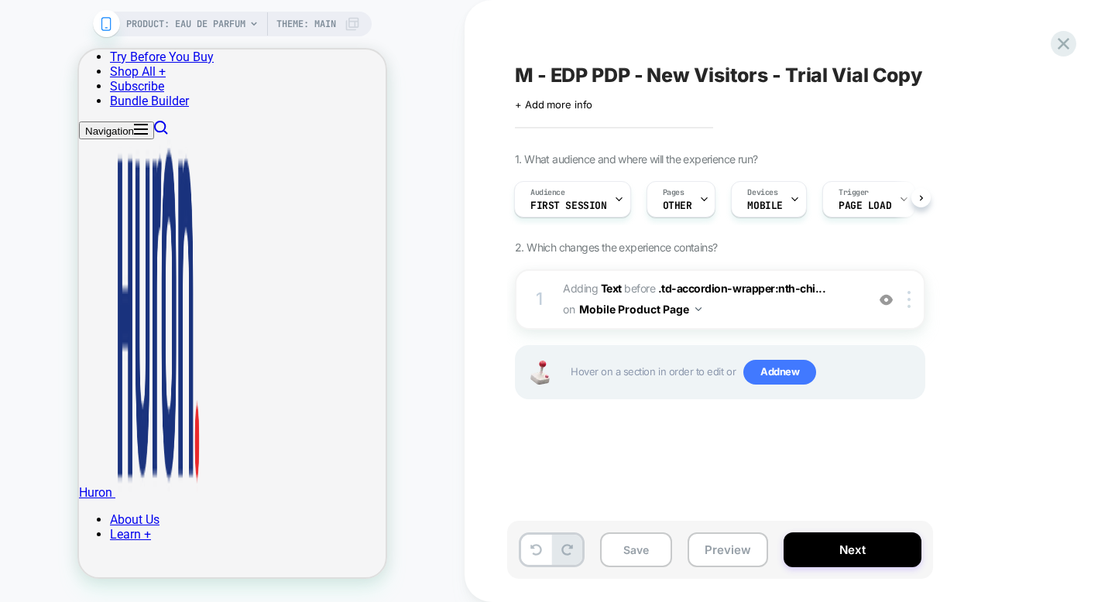
scroll to position [195, 0]
click at [809, 311] on span "#_loomi_addon_1752614241235 Adding Text BEFORE .td-accordion-wrapper:nth-chi...…" at bounding box center [710, 300] width 295 height 42
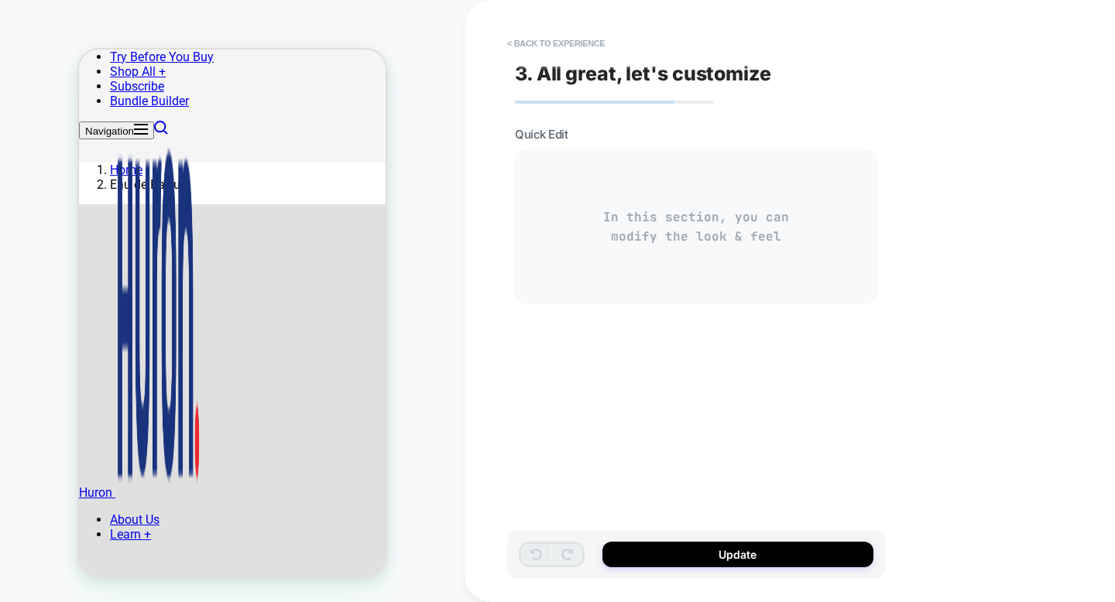
scroll to position [705, 0]
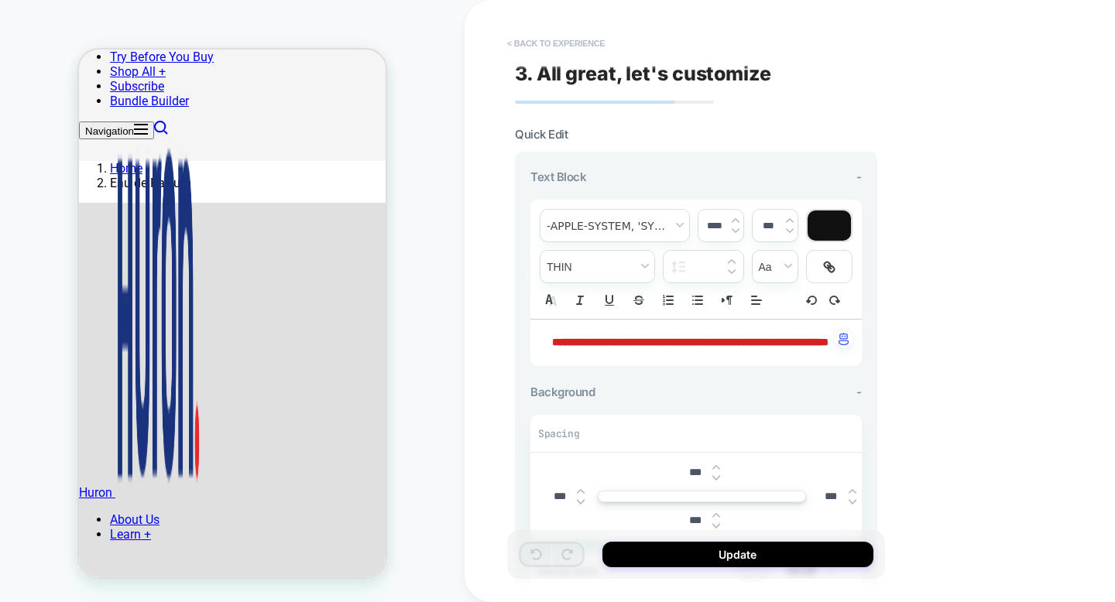
click at [536, 45] on button "< Back to experience" at bounding box center [555, 43] width 113 height 25
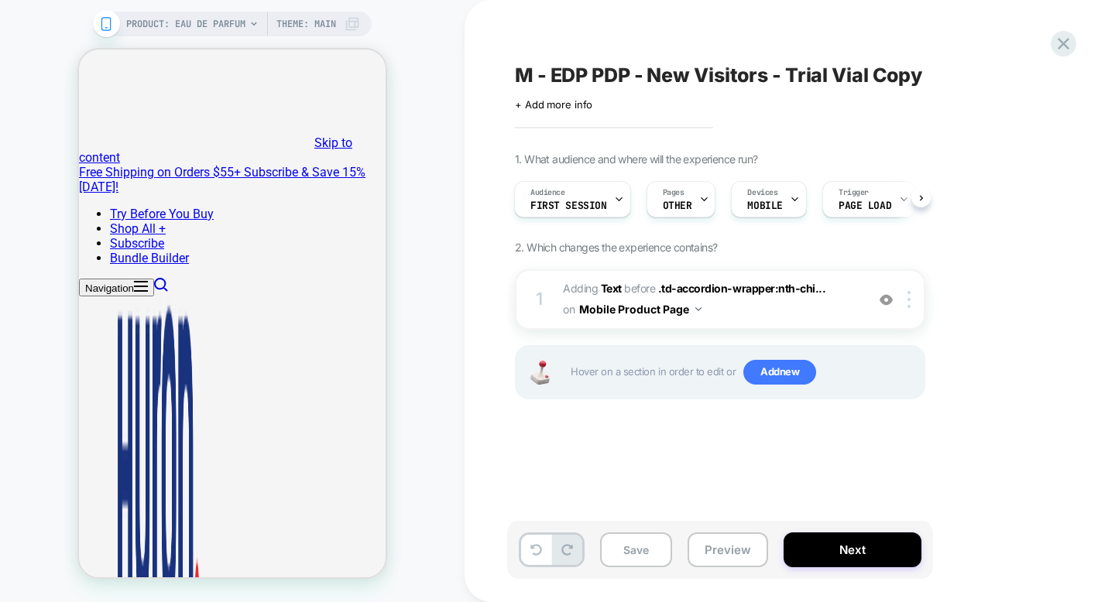
scroll to position [0, 0]
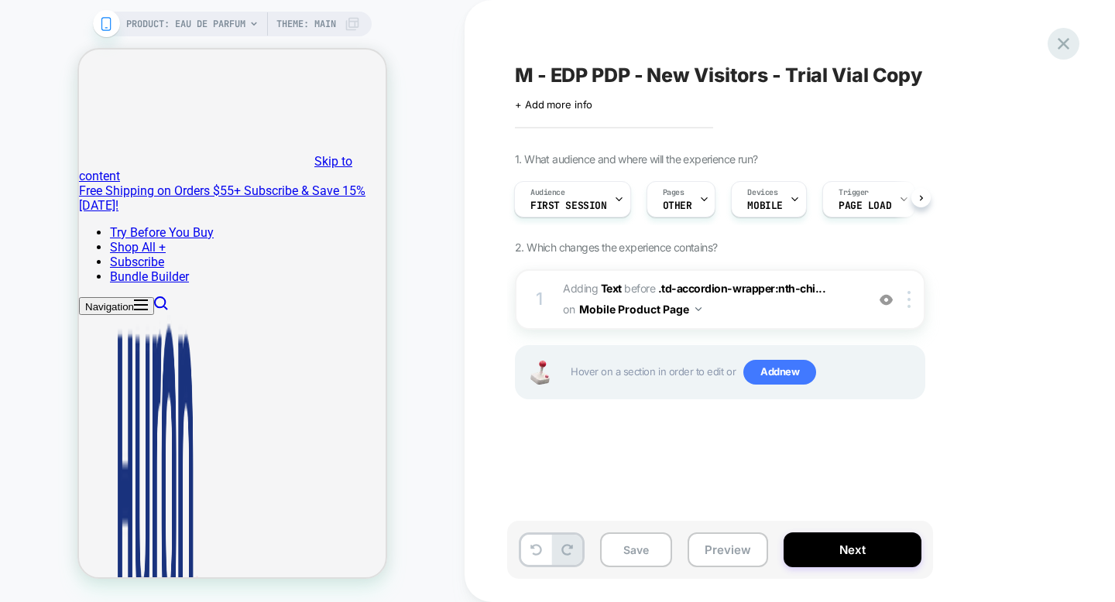
click at [1067, 42] on icon at bounding box center [1063, 43] width 21 height 21
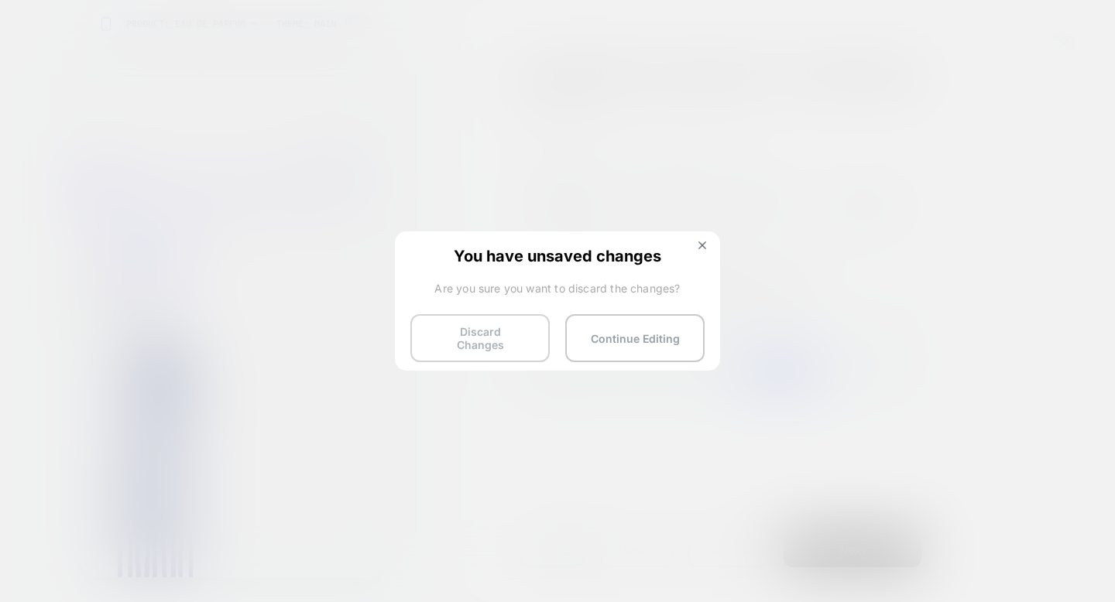
click at [465, 341] on button "Discard Changes" at bounding box center [479, 338] width 139 height 48
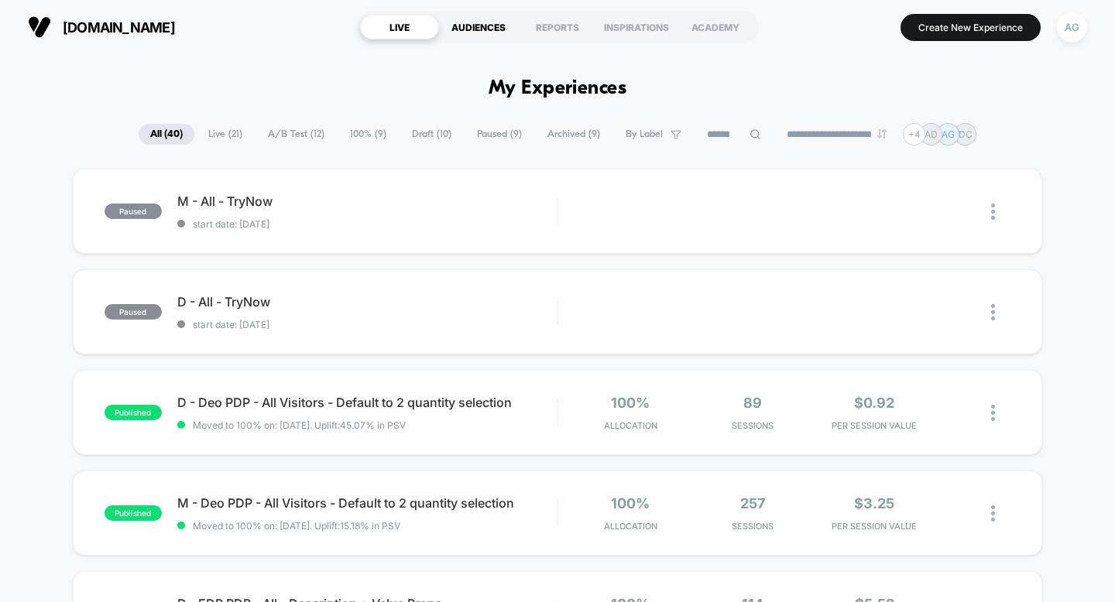
click at [481, 31] on div "AUDIENCES" at bounding box center [478, 27] width 79 height 25
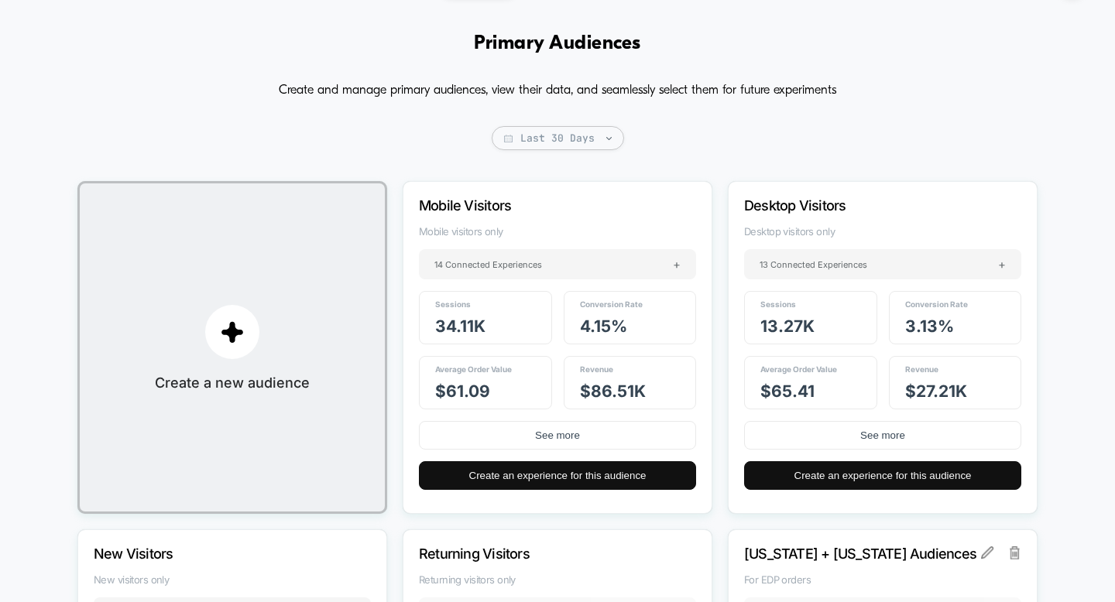
scroll to position [46, 0]
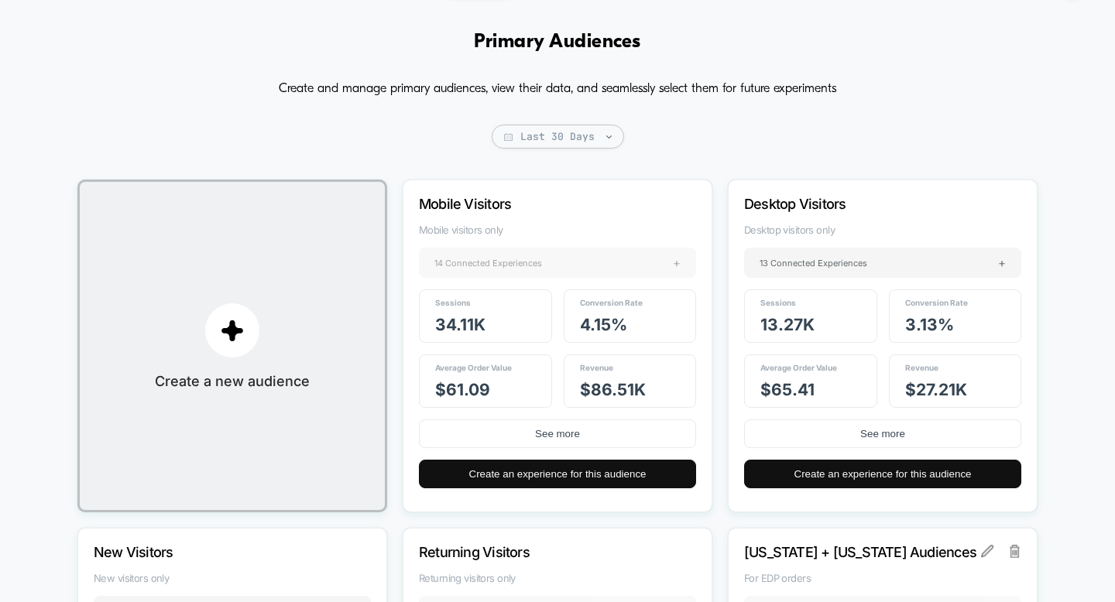
click at [537, 258] on span "14 Connected Experiences" at bounding box center [488, 263] width 108 height 11
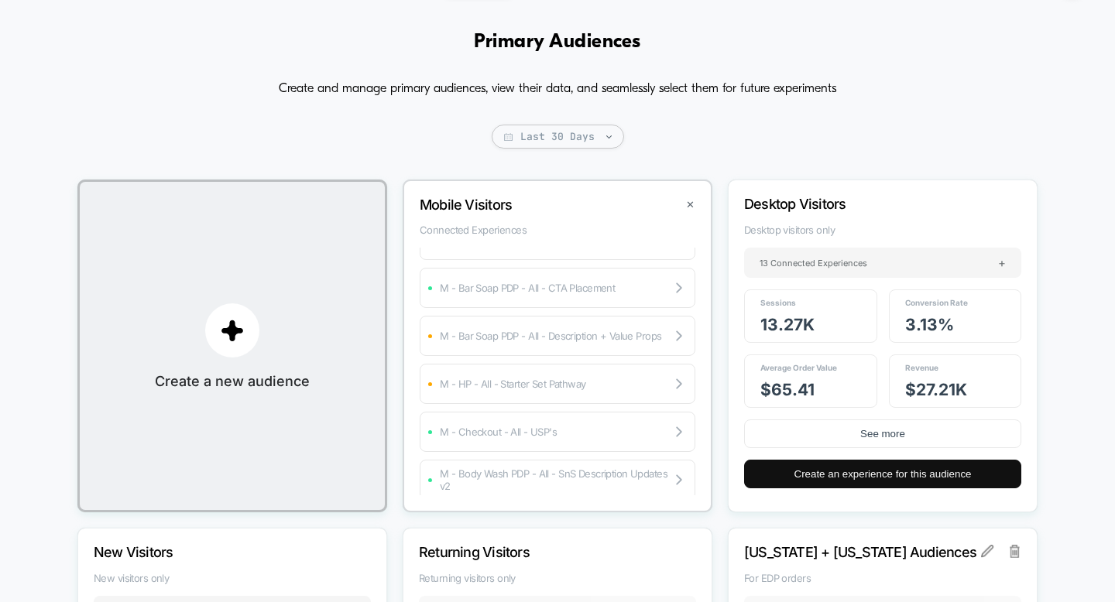
scroll to position [134, 0]
click at [529, 271] on div "M - Bar Soap PDP - All - CTA Placement" at bounding box center [558, 278] width 276 height 40
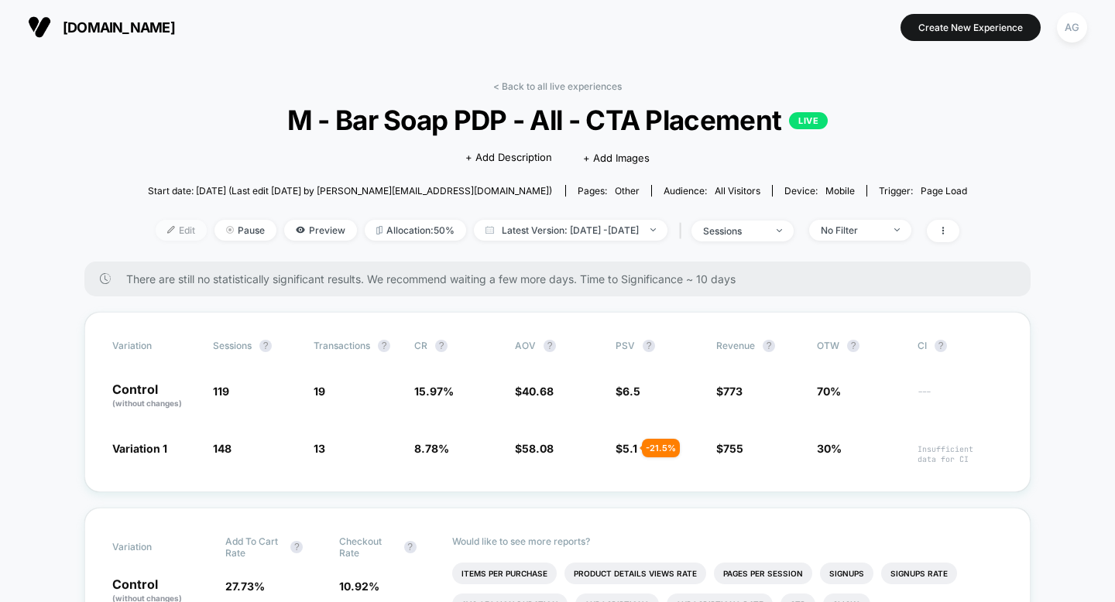
click at [163, 228] on span "Edit" at bounding box center [181, 230] width 51 height 21
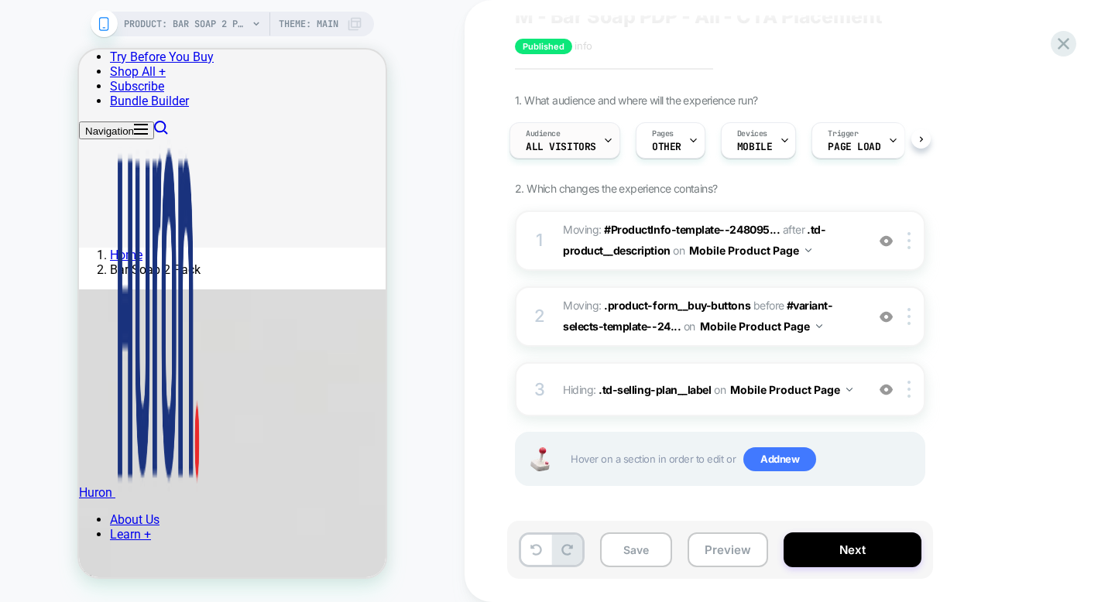
scroll to position [0, 42]
click at [716, 554] on button "Preview" at bounding box center [727, 550] width 80 height 35
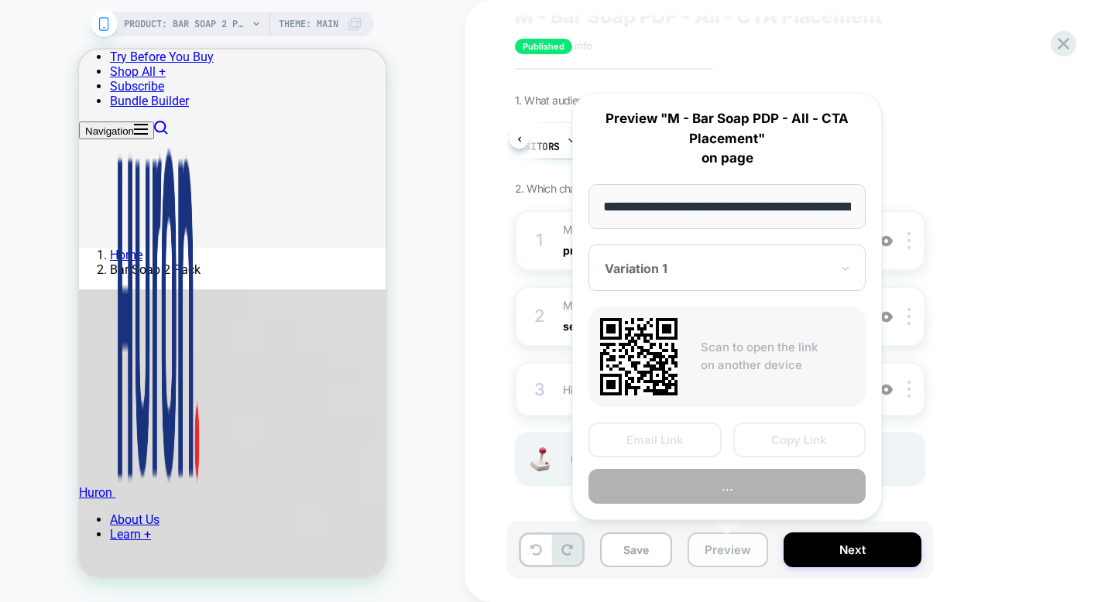
scroll to position [0, 186]
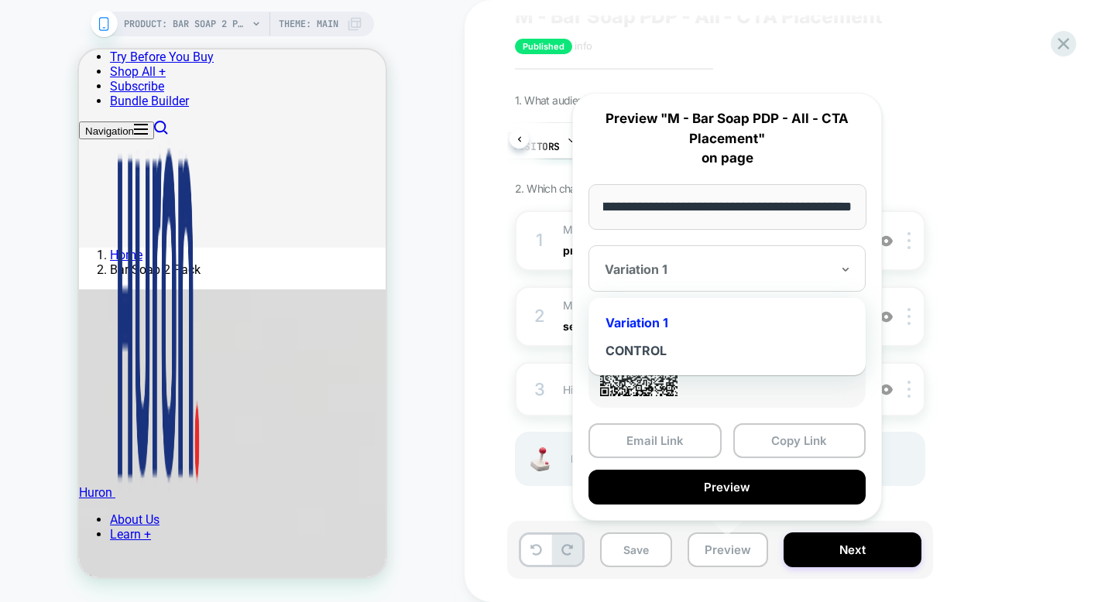
click at [714, 262] on div at bounding box center [718, 269] width 226 height 15
click at [659, 167] on p "Preview "M - Bar Soap PDP - All - CTA Placement" on page" at bounding box center [726, 139] width 277 height 60
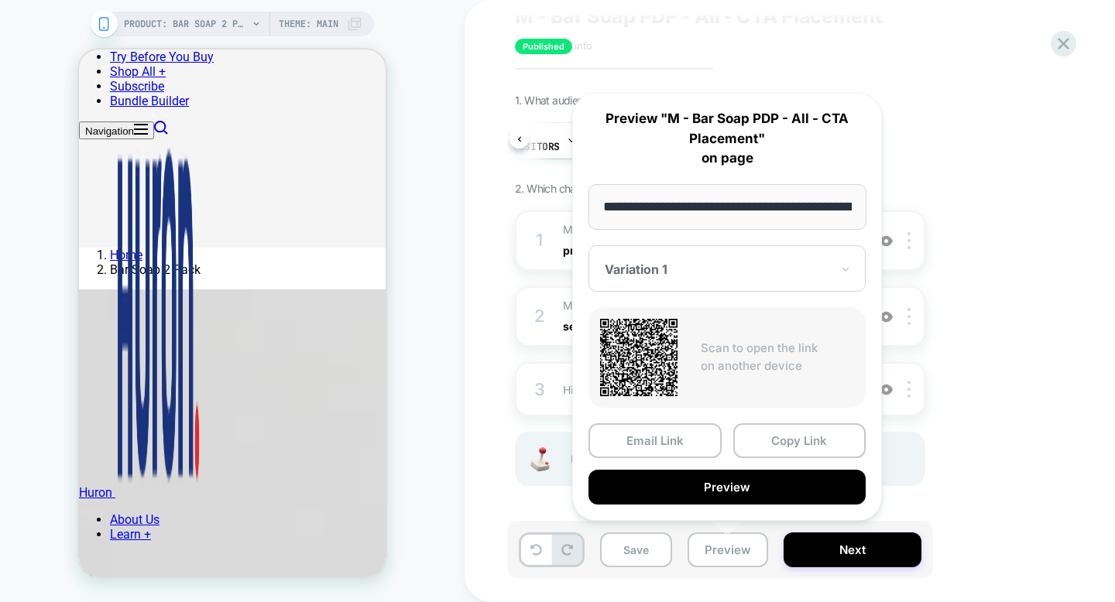
click at [999, 289] on div "1. What audience and where will the experience run? Audience All Visitors Pages…" at bounding box center [797, 309] width 565 height 431
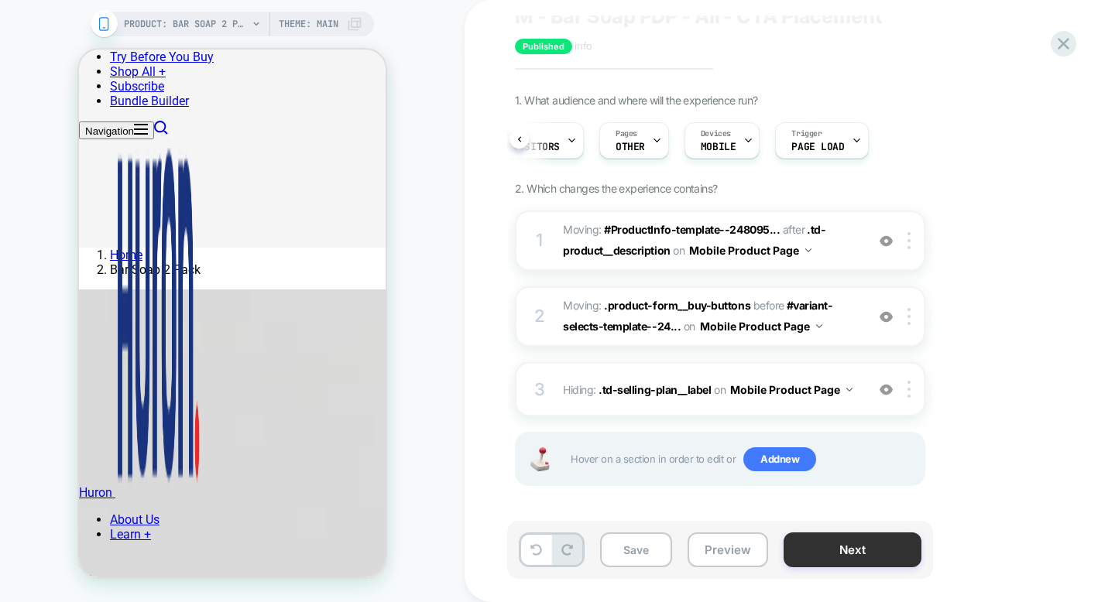
click at [853, 545] on button "Next" at bounding box center [852, 550] width 138 height 35
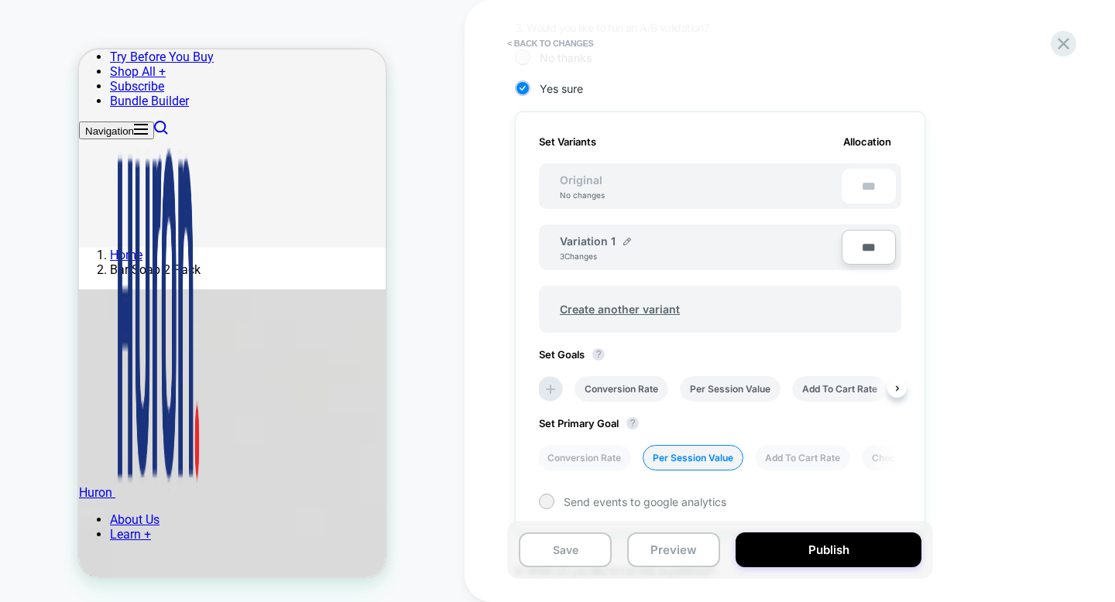
scroll to position [409, 0]
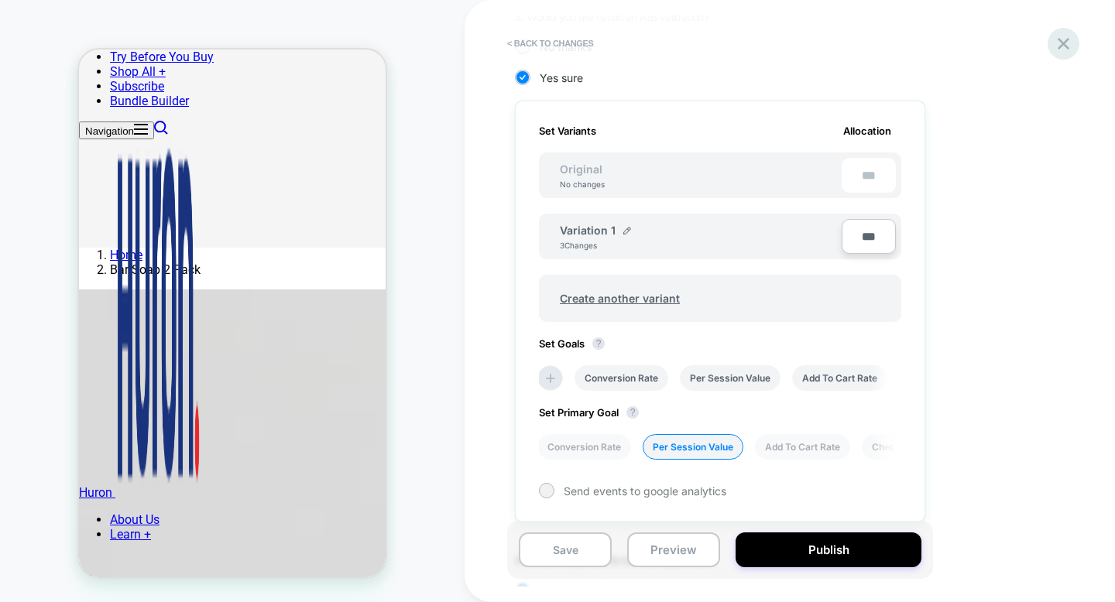
click at [1057, 36] on icon at bounding box center [1063, 43] width 21 height 21
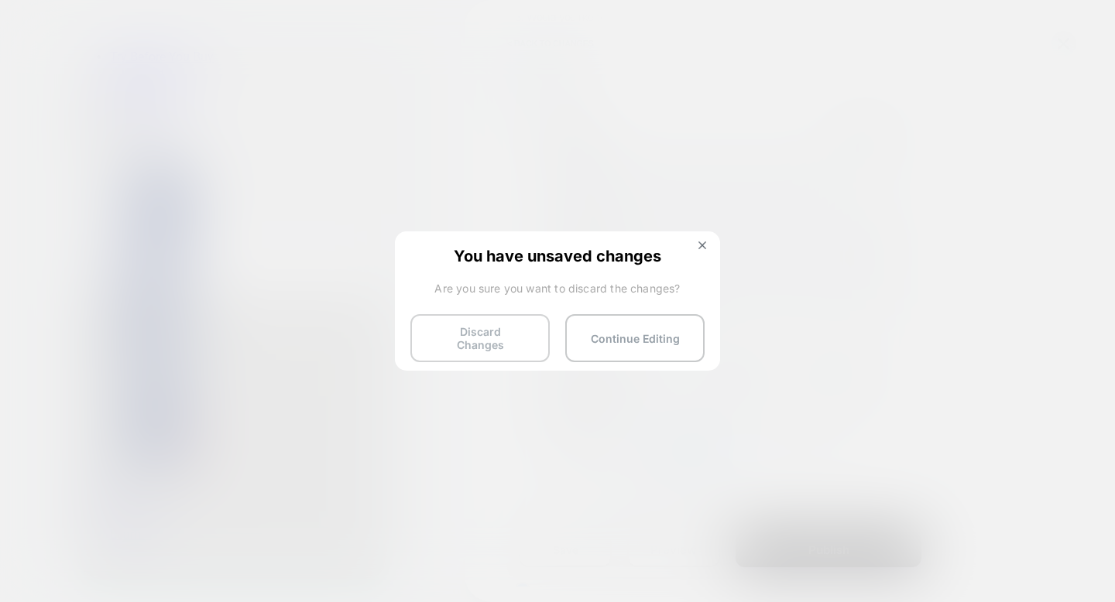
click at [504, 340] on button "Discard Changes" at bounding box center [479, 338] width 139 height 48
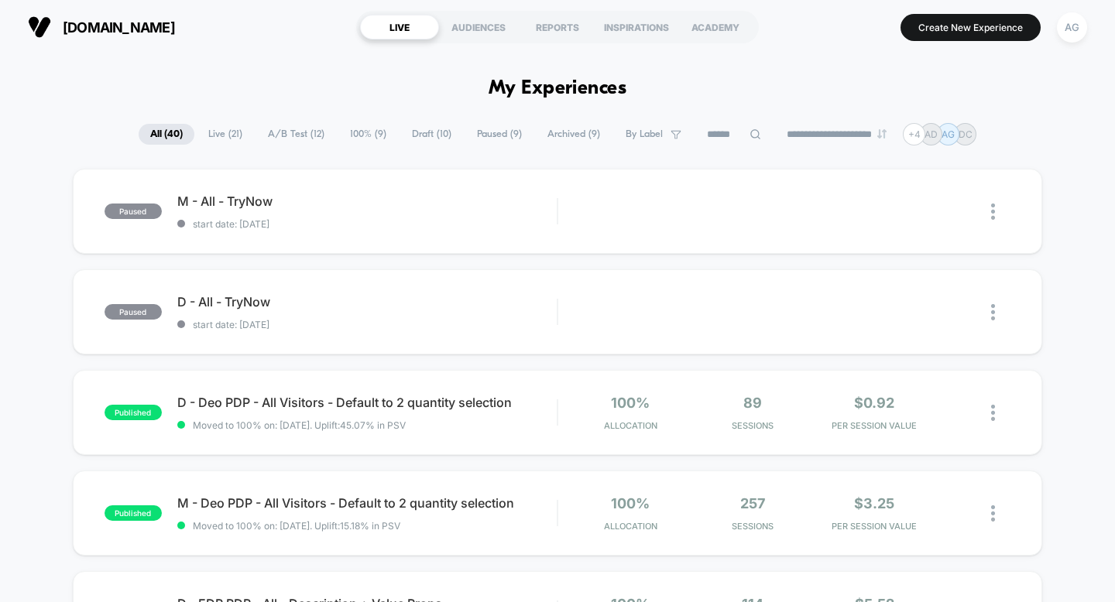
click at [303, 132] on span "A/B Test ( 12 )" at bounding box center [296, 134] width 80 height 21
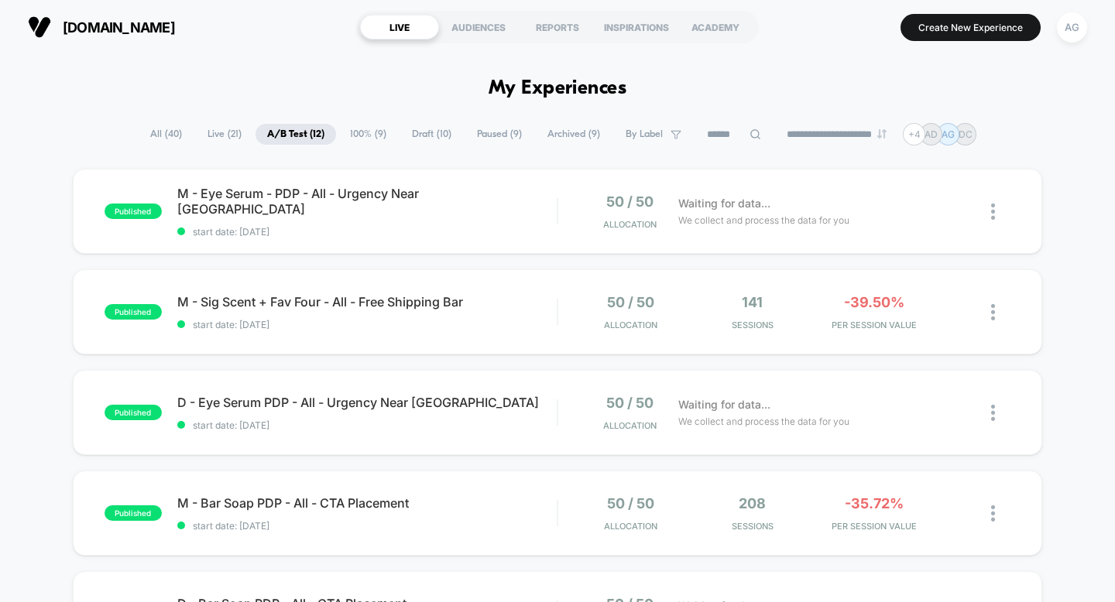
click at [221, 141] on span "Live ( 21 )" at bounding box center [224, 134] width 57 height 21
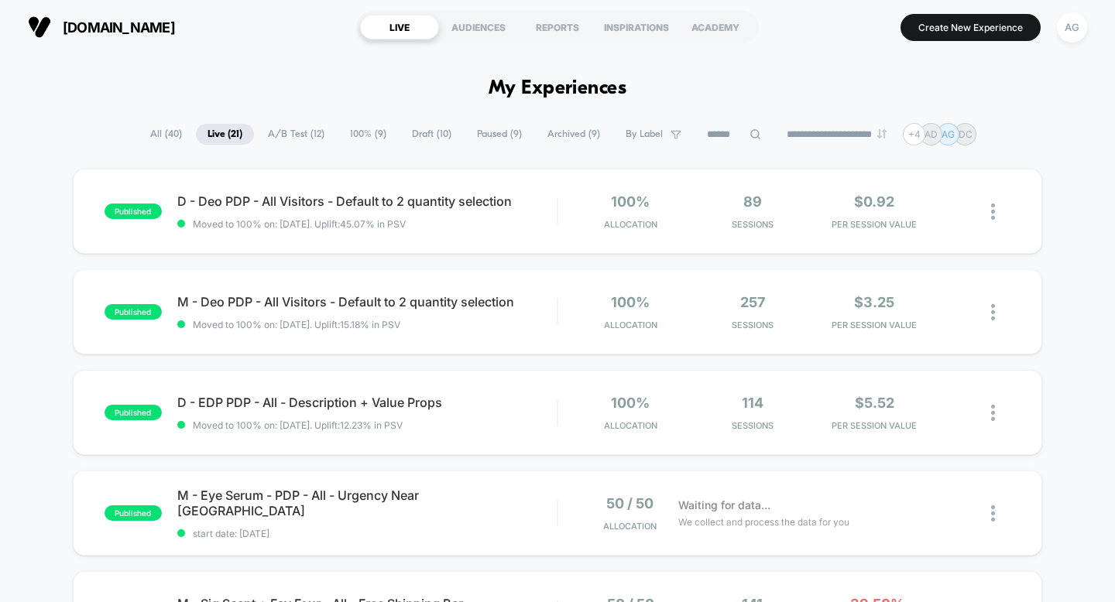
click at [411, 132] on span "Draft ( 10 )" at bounding box center [431, 134] width 63 height 21
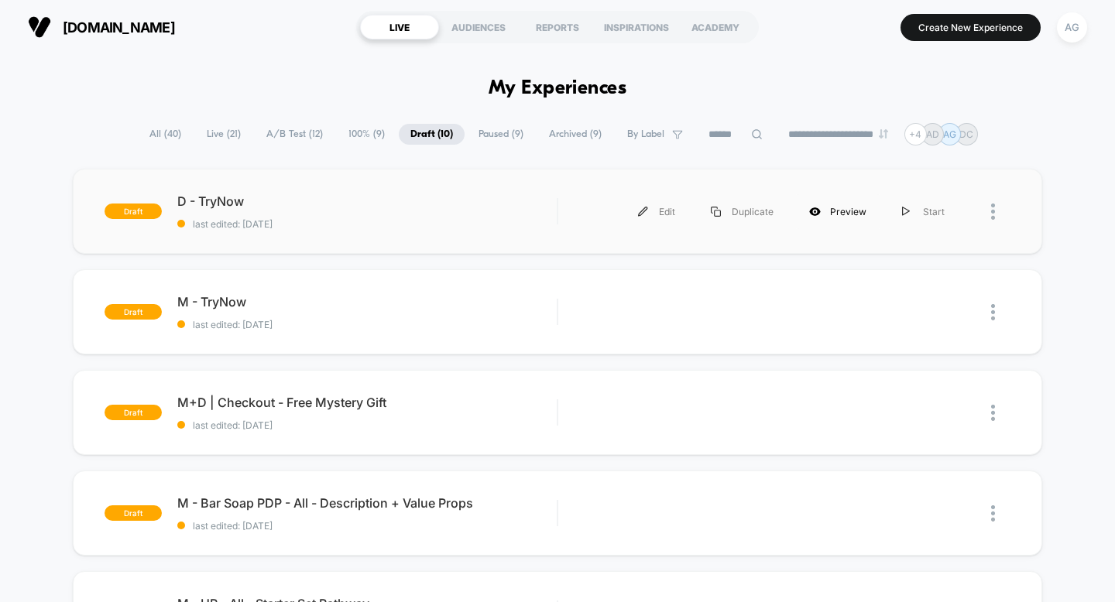
click at [830, 213] on div "Preview" at bounding box center [837, 211] width 93 height 35
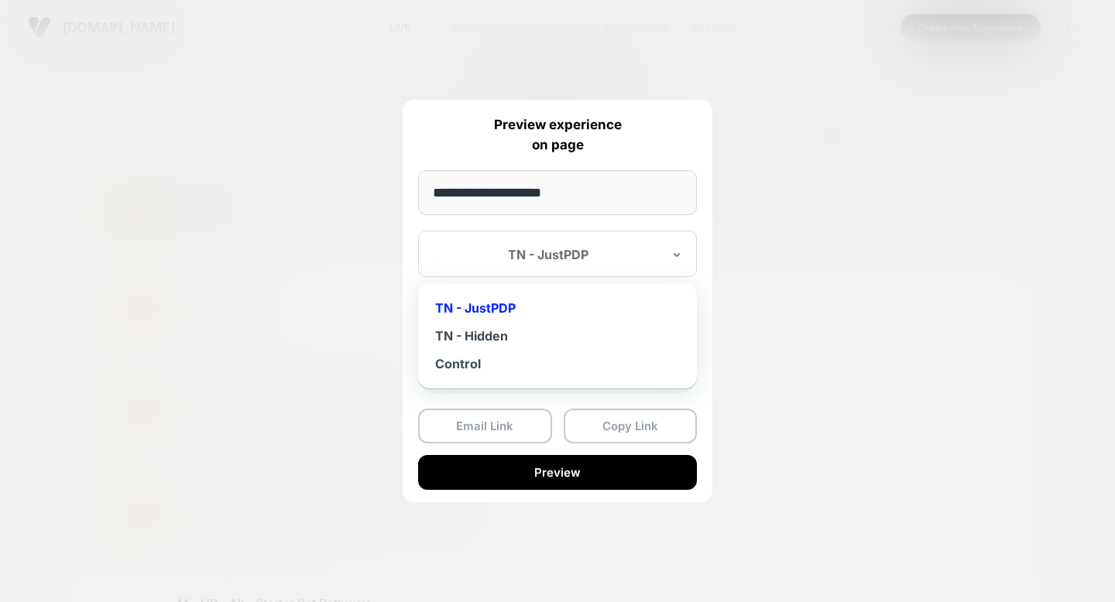
click at [613, 246] on div "TN - JustPDP" at bounding box center [548, 254] width 231 height 19
click at [480, 364] on div "Control" at bounding box center [557, 364] width 263 height 28
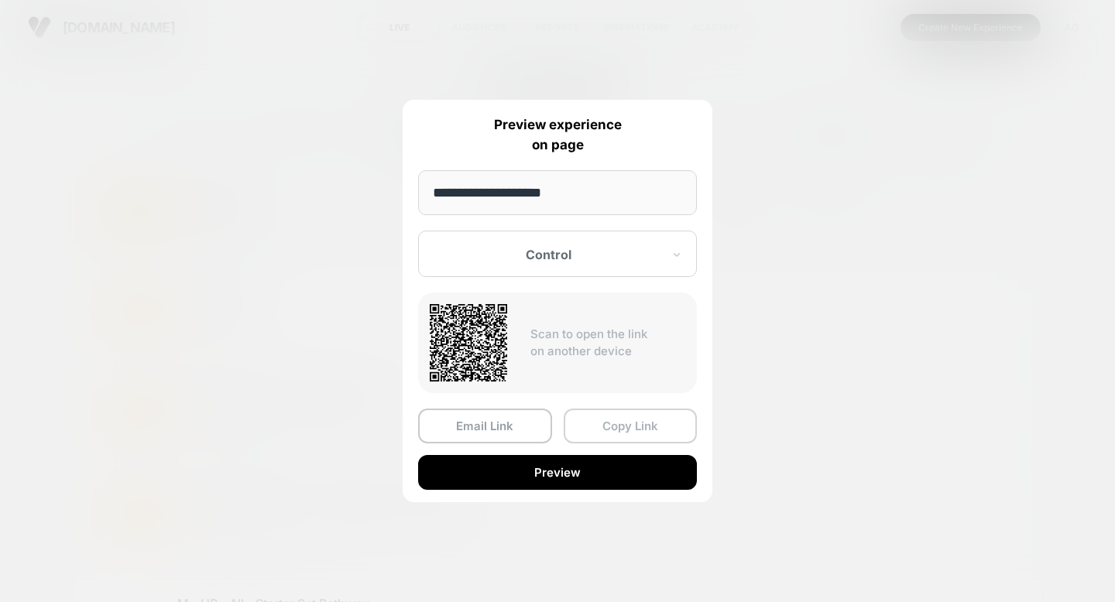
click at [601, 430] on button "Copy Link" at bounding box center [630, 426] width 134 height 35
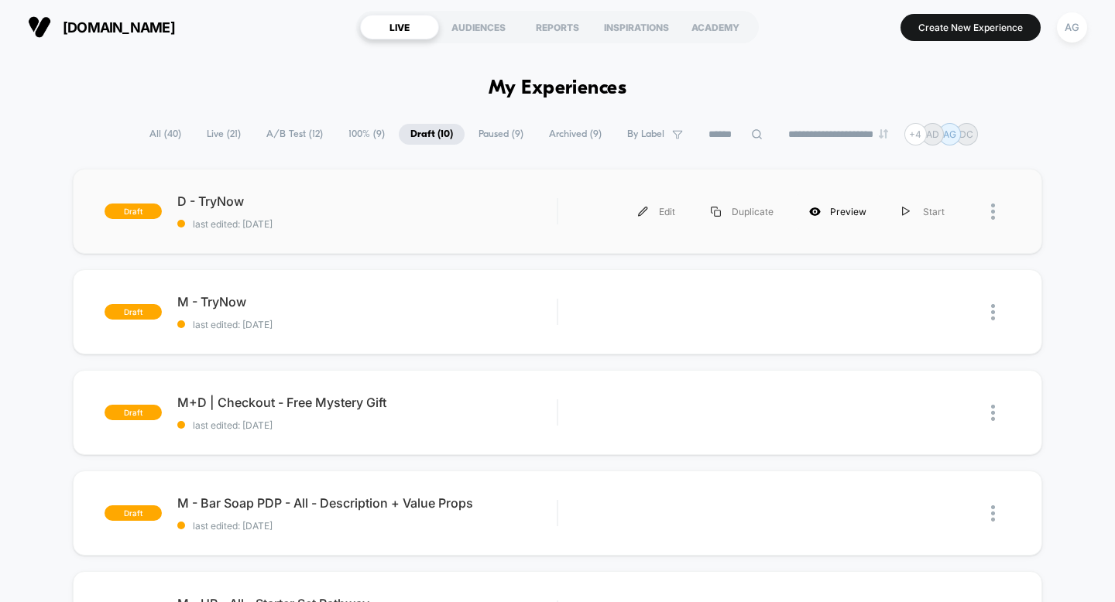
click at [840, 213] on div "Preview" at bounding box center [837, 211] width 93 height 35
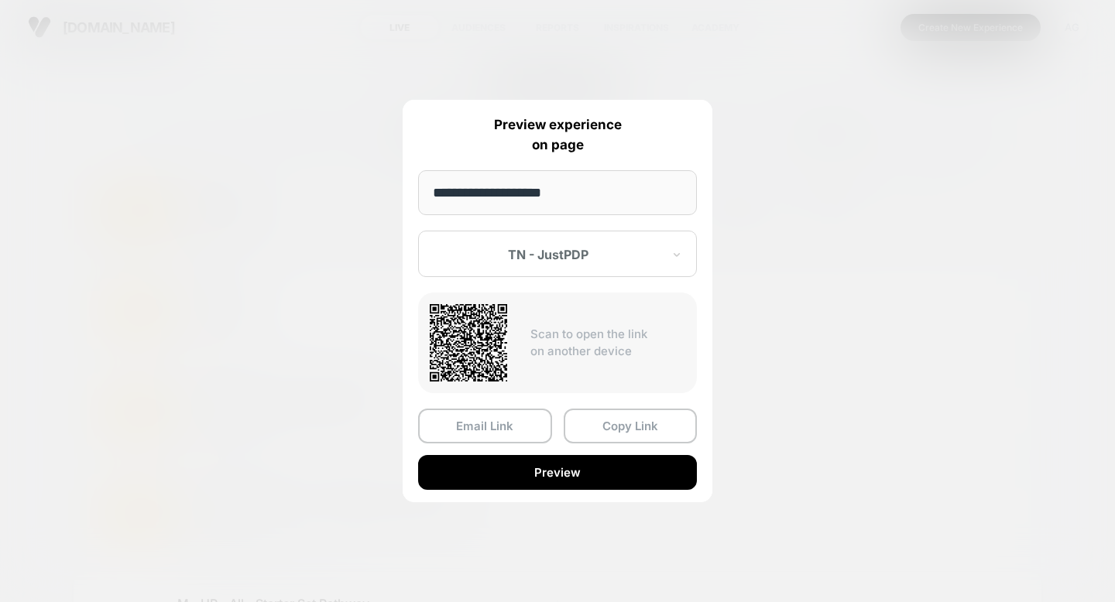
click at [550, 262] on div "TN - JustPDP" at bounding box center [548, 254] width 231 height 19
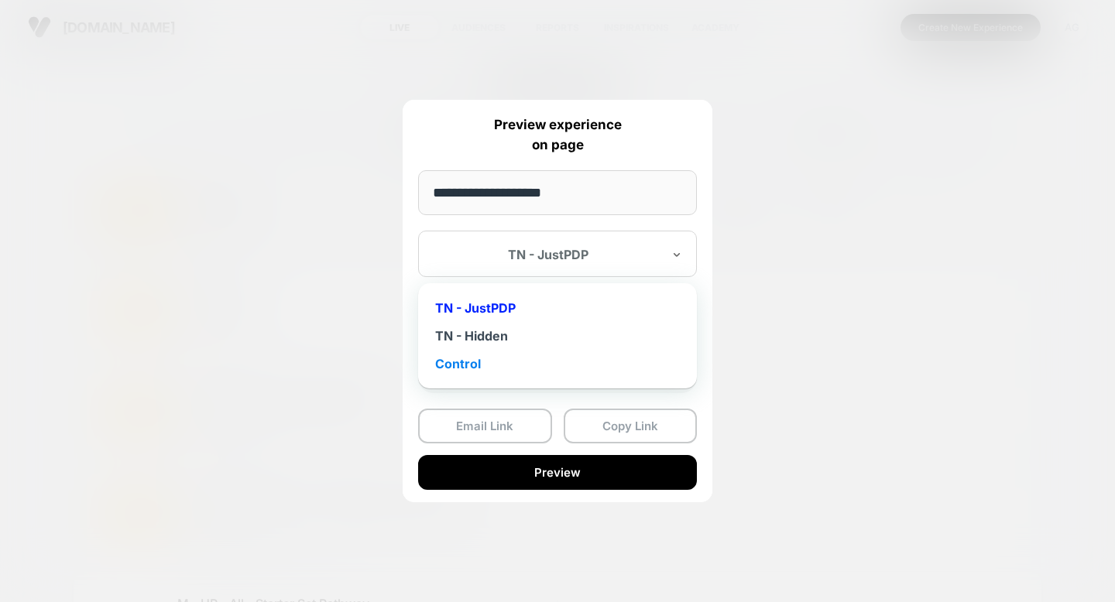
click at [467, 365] on div "Control" at bounding box center [557, 364] width 263 height 28
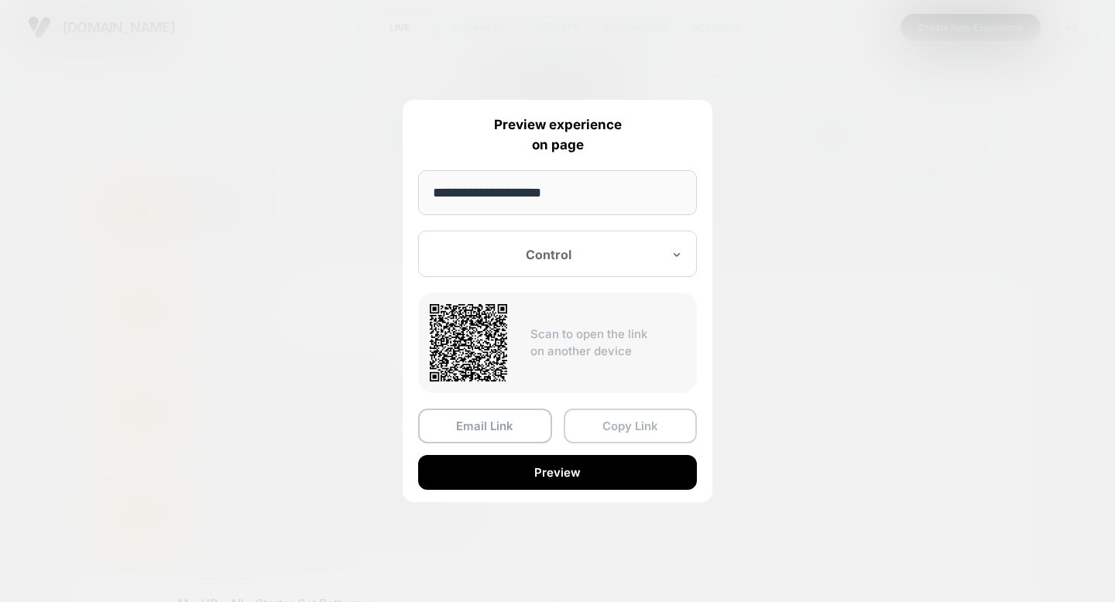
click at [596, 430] on button "Copy Link" at bounding box center [630, 426] width 134 height 35
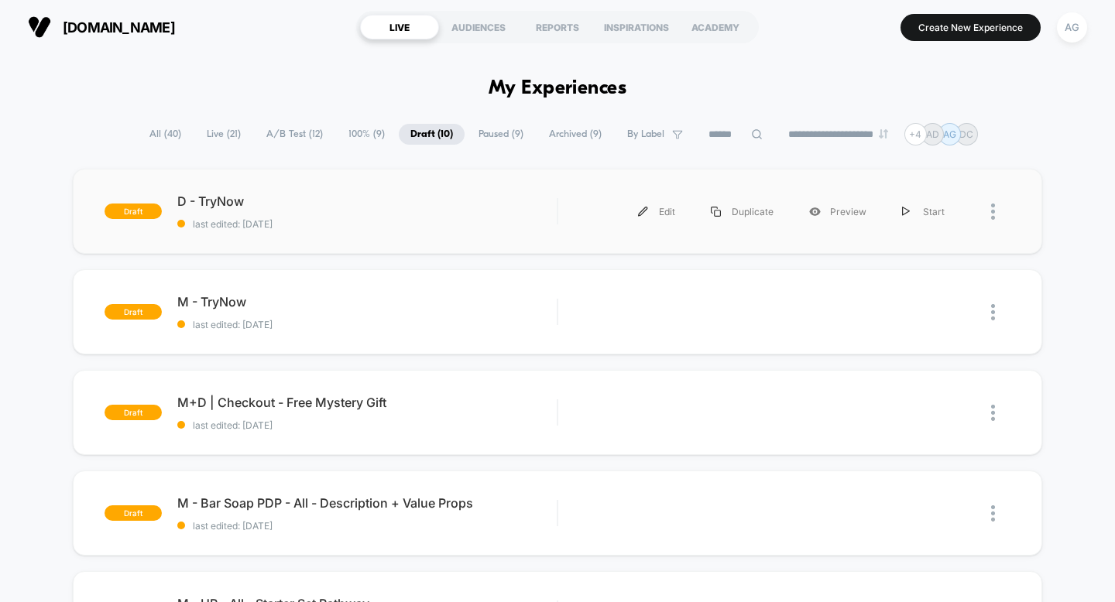
click at [990, 211] on div at bounding box center [986, 211] width 49 height 35
click at [831, 212] on div "Preview" at bounding box center [837, 211] width 93 height 35
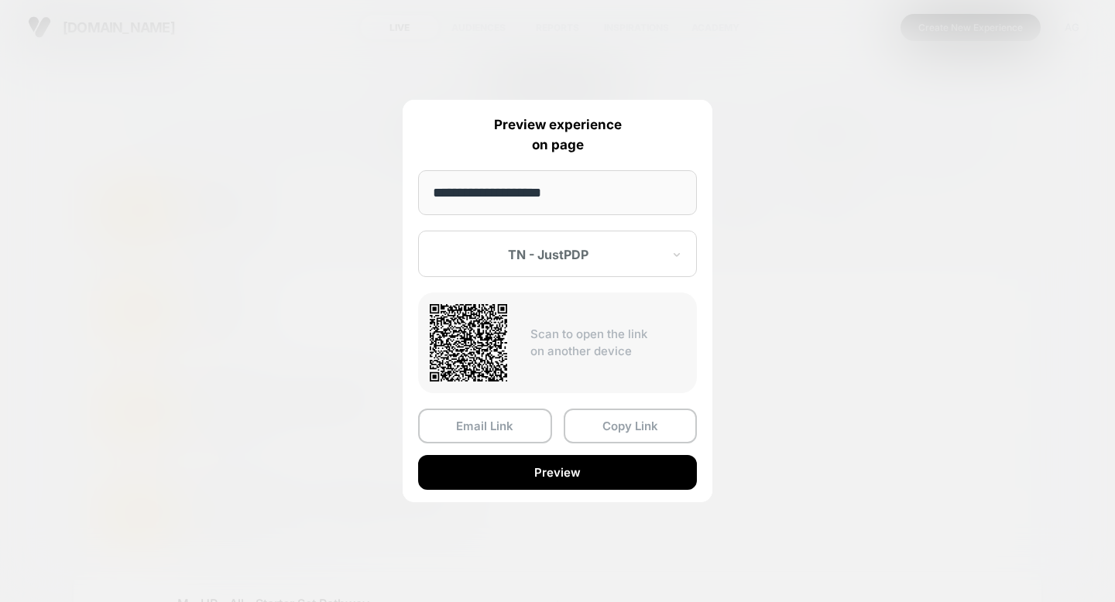
click at [584, 247] on div "TN - JustPDP" at bounding box center [548, 254] width 231 height 19
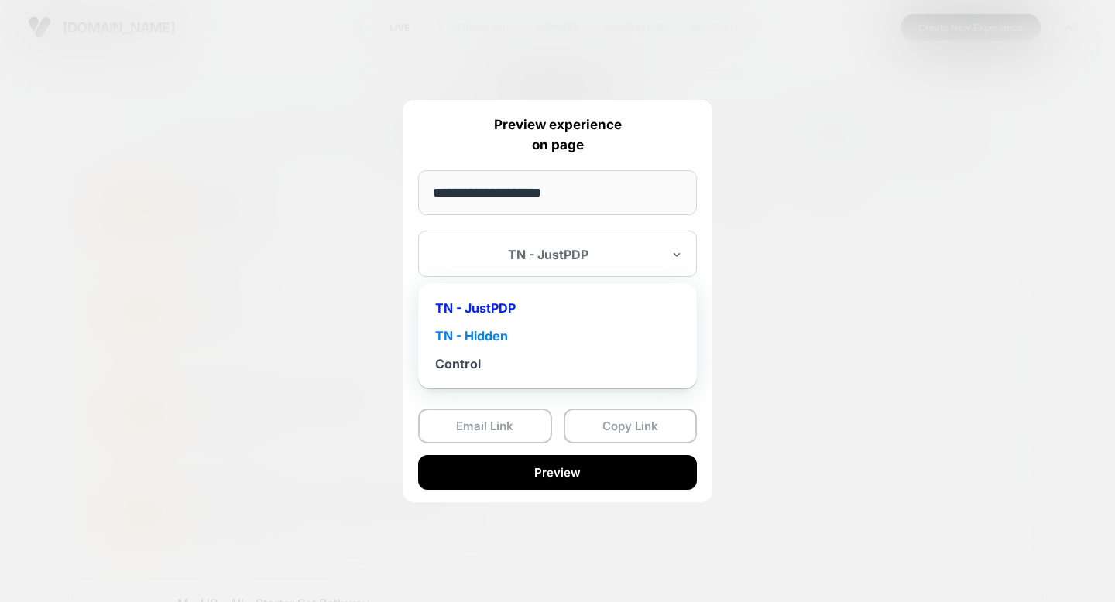
click at [508, 339] on div "TN - Hidden" at bounding box center [557, 336] width 263 height 28
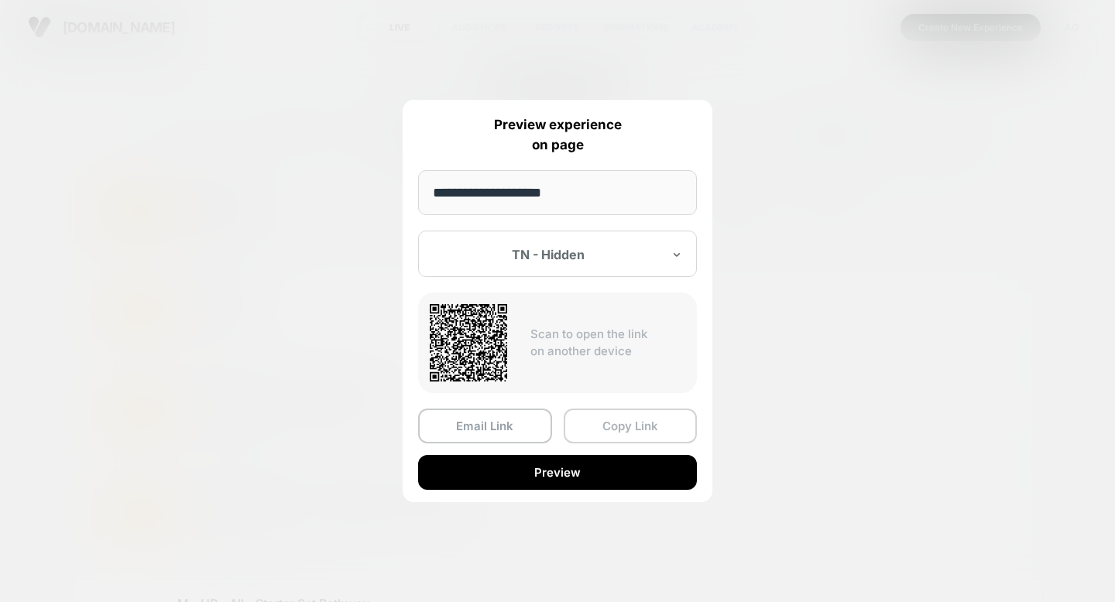
click at [618, 430] on button "Copy Link" at bounding box center [630, 426] width 134 height 35
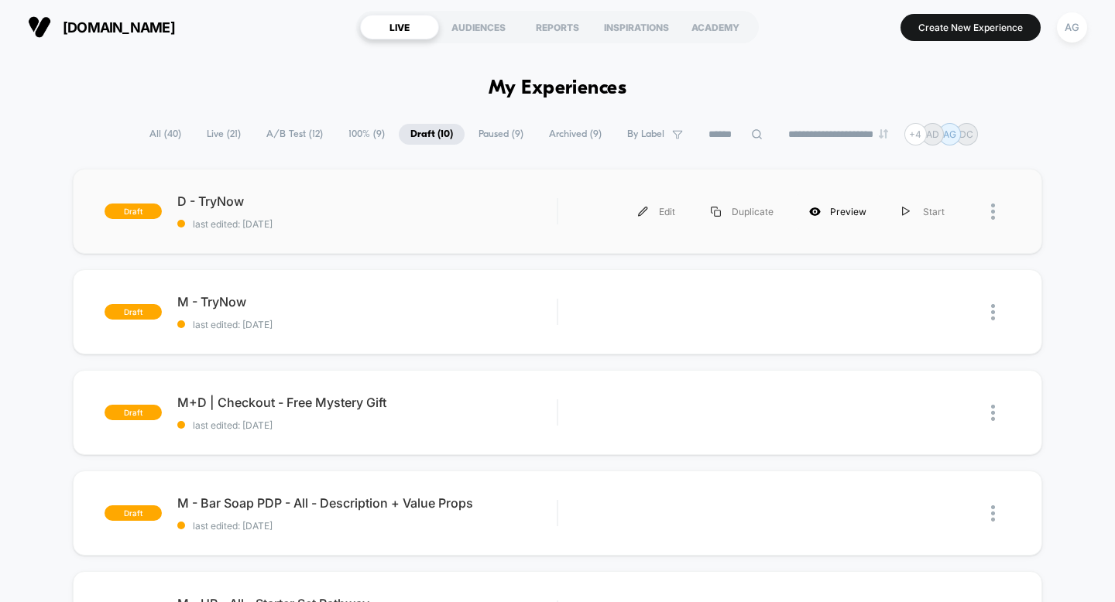
click at [828, 210] on div "Preview" at bounding box center [837, 211] width 93 height 35
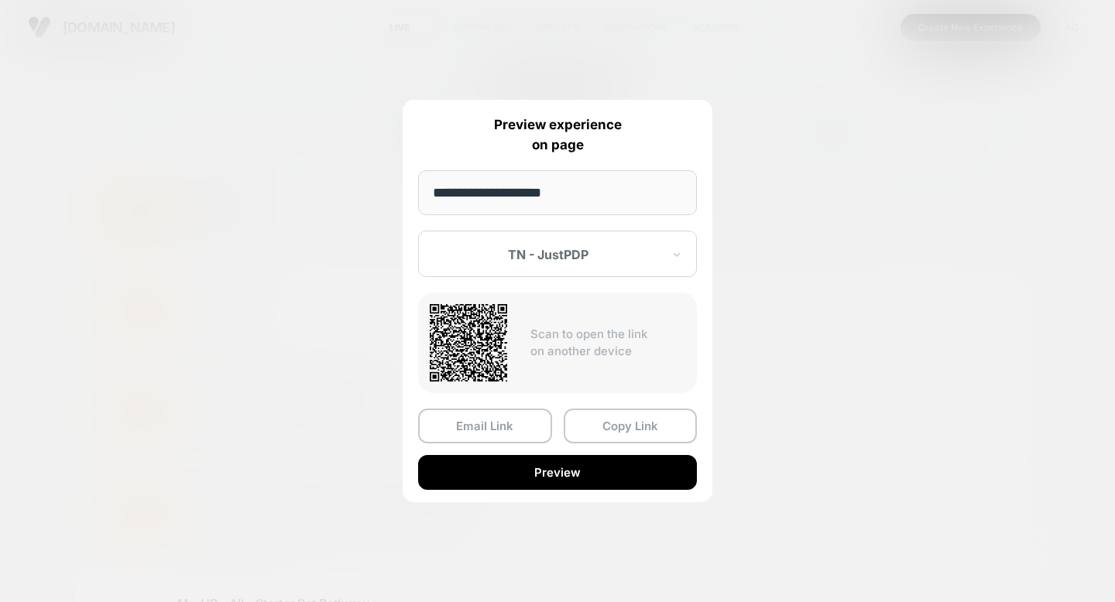
click at [560, 262] on div at bounding box center [548, 254] width 228 height 15
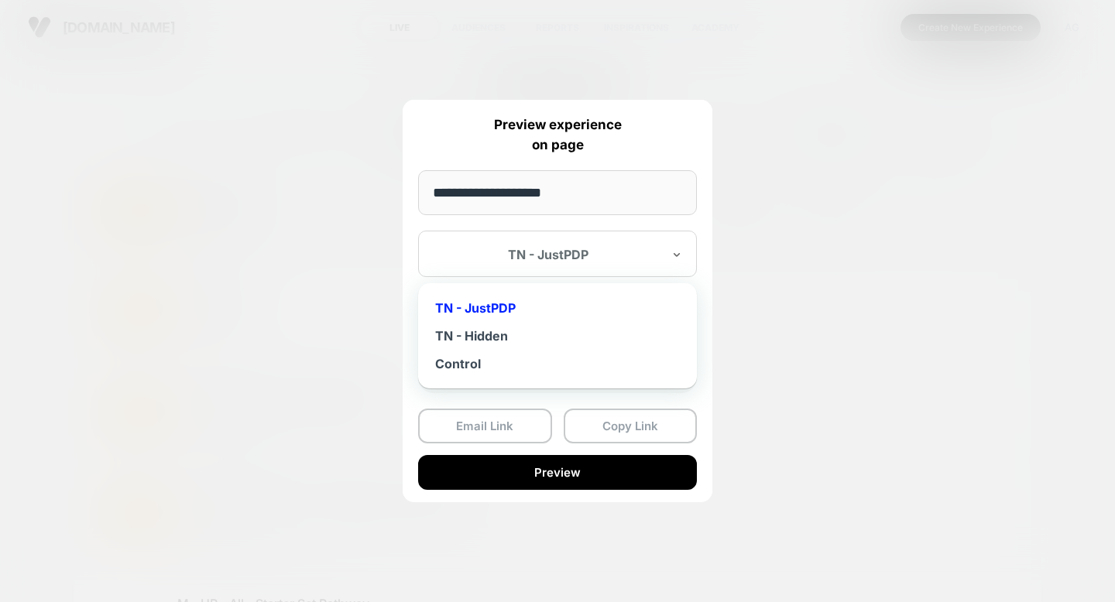
click at [530, 307] on div "TN - JustPDP" at bounding box center [557, 308] width 263 height 28
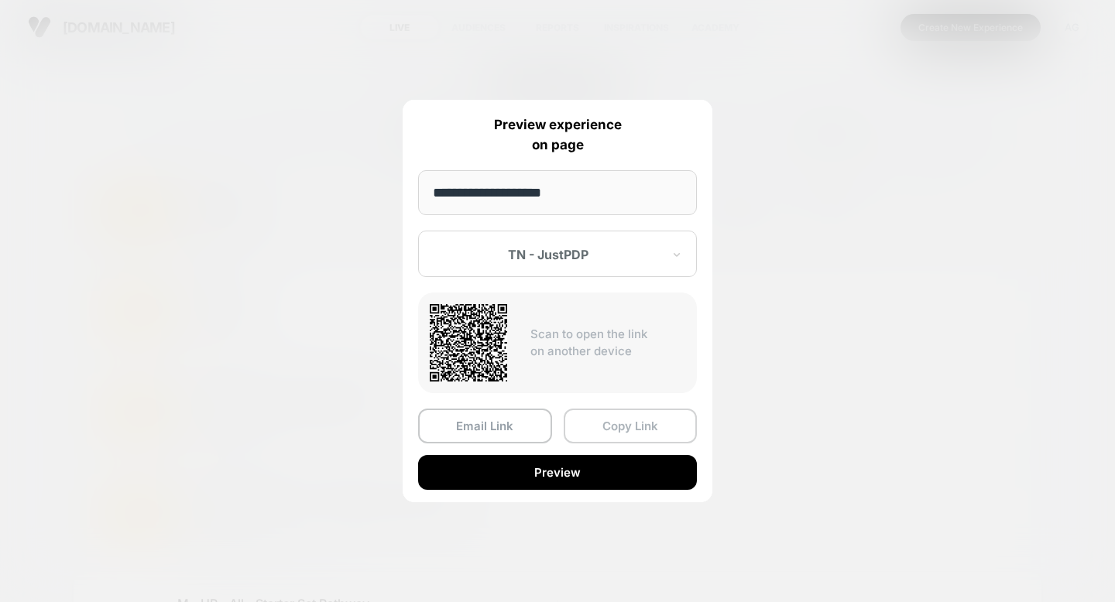
click at [608, 425] on button "Copy Link" at bounding box center [630, 426] width 134 height 35
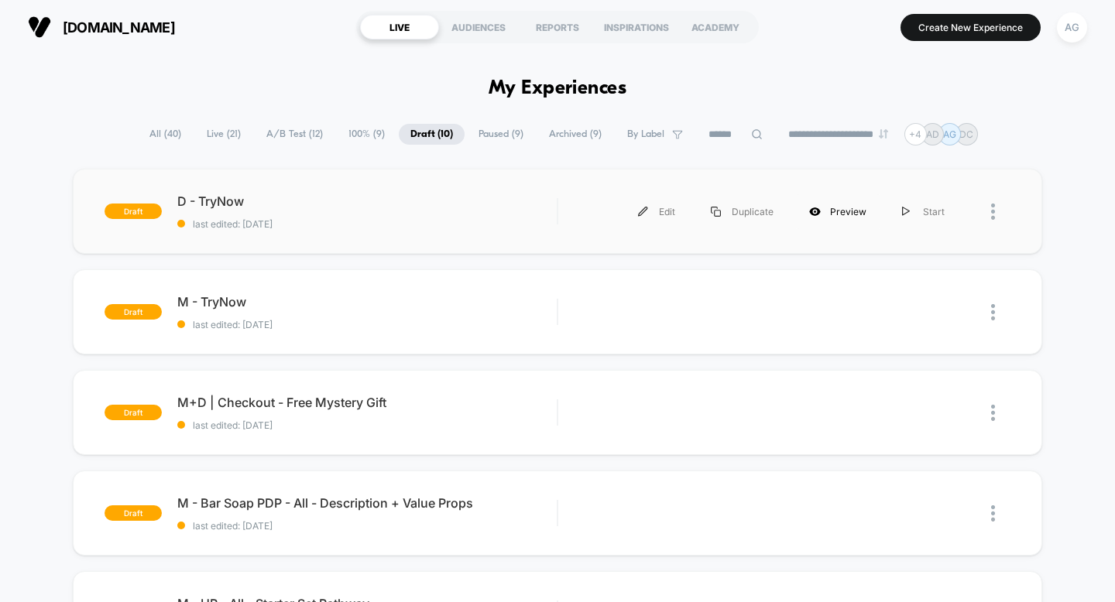
click at [844, 210] on div "Preview" at bounding box center [837, 211] width 93 height 35
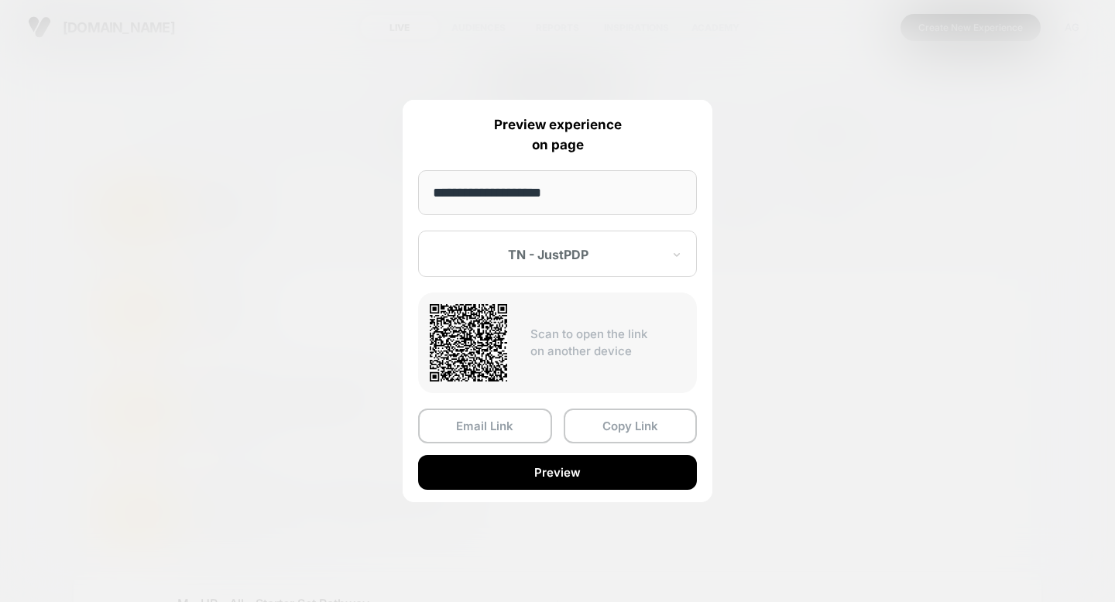
click at [814, 132] on div at bounding box center [557, 301] width 1115 height 602
